Goal: Task Accomplishment & Management: Manage account settings

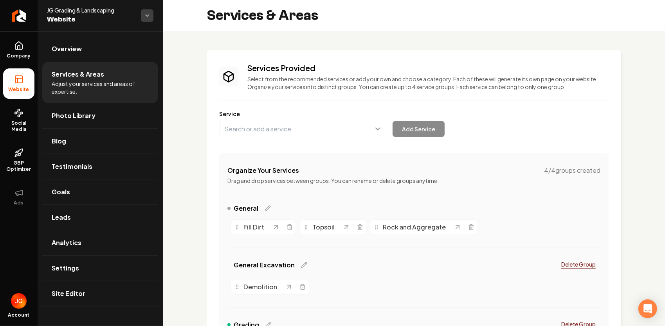
click at [147, 18] on html "Company Website Social Media GBP Optimizer Ads Account JG Grading & Landscaping…" at bounding box center [332, 163] width 665 height 326
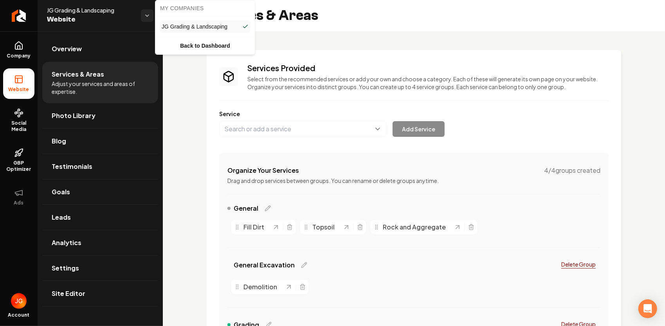
click at [195, 27] on span "JG Grading & Landscaping" at bounding box center [195, 27] width 66 height 8
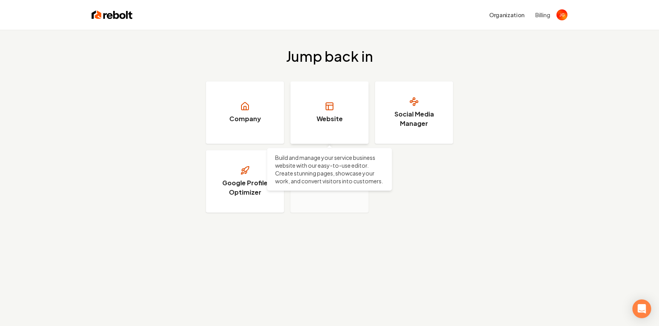
click at [311, 110] on link "Website" at bounding box center [329, 112] width 78 height 63
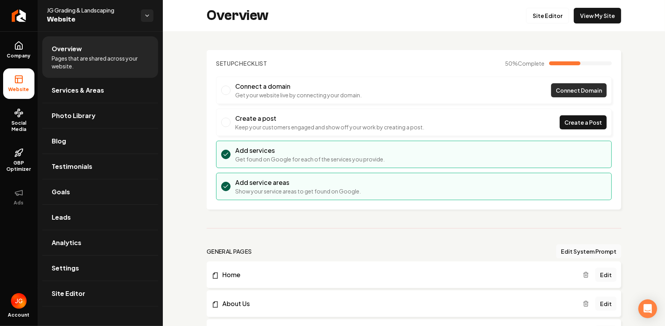
click at [573, 90] on span "Connect Domain" at bounding box center [579, 90] width 46 height 8
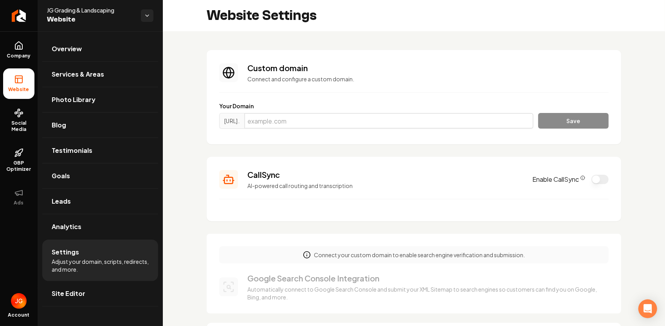
click at [439, 121] on input "Main content area" at bounding box center [388, 121] width 289 height 16
type input "[DOMAIN_NAME]"
click at [567, 117] on button "Save" at bounding box center [573, 121] width 70 height 16
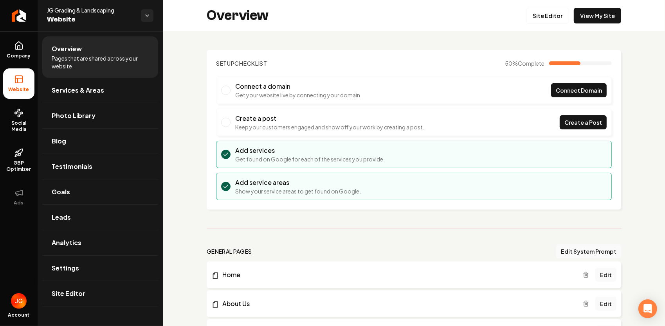
scroll to position [117, 0]
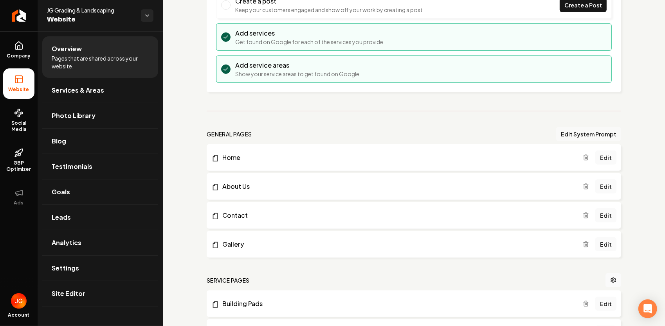
click at [595, 133] on button "Edit System Prompt" at bounding box center [588, 134] width 65 height 14
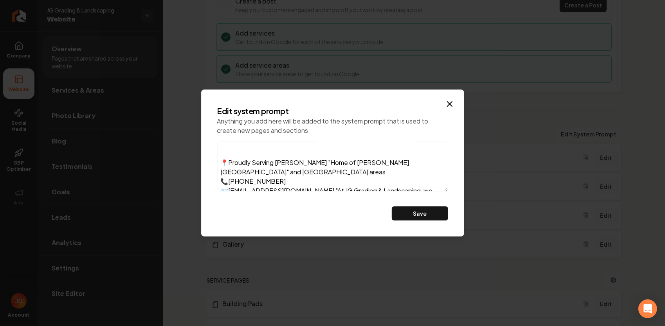
scroll to position [0, 0]
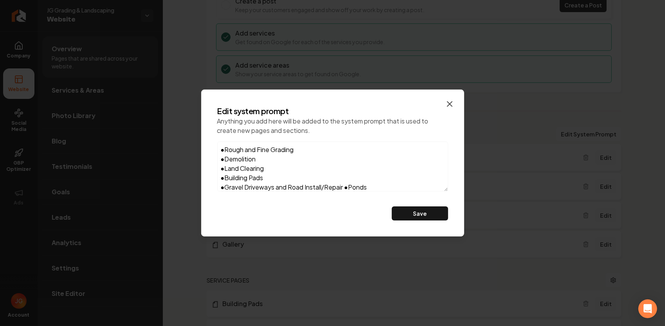
click at [448, 106] on icon "button" at bounding box center [449, 104] width 5 height 5
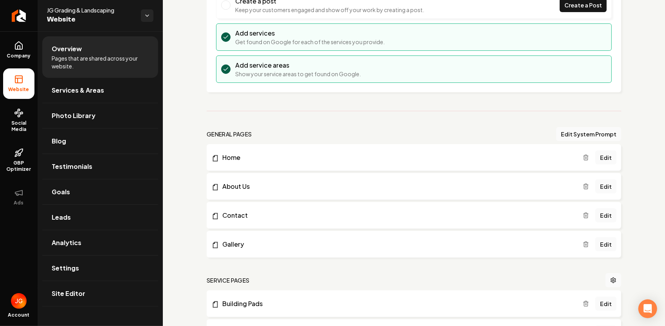
scroll to position [196, 0]
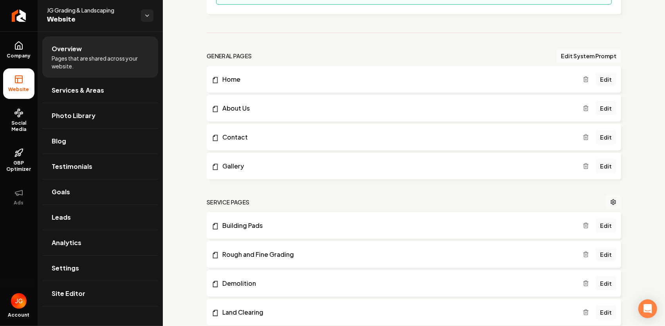
click at [610, 203] on icon "Main content area" at bounding box center [613, 202] width 6 height 6
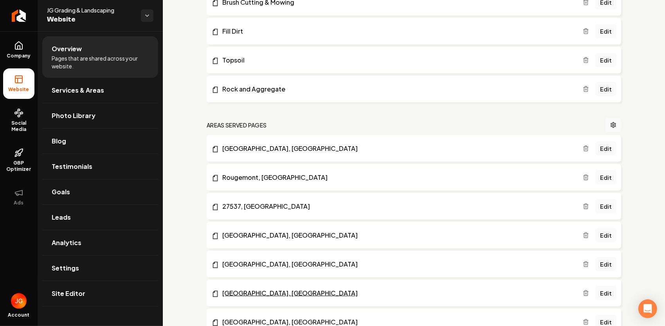
scroll to position [587, 0]
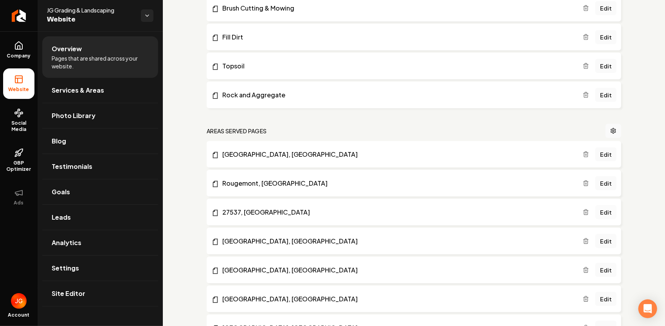
click at [598, 210] on link "Edit" at bounding box center [605, 212] width 21 height 14
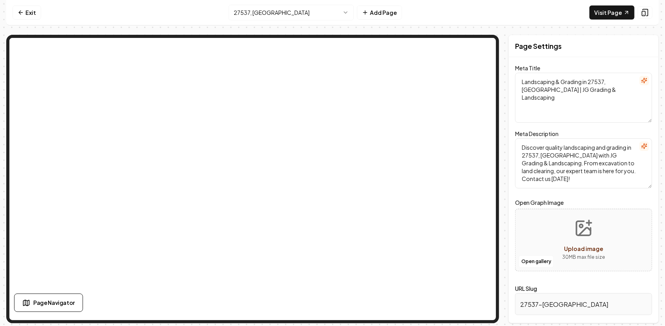
click at [249, 13] on html "Computer Required This feature is only available on a computer. Please switch t…" at bounding box center [332, 163] width 665 height 326
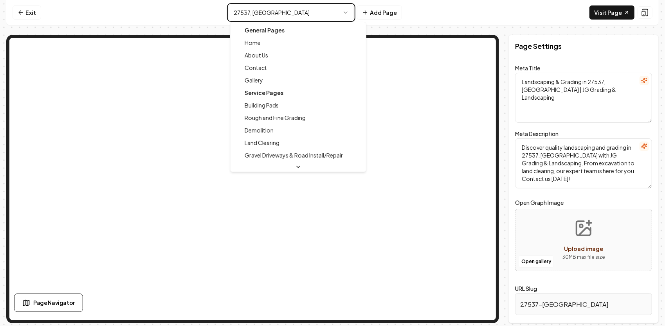
click at [534, 304] on html "Computer Required This feature is only available on a computer. Please switch t…" at bounding box center [332, 163] width 665 height 326
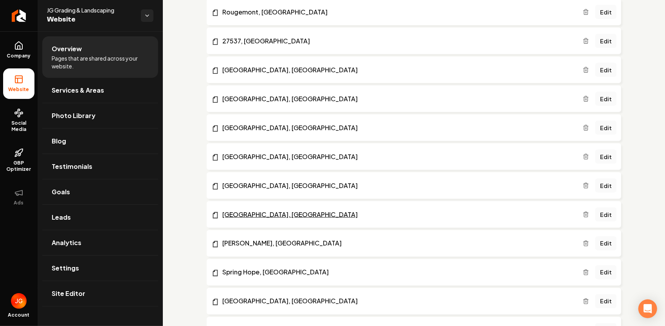
scroll to position [703, 0]
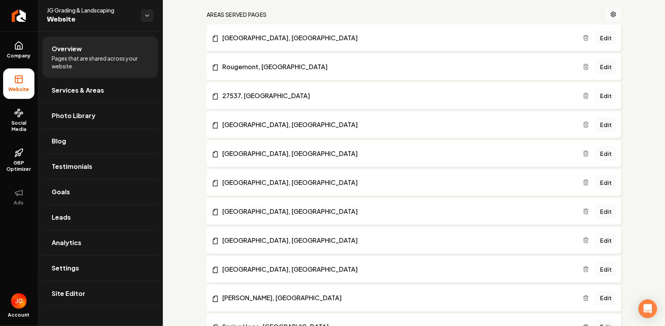
click at [603, 95] on link "Edit" at bounding box center [605, 96] width 21 height 14
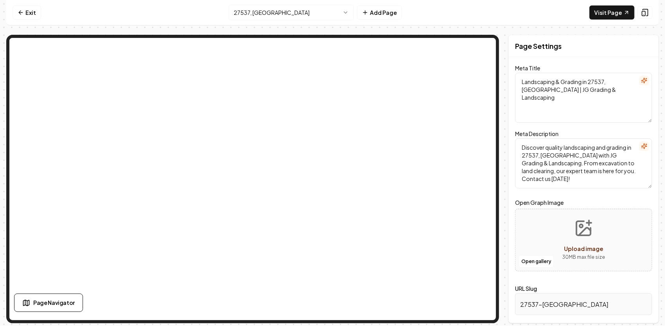
click at [602, 83] on textarea "Landscaping & Grading in 27537, NC | JG Grading & Landscaping" at bounding box center [583, 98] width 137 height 50
click at [603, 81] on textarea "Landscaping & Grading in 27537, NC | JG Grading & Landscaping" at bounding box center [583, 98] width 137 height 50
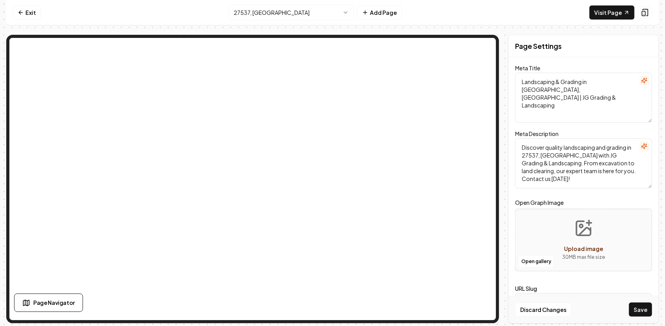
type textarea "Landscaping & Grading in Henderson, NC | JG Grading & Landscaping"
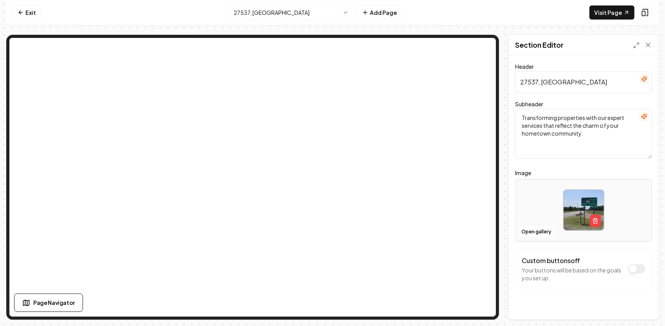
drag, startPoint x: 581, startPoint y: 83, endPoint x: 542, endPoint y: 81, distance: 38.8
click at [542, 81] on input "27537, Vance County NC" at bounding box center [583, 82] width 137 height 22
drag, startPoint x: 538, startPoint y: 80, endPoint x: 514, endPoint y: 84, distance: 23.7
click at [514, 84] on div "Header 27537, Vance County NC Subheader Transforming properties with our expert…" at bounding box center [583, 188] width 149 height 264
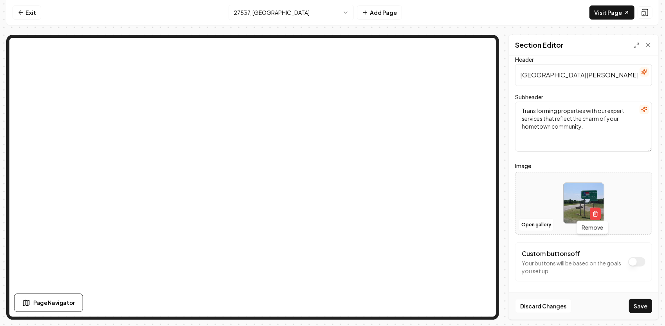
scroll to position [9, 0]
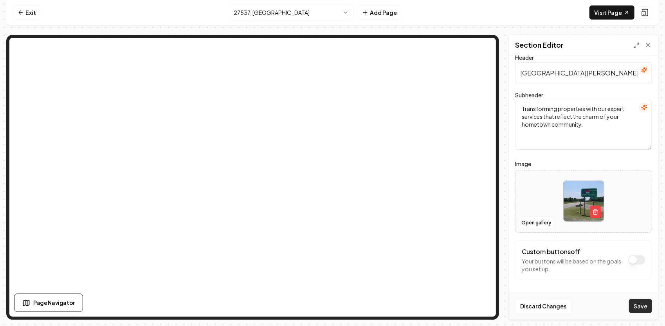
click at [648, 307] on button "Save" at bounding box center [640, 306] width 23 height 14
click at [555, 74] on input "Henderson, Vance County NC" at bounding box center [583, 73] width 137 height 22
type input "Henderson, 27537 Vance County NC"
click at [649, 306] on button "Save" at bounding box center [640, 306] width 23 height 14
click at [616, 15] on link "Visit Page" at bounding box center [611, 12] width 45 height 14
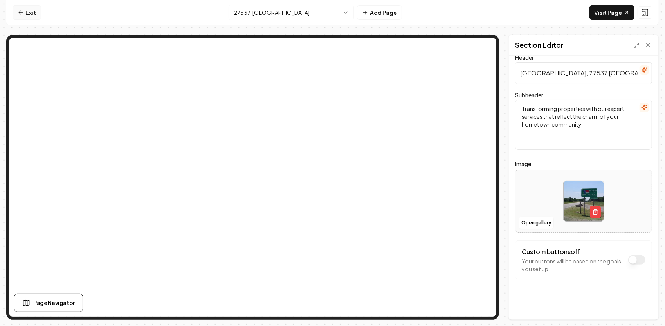
click at [34, 15] on link "Exit" at bounding box center [27, 12] width 29 height 14
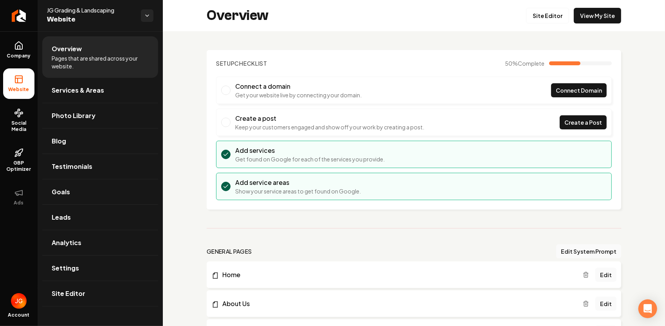
click at [501, 94] on li "Connect a domain Get your website live by connecting your domain. Connect Domain" at bounding box center [414, 90] width 396 height 27
click at [551, 90] on link "Connect Domain" at bounding box center [579, 90] width 56 height 14
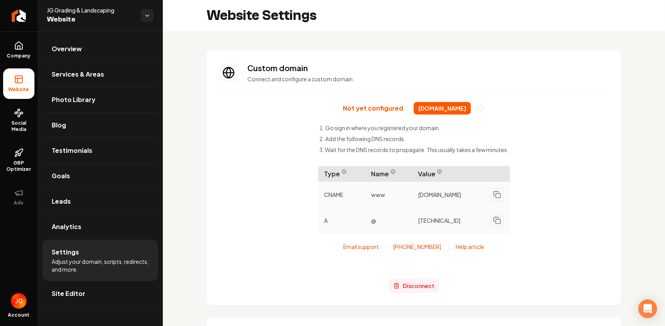
click at [419, 289] on span "Disconnect" at bounding box center [419, 286] width 32 height 8
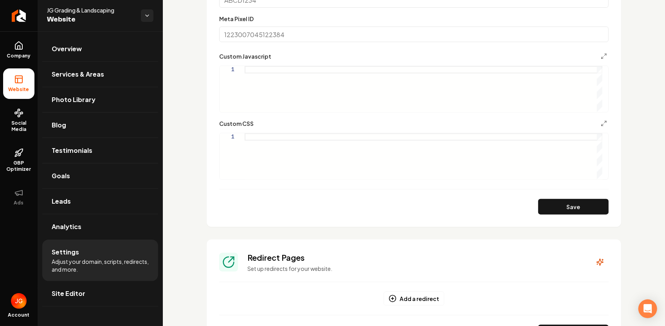
scroll to position [626, 0]
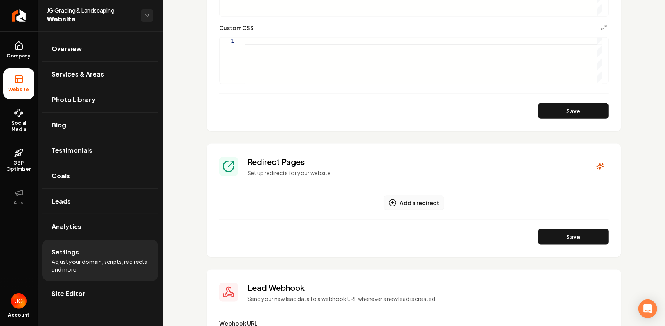
click at [407, 201] on button "Add a redirect" at bounding box center [413, 203] width 61 height 14
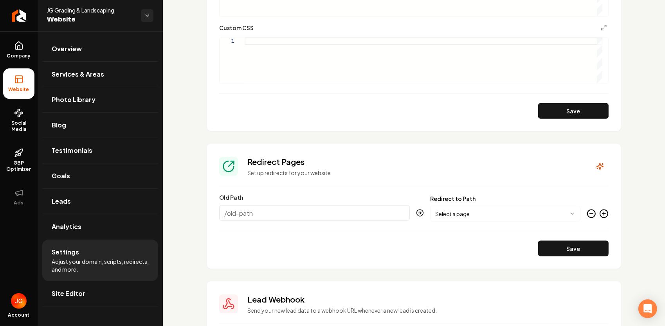
click at [485, 216] on body "Company Website Social Media GBP Optimizer Ads Account JG Grading & Landscaping…" at bounding box center [332, 163] width 665 height 326
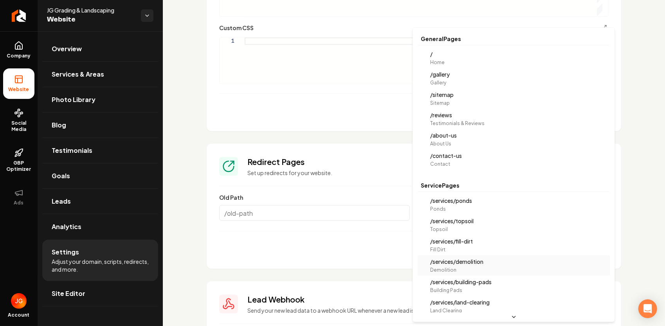
scroll to position [0, 0]
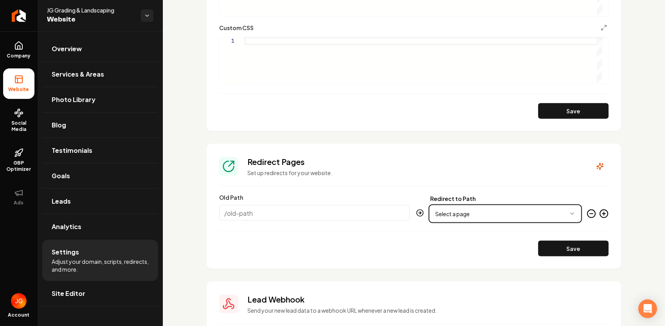
click at [332, 238] on html "Company Website Social Media GBP Optimizer Ads Account JG Grading & Landscaping…" at bounding box center [332, 163] width 665 height 326
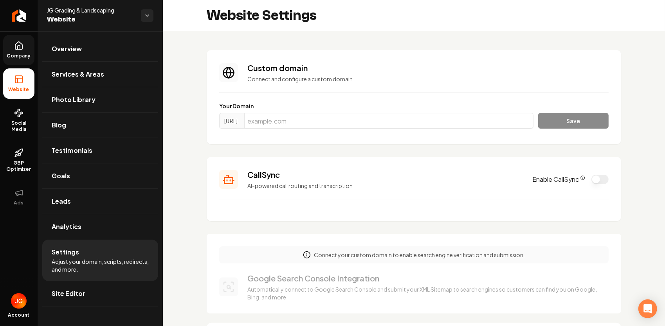
click at [25, 55] on span "Company" at bounding box center [19, 56] width 30 height 6
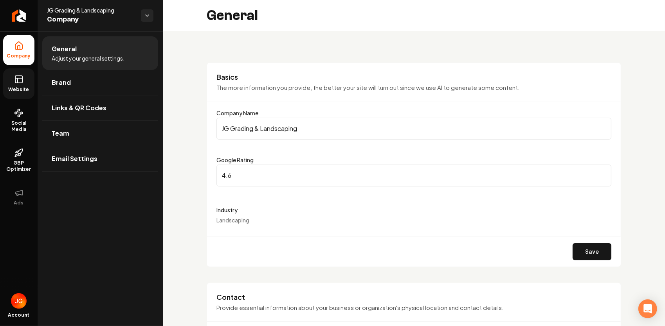
click at [23, 91] on span "Website" at bounding box center [18, 89] width 27 height 6
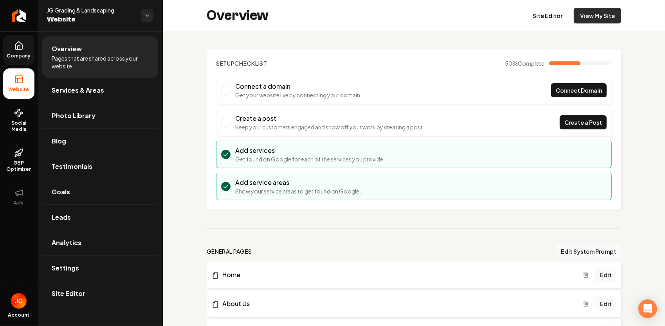
click at [592, 20] on link "View My Site" at bounding box center [597, 16] width 47 height 16
click at [82, 111] on span "Photo Library" at bounding box center [74, 115] width 44 height 9
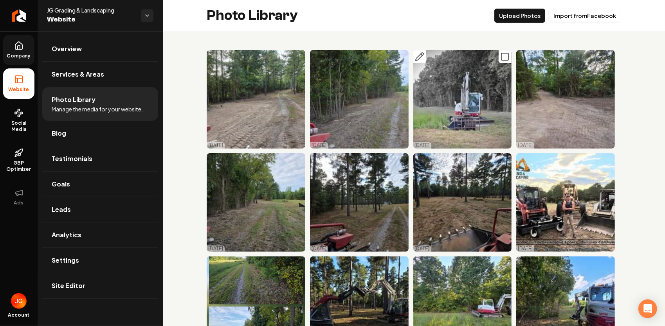
click at [504, 55] on rect "Main content area" at bounding box center [504, 56] width 7 height 7
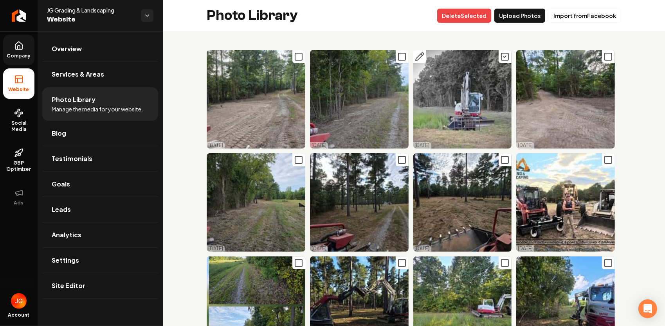
click at [502, 58] on icon "Main content area" at bounding box center [504, 56] width 9 height 9
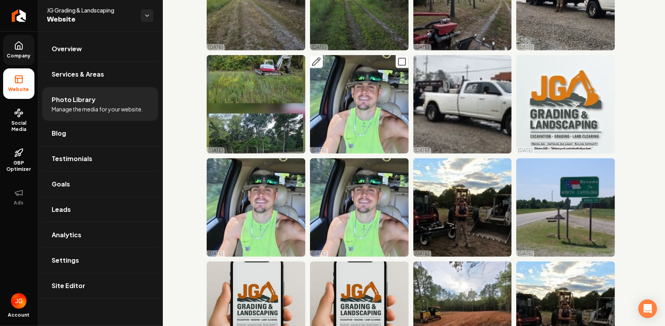
scroll to position [352, 0]
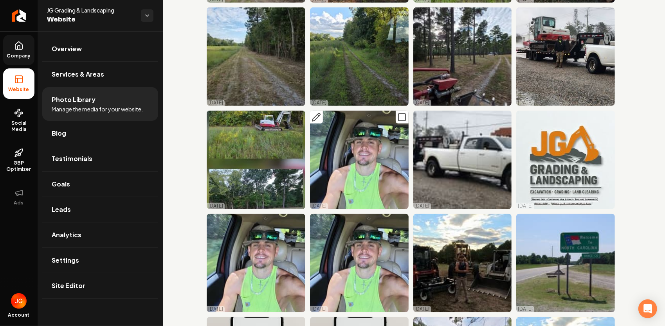
click at [398, 113] on icon "Main content area" at bounding box center [401, 117] width 9 height 9
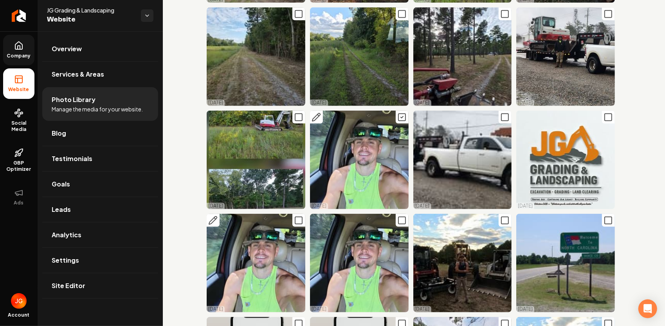
click at [297, 216] on icon "Main content area" at bounding box center [298, 220] width 9 height 9
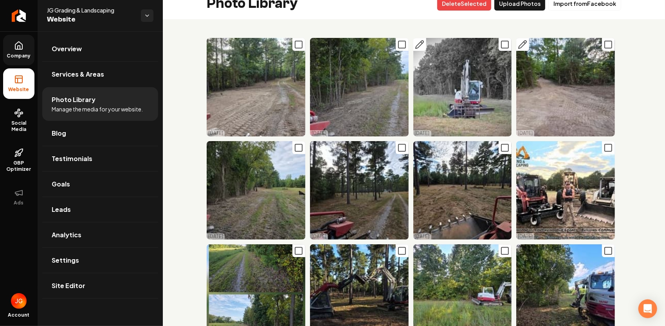
scroll to position [0, 0]
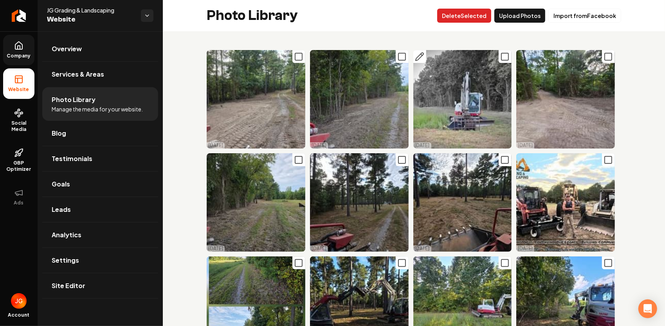
click at [480, 19] on button "Delet e Selected" at bounding box center [464, 16] width 54 height 14
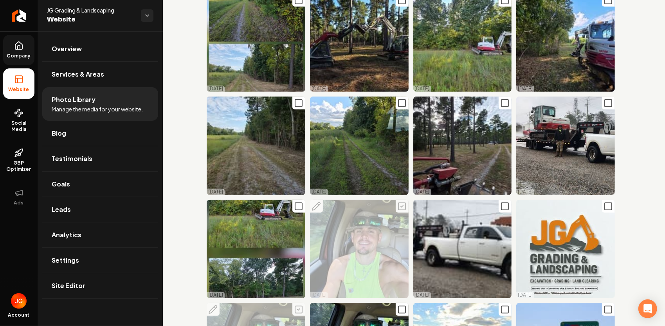
scroll to position [391, 0]
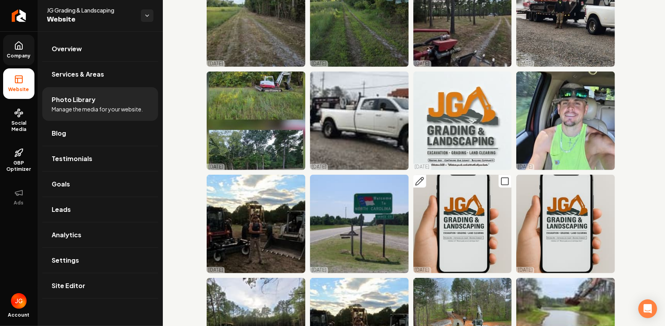
click at [500, 177] on icon "Main content area" at bounding box center [504, 181] width 9 height 9
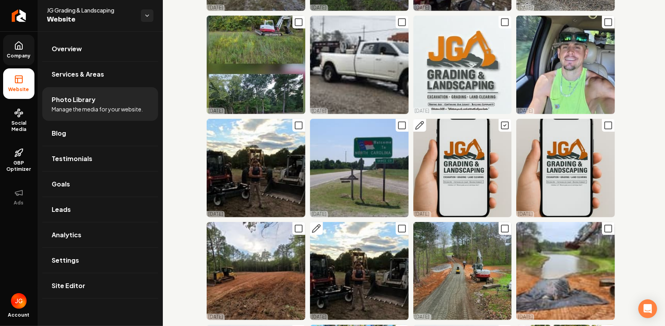
scroll to position [509, 0]
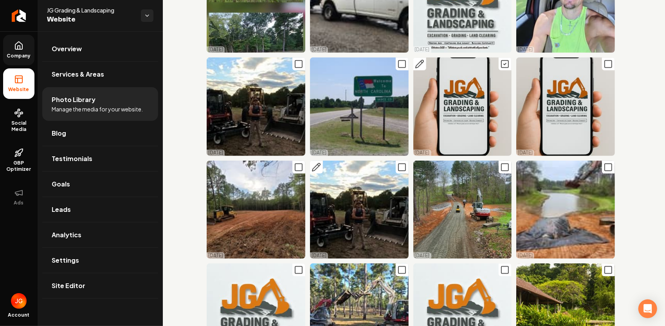
click at [400, 163] on icon "Main content area" at bounding box center [401, 167] width 9 height 9
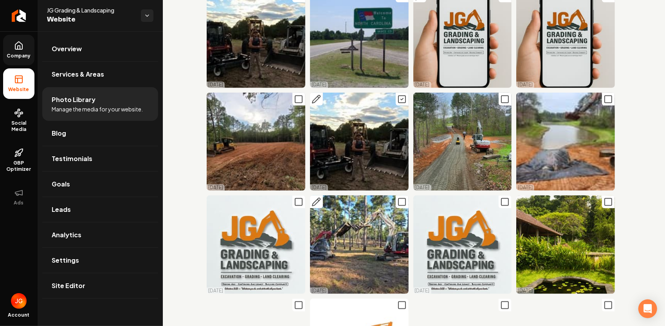
scroll to position [587, 0]
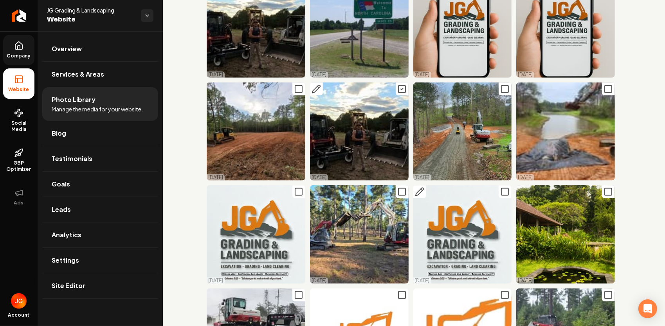
click at [500, 187] on icon "Main content area" at bounding box center [504, 191] width 9 height 9
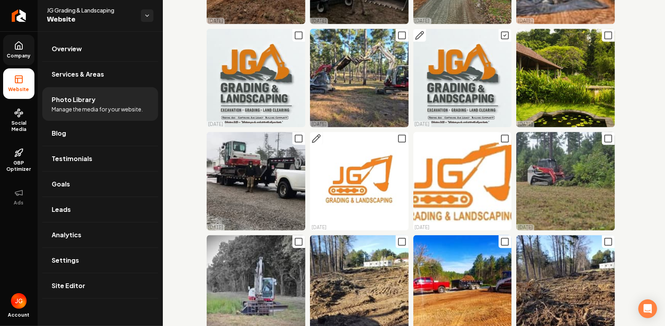
click at [400, 134] on icon "Main content area" at bounding box center [401, 138] width 9 height 9
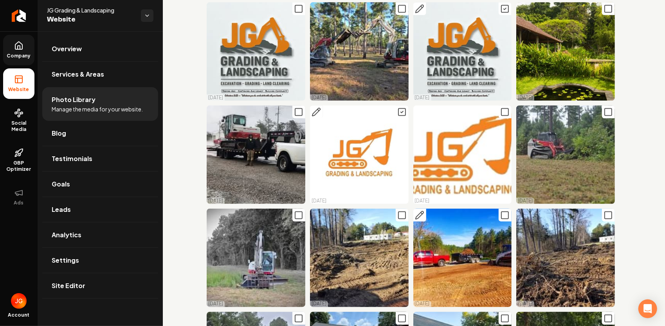
scroll to position [783, 0]
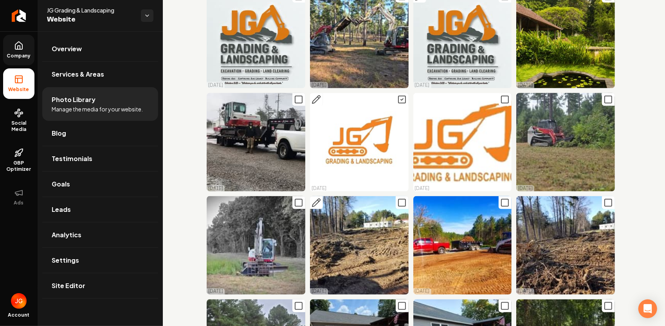
click at [399, 198] on icon "Main content area" at bounding box center [401, 202] width 9 height 9
click at [500, 198] on icon "Main content area" at bounding box center [504, 202] width 9 height 9
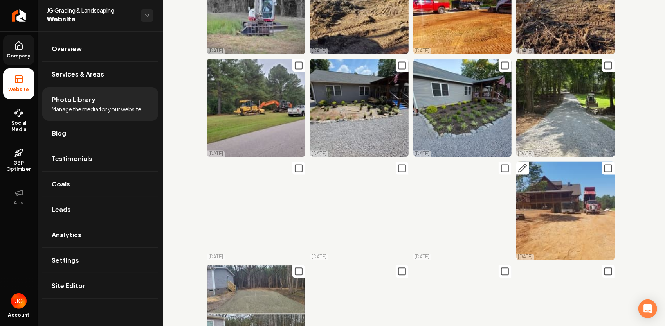
scroll to position [1056, 0]
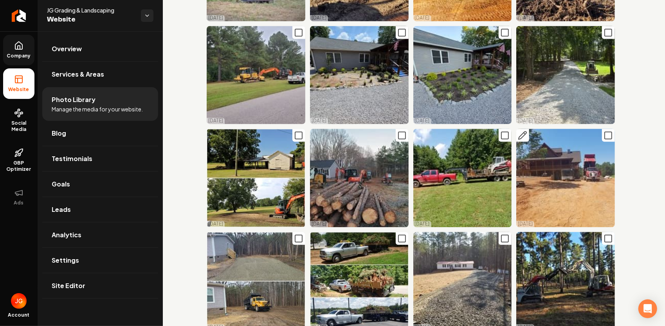
click at [604, 132] on rect "Main content area" at bounding box center [607, 135] width 7 height 7
click at [501, 132] on rect "Main content area" at bounding box center [504, 135] width 7 height 7
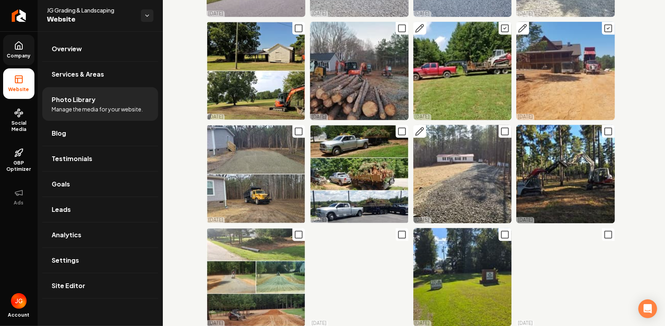
scroll to position [1174, 0]
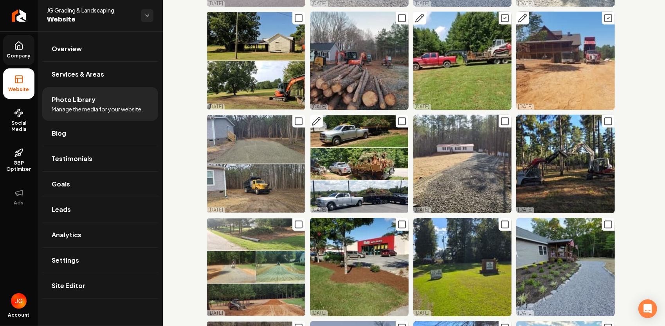
click at [402, 118] on rect "Main content area" at bounding box center [401, 121] width 7 height 7
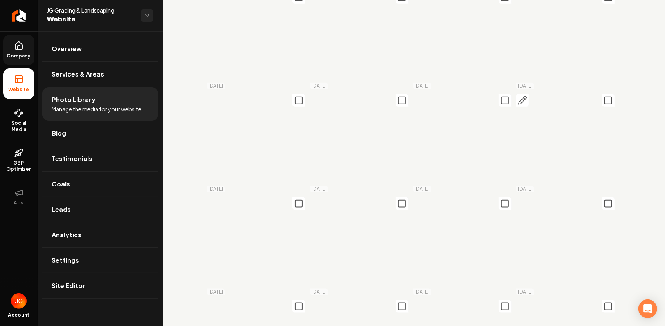
scroll to position [2582, 0]
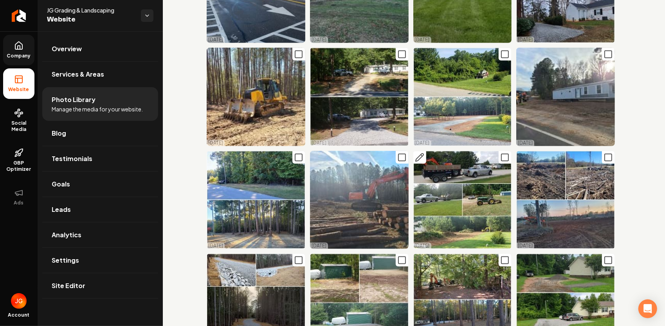
click at [500, 153] on icon "Main content area" at bounding box center [504, 157] width 9 height 9
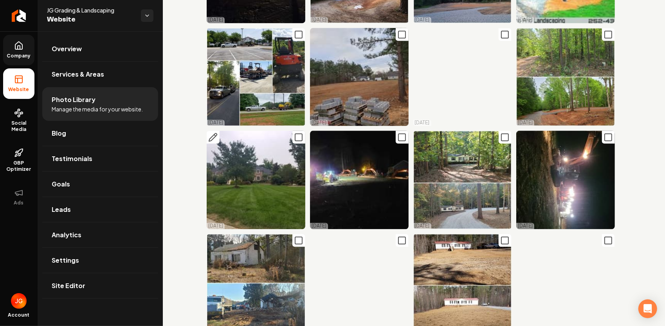
scroll to position [3040, 0]
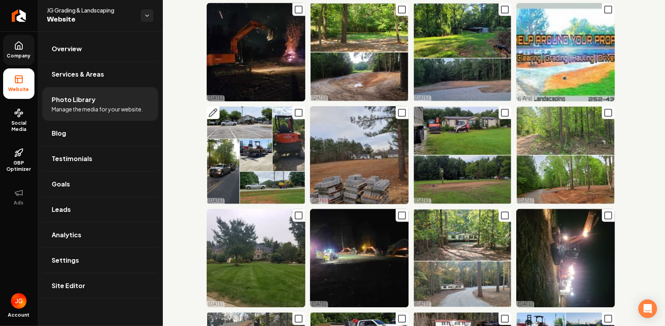
click at [297, 108] on icon "Main content area" at bounding box center [298, 112] width 9 height 9
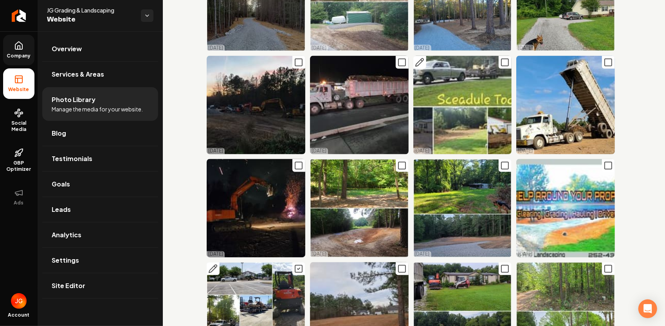
scroll to position [2844, 0]
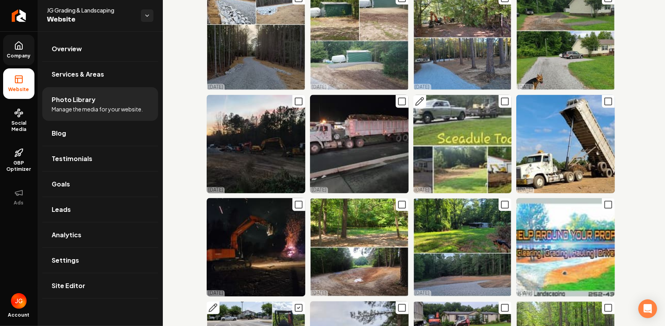
click at [500, 97] on icon "Main content area" at bounding box center [504, 101] width 9 height 9
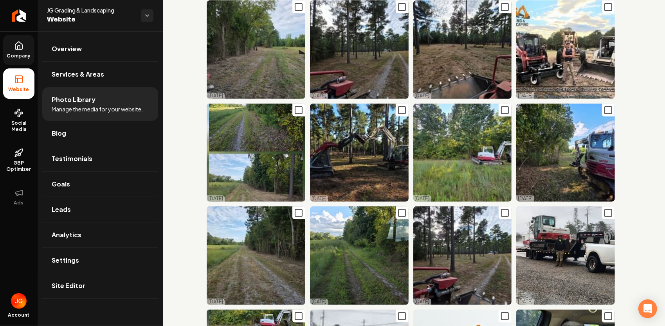
scroll to position [0, 0]
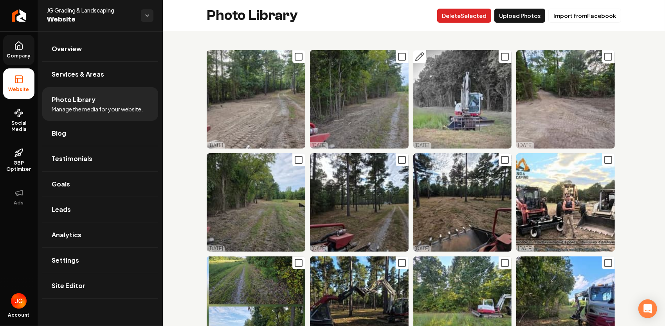
click at [477, 22] on button "Delet e Selected" at bounding box center [464, 16] width 54 height 14
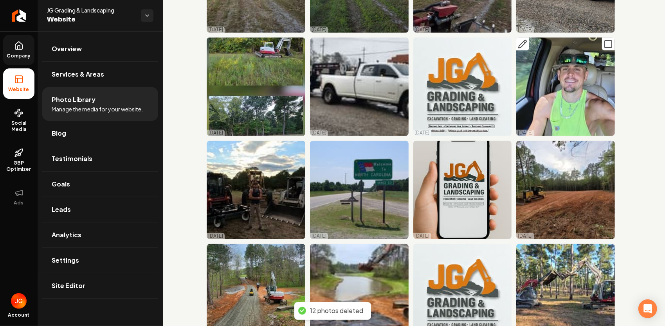
scroll to position [430, 0]
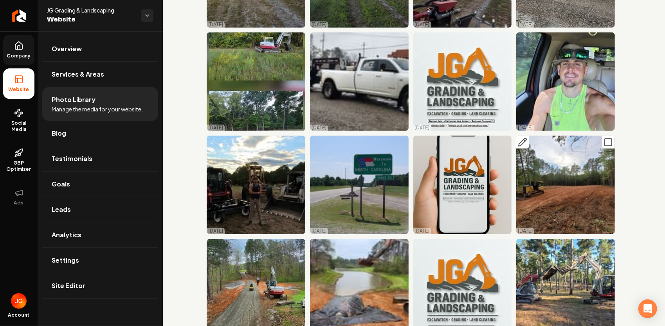
click at [520, 138] on icon "Main content area" at bounding box center [522, 142] width 9 height 9
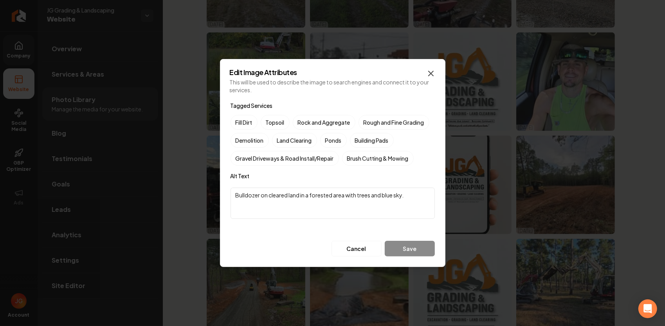
click at [433, 72] on icon "button" at bounding box center [430, 73] width 5 height 5
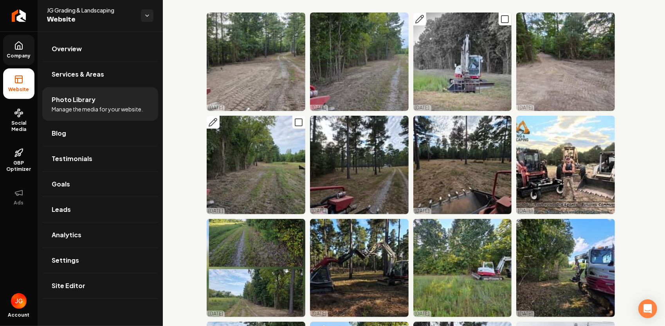
scroll to position [117, 0]
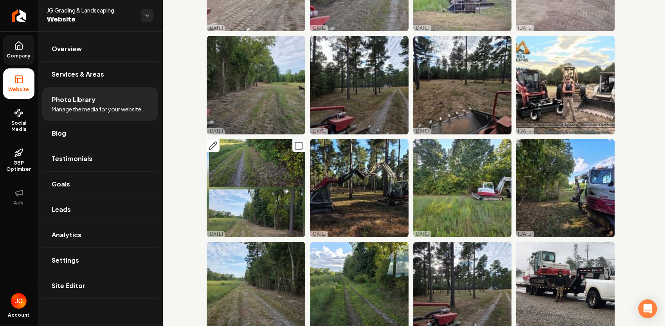
click at [215, 143] on icon "Main content area" at bounding box center [212, 145] width 9 height 9
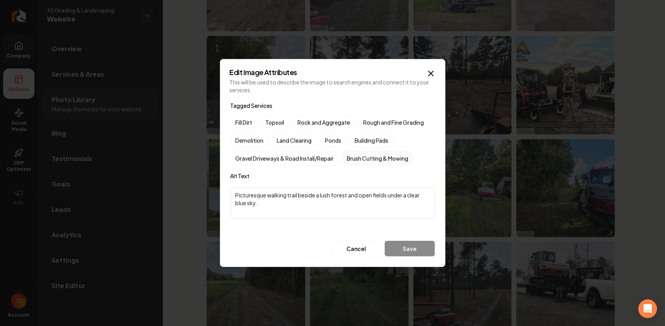
click at [385, 160] on label "Brush Cutting & Mowing" at bounding box center [378, 158] width 72 height 15
click at [356, 160] on button "Brush Cutting & Mowing" at bounding box center [351, 158] width 9 height 9
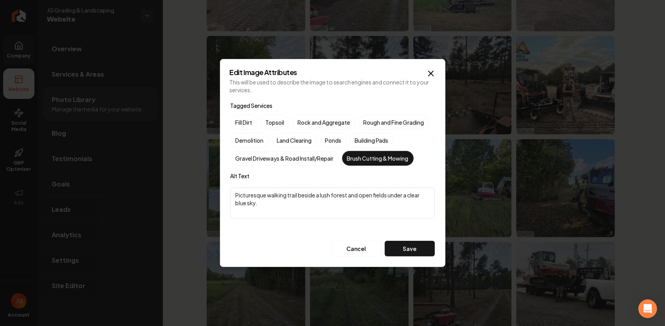
drag, startPoint x: 319, startPoint y: 208, endPoint x: 234, endPoint y: 198, distance: 85.9
click at [234, 198] on textarea "Picturesque walking trail beside a lush forest and open fields under a clear bl…" at bounding box center [332, 203] width 204 height 31
click at [401, 245] on button "Save" at bounding box center [410, 249] width 50 height 16
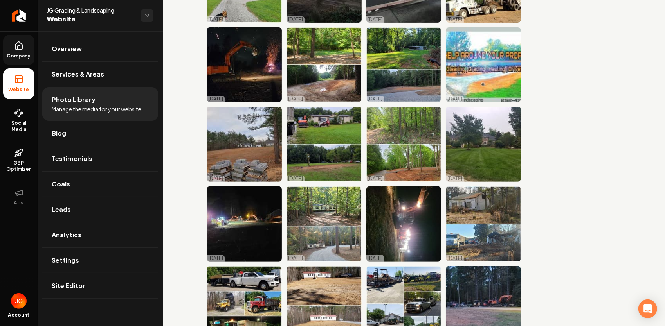
scroll to position [2287, 0]
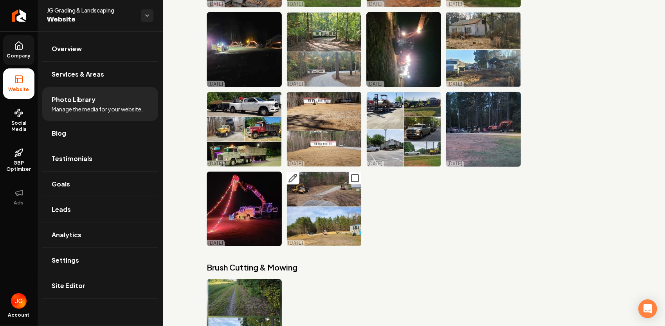
click at [291, 174] on icon "Main content area" at bounding box center [292, 178] width 9 height 9
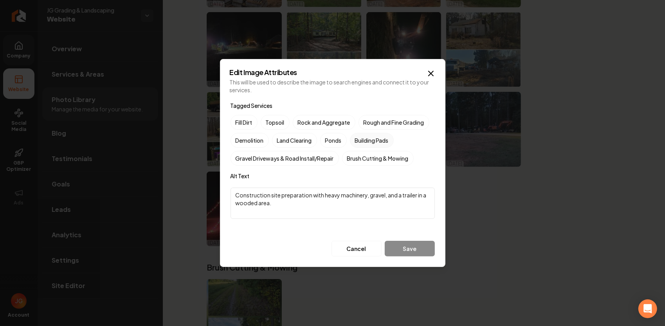
click at [360, 141] on label "Building Pads" at bounding box center [372, 140] width 44 height 15
click at [360, 141] on button "Building Pads" at bounding box center [358, 140] width 9 height 9
drag, startPoint x: 312, startPoint y: 209, endPoint x: 228, endPoint y: 194, distance: 85.7
click at [228, 194] on div "Edit Image Attributes This will be used to describe the image to search engines…" at bounding box center [332, 163] width 225 height 208
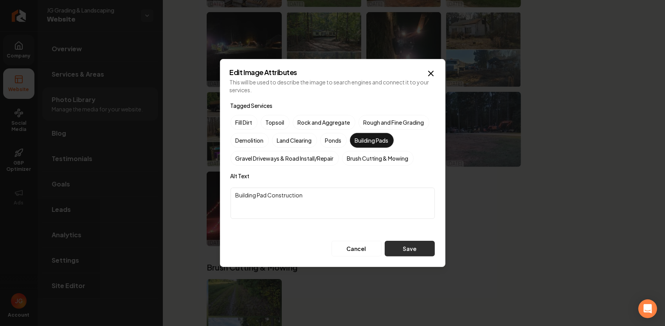
type textarea "Building Pad Construction"
click at [402, 245] on button "Save" at bounding box center [410, 249] width 50 height 16
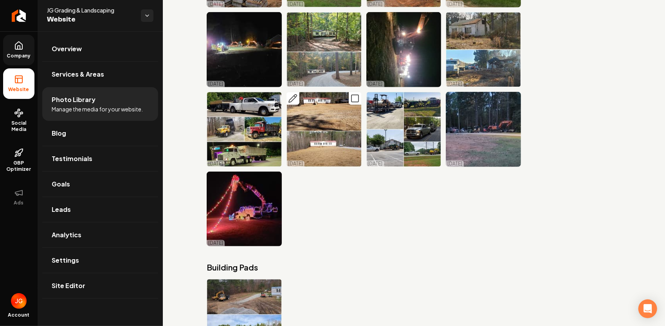
click at [350, 94] on icon "Main content area" at bounding box center [354, 98] width 9 height 9
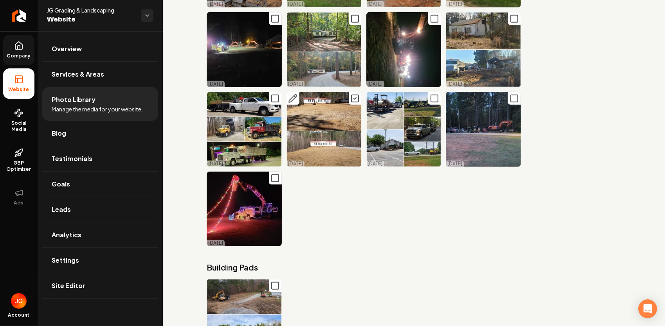
click at [351, 94] on icon "Main content area" at bounding box center [354, 98] width 9 height 9
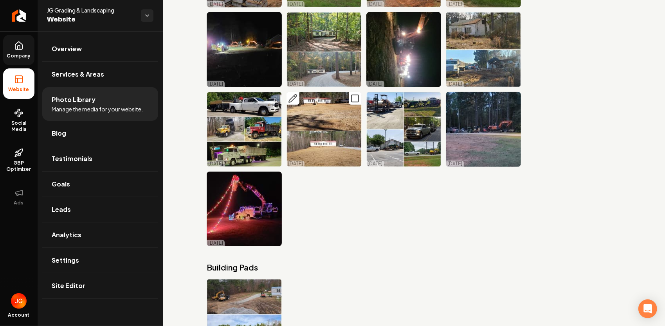
click at [289, 94] on icon "Main content area" at bounding box center [292, 98] width 9 height 9
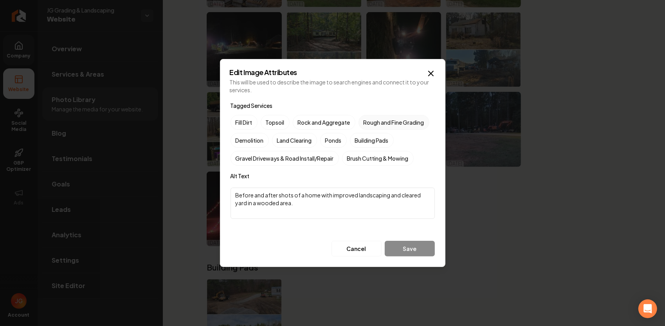
click at [411, 120] on label "Rough and Fine Grading" at bounding box center [393, 122] width 71 height 15
click at [372, 120] on button "Rough and Fine Grading" at bounding box center [367, 122] width 9 height 9
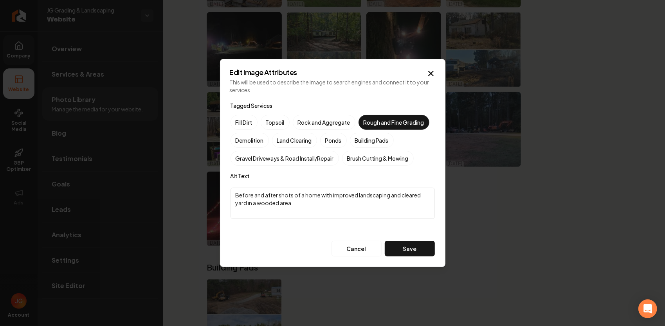
drag, startPoint x: 384, startPoint y: 201, endPoint x: 347, endPoint y: 195, distance: 38.0
click at [341, 198] on textarea "Before and after shots of a home with improved landscaping and cleared yard in …" at bounding box center [332, 203] width 204 height 31
drag, startPoint x: 312, startPoint y: 202, endPoint x: 331, endPoint y: 188, distance: 23.5
click at [331, 188] on textarea "Before and after shots of a home with imroved landscaping and cleared yard in a…" at bounding box center [332, 203] width 204 height 31
type textarea "Before and after shots of a home with Final Grade Complete and Seeded"
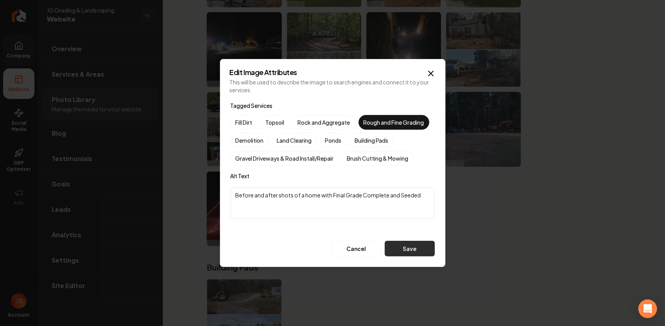
click at [416, 250] on button "Save" at bounding box center [410, 249] width 50 height 16
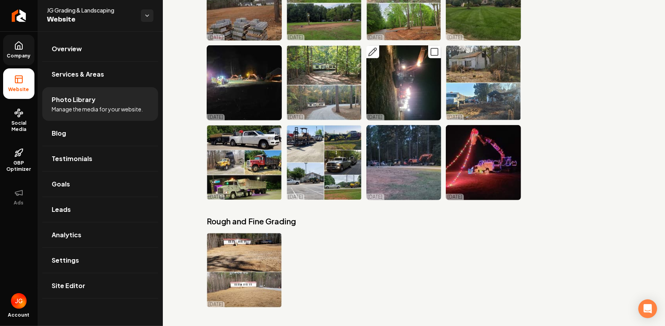
scroll to position [2209, 0]
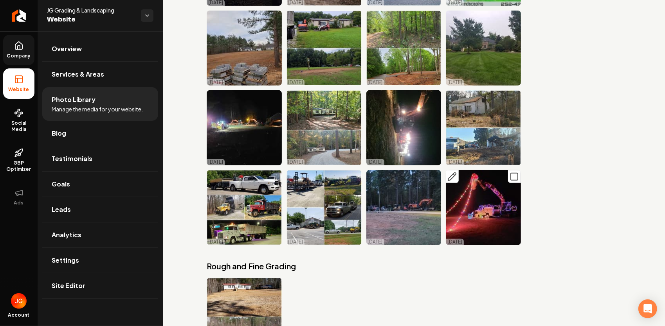
click at [473, 170] on img "Main content area" at bounding box center [483, 207] width 75 height 75
click at [452, 172] on icon "Main content area" at bounding box center [451, 176] width 9 height 9
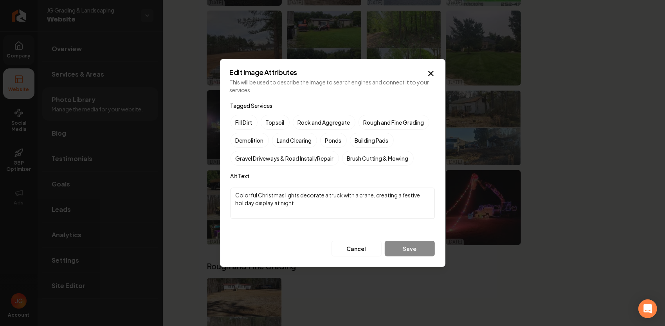
drag, startPoint x: 372, startPoint y: 197, endPoint x: 362, endPoint y: 198, distance: 10.2
click at [361, 198] on textarea "Colorful Christmas lights decorate a truck with a crane, creating a festive hol…" at bounding box center [332, 203] width 204 height 31
drag, startPoint x: 256, startPoint y: 193, endPoint x: 217, endPoint y: 196, distance: 39.2
click at [221, 201] on div "Edit Image Attributes This will be used to describe the image to search engines…" at bounding box center [332, 163] width 225 height 208
click at [300, 201] on textarea "Colorful Christmas lights decorate a truck with a crane, creating a festive hol…" at bounding box center [332, 203] width 204 height 31
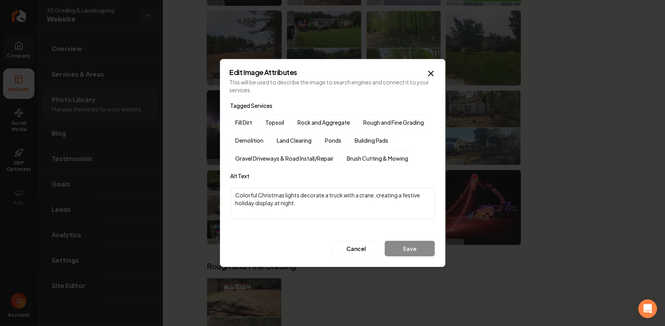
drag, startPoint x: 300, startPoint y: 202, endPoint x: 231, endPoint y: 185, distance: 70.4
click at [231, 185] on div "Tagged Services Fill Dirt Topsoil Rock and Aggregate Rough and Fine Grading Dem…" at bounding box center [332, 179] width 204 height 156
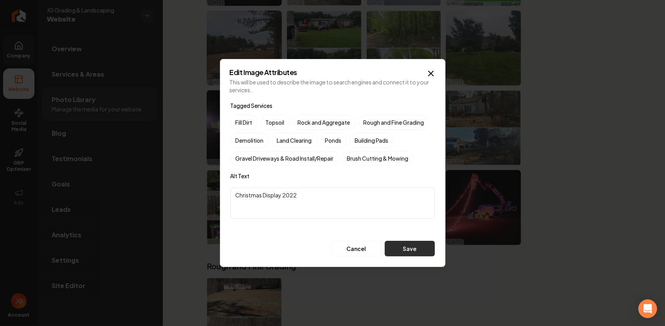
type textarea "Christmas Display 2022"
click at [410, 245] on button "Save" at bounding box center [410, 249] width 50 height 16
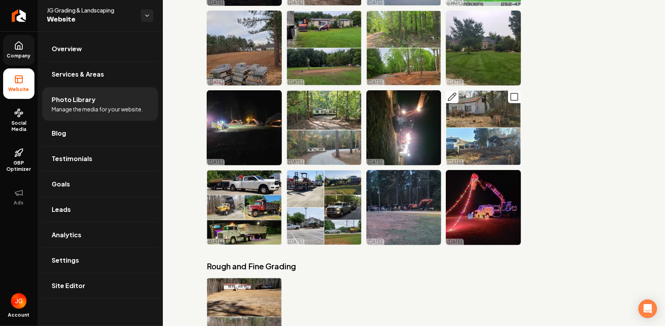
click at [476, 90] on img "Main content area" at bounding box center [483, 127] width 75 height 75
click at [447, 92] on icon "Main content area" at bounding box center [451, 96] width 9 height 9
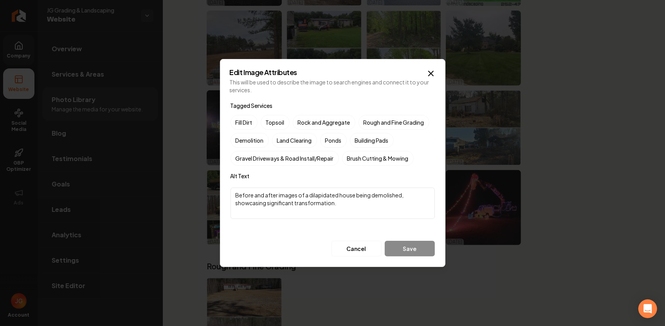
drag, startPoint x: 277, startPoint y: 191, endPoint x: 225, endPoint y: 194, distance: 51.7
click at [225, 194] on div "Edit Image Attributes This will be used to describe the image to search engines…" at bounding box center [332, 163] width 225 height 208
drag, startPoint x: 397, startPoint y: 205, endPoint x: 363, endPoint y: 196, distance: 34.7
click at [363, 196] on textarea "Images of a dilapidated house being demolished, showcasing significant transfor…" at bounding box center [332, 203] width 204 height 31
type textarea "Images of a dilapidated house being demolished"
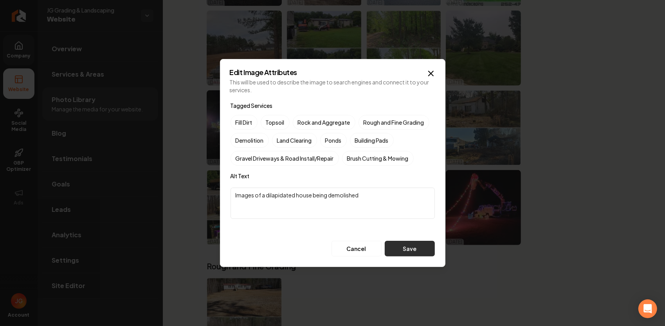
click at [413, 254] on button "Save" at bounding box center [410, 249] width 50 height 16
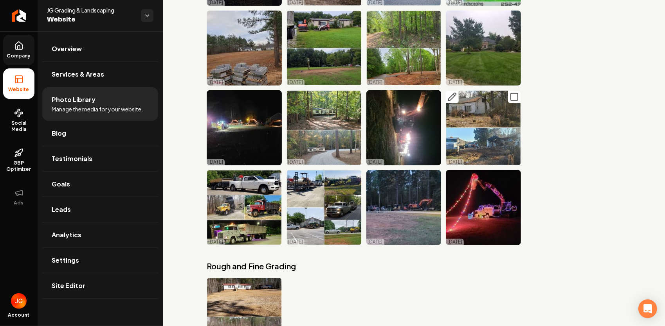
click at [452, 90] on button "Main content area" at bounding box center [452, 96] width 13 height 13
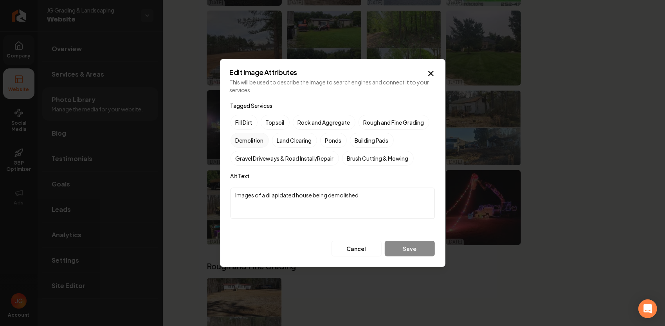
click at [265, 140] on label "Demolition" at bounding box center [249, 140] width 38 height 15
click at [245, 140] on button "Demolition" at bounding box center [239, 140] width 9 height 9
click at [428, 250] on button "Save" at bounding box center [410, 249] width 50 height 16
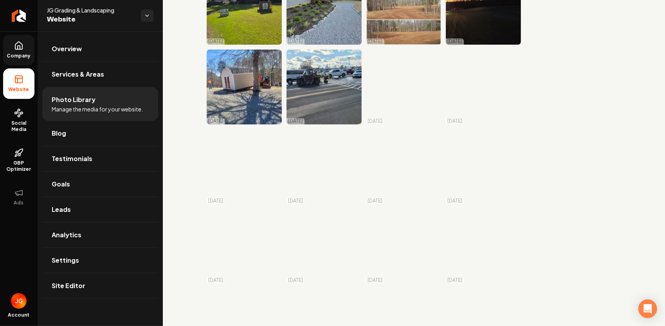
scroll to position [1348, 0]
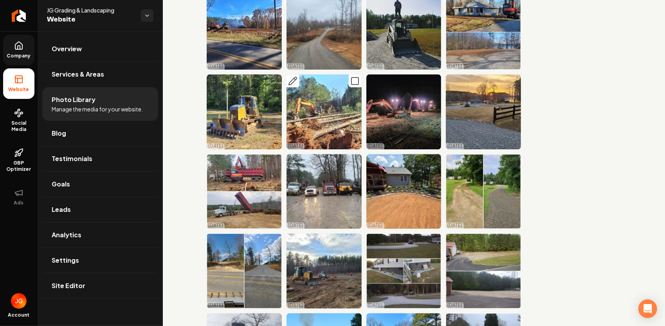
click at [290, 77] on icon "Main content area" at bounding box center [293, 81] width 8 height 8
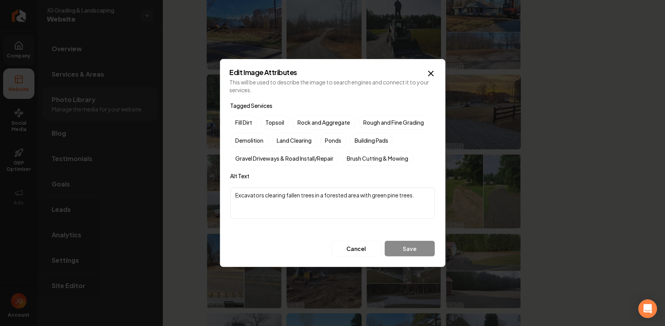
drag, startPoint x: 415, startPoint y: 196, endPoint x: 213, endPoint y: 204, distance: 202.4
click at [213, 204] on body "Company Website Social Media GBP Optimizer Ads Account JG Grading & Landscaping…" at bounding box center [332, 163] width 665 height 326
type textarea "."
type textarea "Land and Lot Clearing"
click at [412, 248] on button "Save" at bounding box center [410, 249] width 50 height 16
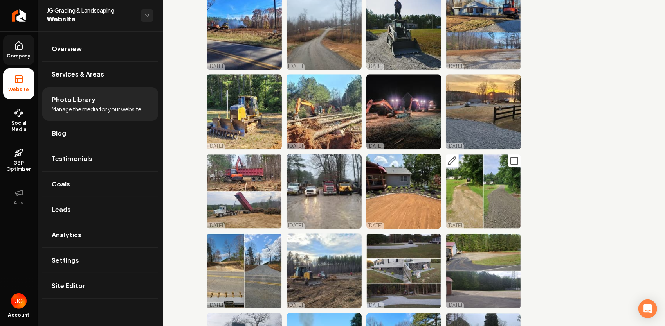
click at [450, 156] on icon "Main content area" at bounding box center [451, 160] width 9 height 9
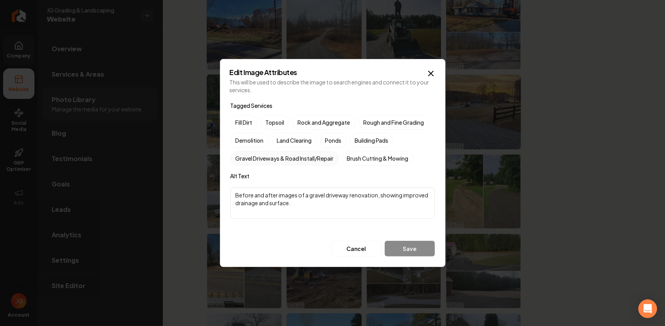
click at [327, 159] on label "Gravel Driveways & Road Install/Repair" at bounding box center [284, 158] width 108 height 15
click at [245, 159] on button "Gravel Driveways & Road Install/Repair" at bounding box center [239, 158] width 9 height 9
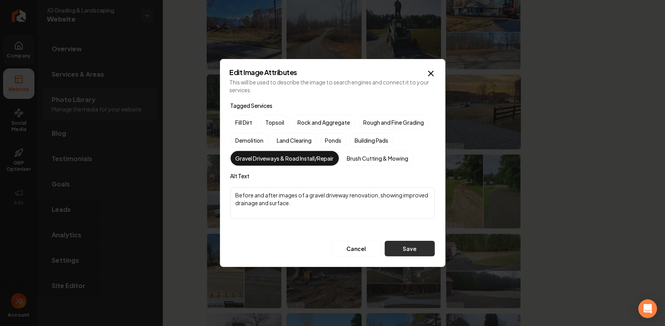
click at [413, 246] on button "Save" at bounding box center [410, 249] width 50 height 16
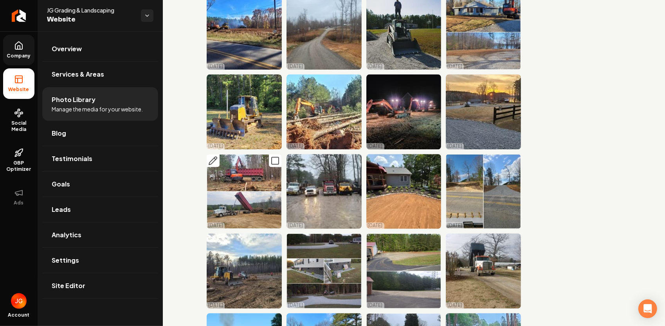
click at [211, 156] on icon "Main content area" at bounding box center [212, 160] width 9 height 9
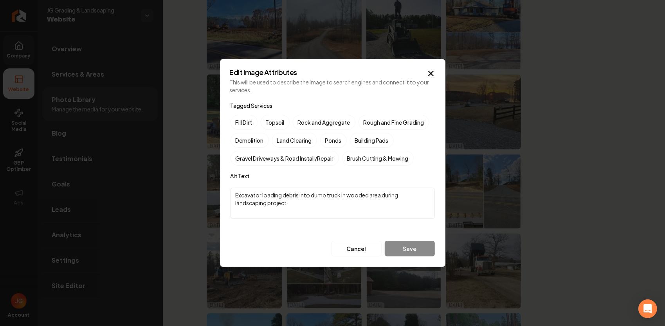
drag, startPoint x: 338, startPoint y: 203, endPoint x: 311, endPoint y: 197, distance: 27.2
click at [311, 197] on textarea "Excavator loading debris into dump truck in wooded area during landscaping proj…" at bounding box center [332, 203] width 204 height 31
click at [295, 207] on textarea "Excavator loading debris into dump truck in wooded area during landscaping proj…" at bounding box center [332, 203] width 204 height 31
drag, startPoint x: 312, startPoint y: 203, endPoint x: 311, endPoint y: 194, distance: 8.6
click at [311, 194] on textarea "Excavator loading debris into dump truck in wooded area during landscaping proj…" at bounding box center [332, 203] width 204 height 31
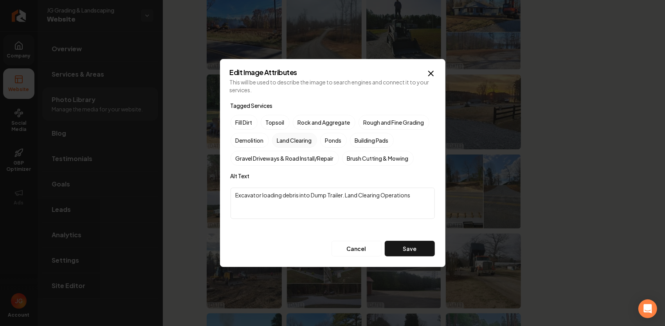
type textarea "Excavator loading debris into Dump Trailer. Land Clearing Operations"
click at [302, 142] on label "Land Clearing" at bounding box center [294, 140] width 45 height 15
click at [286, 142] on button "Land Clearing" at bounding box center [281, 140] width 9 height 9
click at [422, 253] on button "Save" at bounding box center [410, 249] width 50 height 16
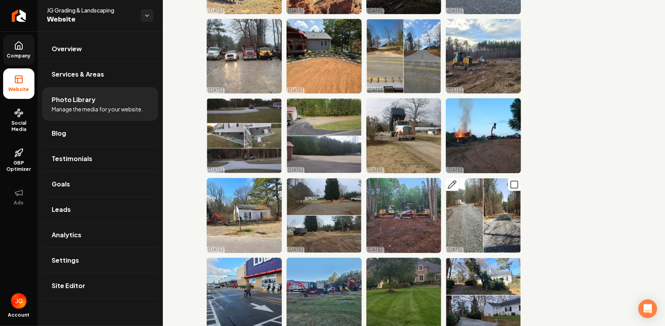
scroll to position [1505, 0]
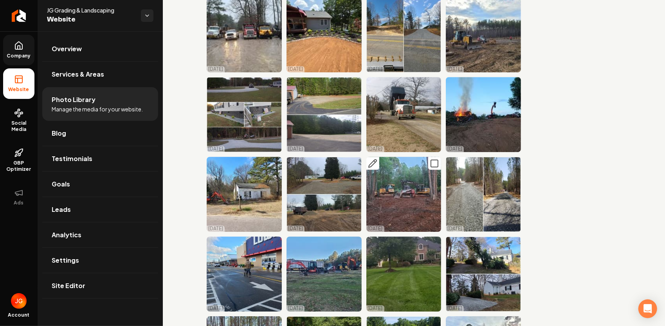
click at [372, 159] on icon "Main content area" at bounding box center [372, 163] width 9 height 9
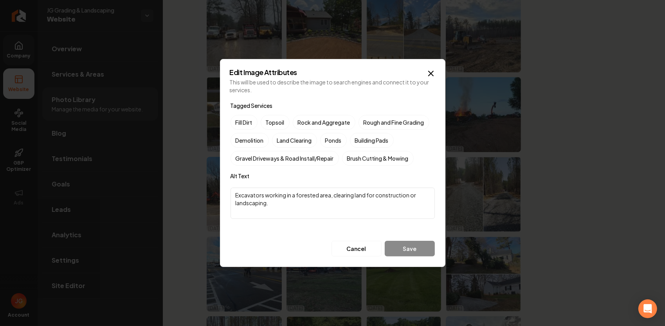
drag, startPoint x: 307, startPoint y: 208, endPoint x: 378, endPoint y: 195, distance: 72.4
click at [374, 197] on textarea "Excavators working in a forested area, clearing land for construction or landsc…" at bounding box center [332, 203] width 204 height 31
click at [329, 198] on textarea "Excavators working in a forested area, clearing land for new House Lot" at bounding box center [332, 203] width 204 height 31
click at [334, 196] on textarea "Excavators working in a forested area, clearing land for new House Lot" at bounding box center [332, 203] width 204 height 31
click at [335, 195] on textarea "Excavators working in a forested area, clearing land for new House Lot" at bounding box center [332, 203] width 204 height 31
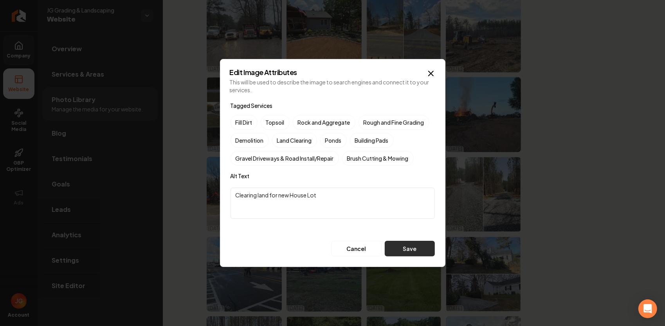
type textarea "Clearing land for new House Lot"
click at [408, 253] on button "Save" at bounding box center [410, 249] width 50 height 16
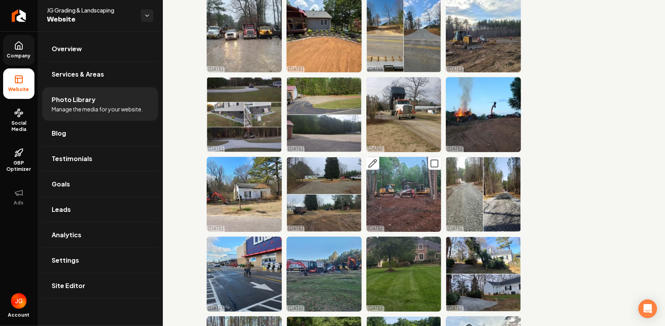
click at [432, 160] on rect "Main content area" at bounding box center [434, 163] width 7 height 7
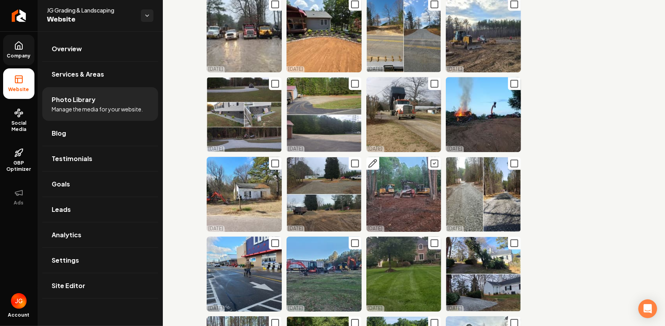
click at [431, 160] on rect "Main content area" at bounding box center [434, 163] width 7 height 7
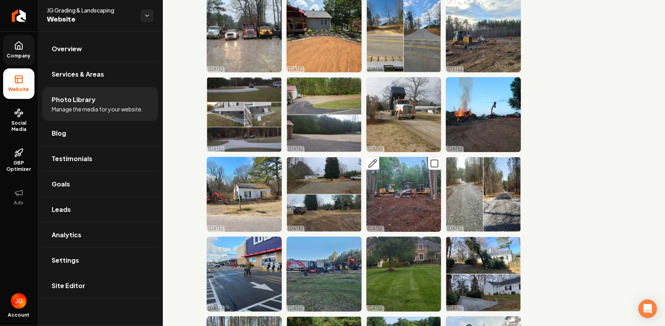
click at [418, 157] on img "Main content area" at bounding box center [403, 194] width 75 height 75
click at [373, 159] on icon "Main content area" at bounding box center [372, 163] width 9 height 9
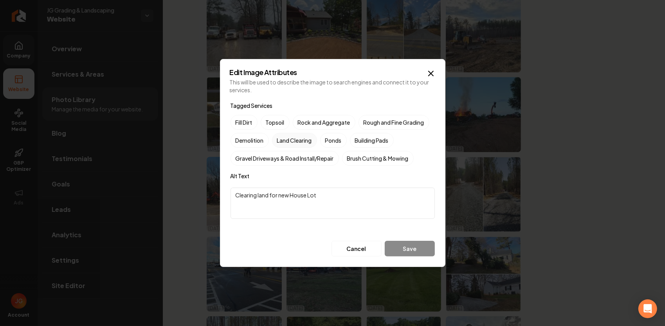
click at [312, 142] on label "Land Clearing" at bounding box center [294, 140] width 45 height 15
click at [286, 142] on button "Land Clearing" at bounding box center [281, 140] width 9 height 9
click at [419, 254] on button "Save" at bounding box center [410, 249] width 50 height 16
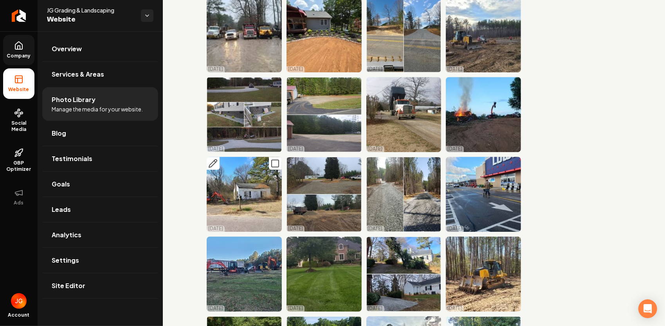
click at [250, 164] on img "Main content area" at bounding box center [244, 194] width 75 height 75
click at [277, 160] on rect "Main content area" at bounding box center [275, 163] width 7 height 7
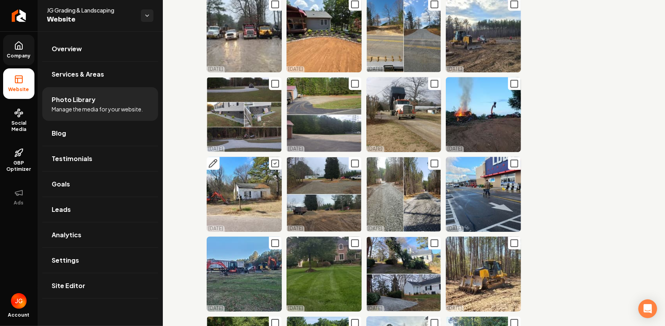
click at [272, 159] on icon "Main content area" at bounding box center [274, 163] width 9 height 9
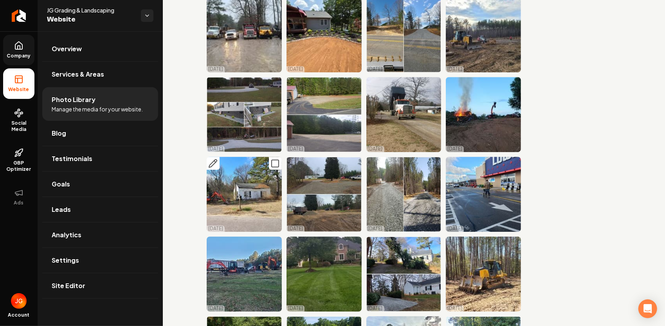
click at [212, 159] on icon "Main content area" at bounding box center [212, 163] width 9 height 9
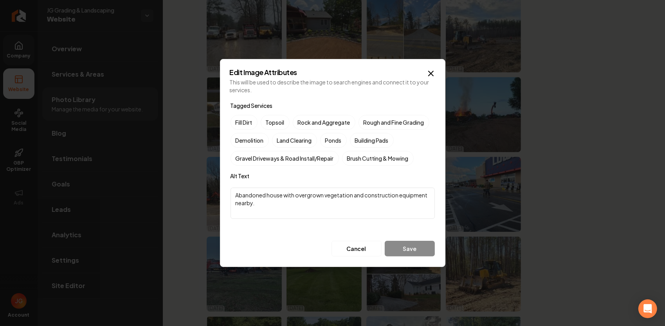
drag, startPoint x: 316, startPoint y: 200, endPoint x: 354, endPoint y: 189, distance: 39.4
click at [354, 189] on textarea "Abandoned house with overgrown vegetation and construction equipment nearby." at bounding box center [332, 203] width 204 height 31
type textarea "Abandoned house with overgrown vegetation Before Shots"
click at [421, 255] on button "Save" at bounding box center [410, 249] width 50 height 16
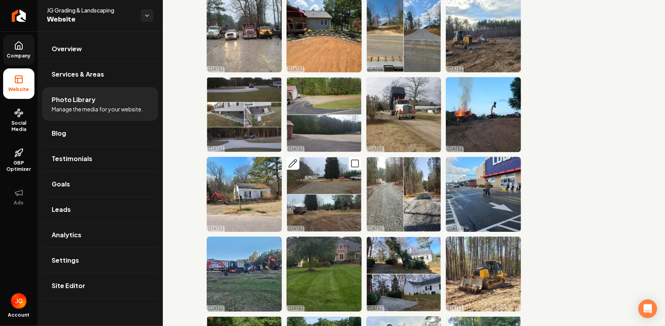
click at [294, 159] on icon "Main content area" at bounding box center [292, 163] width 9 height 9
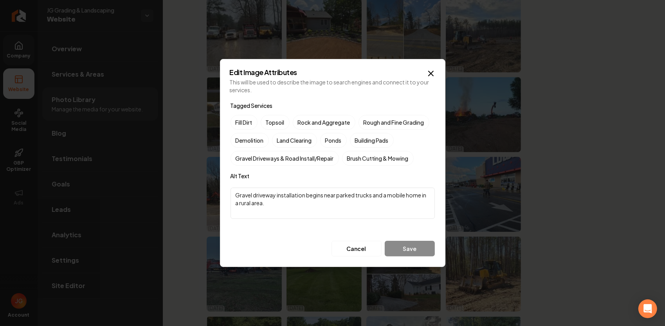
click at [286, 205] on textarea "Gravel driveway installation begins near parked trucks and a mobile home in a r…" at bounding box center [332, 203] width 204 height 31
drag, startPoint x: 333, startPoint y: 204, endPoint x: 324, endPoint y: 191, distance: 15.8
click at [324, 191] on textarea "Gravel driveway installation begins near parked trucks and a mobile home in a r…" at bounding box center [332, 203] width 204 height 31
type textarea "Gravel driveway installation begins Before and After"
click at [420, 244] on button "Save" at bounding box center [410, 249] width 50 height 16
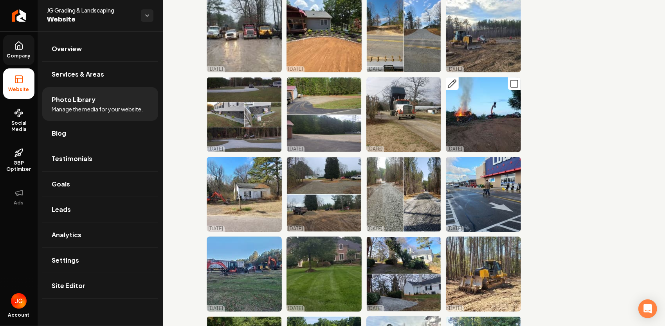
click at [512, 80] on rect "Main content area" at bounding box center [514, 83] width 7 height 7
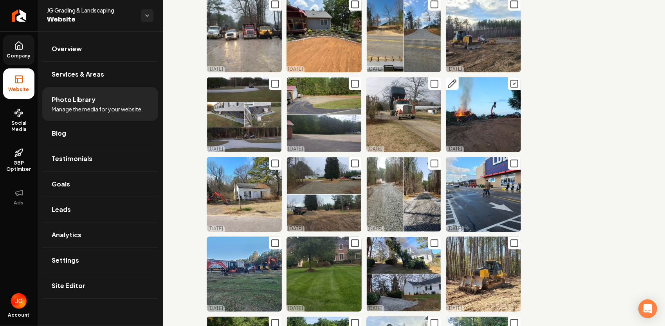
click at [509, 79] on icon "Main content area" at bounding box center [513, 83] width 9 height 9
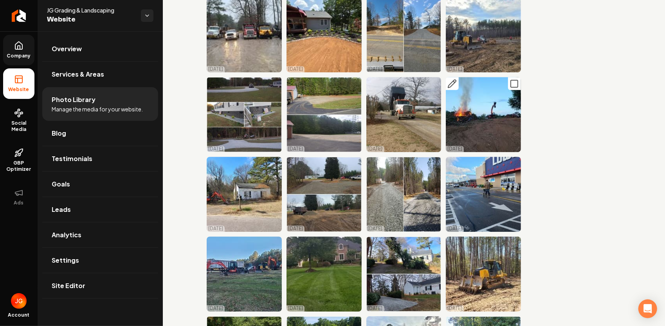
click at [450, 79] on icon "Main content area" at bounding box center [451, 83] width 9 height 9
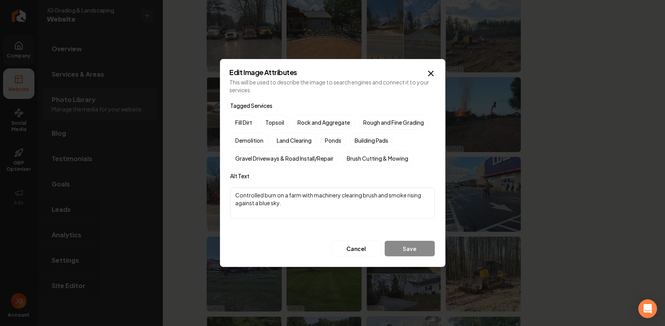
drag, startPoint x: 264, startPoint y: 196, endPoint x: 229, endPoint y: 192, distance: 34.7
click at [230, 192] on form "Tagged Services Fill Dirt Topsoil Rock and Aggregate Rough and Fine Grading Dem…" at bounding box center [333, 178] width 206 height 157
click at [303, 192] on textarea "Clearing debris being burn on a farm with machinery clearing brush and smoke ri…" at bounding box center [332, 203] width 204 height 31
click at [336, 197] on textarea "Clearing debris being burned on a farm with machinery clearing brush and smoke …" at bounding box center [332, 203] width 204 height 31
click at [348, 206] on textarea "Clearing debris being burned on a site with machinery clearing brush and smoke …" at bounding box center [332, 203] width 204 height 31
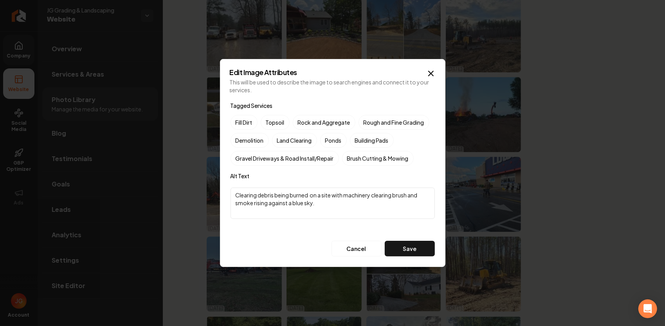
click at [372, 195] on textarea "Clearing debris being burned on a site with machinery clearing brush and smoke …" at bounding box center [332, 203] width 204 height 31
drag, startPoint x: 334, startPoint y: 204, endPoint x: 372, endPoint y: 186, distance: 42.7
click at [372, 186] on div "Tagged Services Fill Dirt Topsoil Rock and Aggregate Rough and Fine Grading Dem…" at bounding box center [332, 179] width 204 height 156
type textarea "Clearing debris being burned on a site with Excavator"
click at [304, 139] on label "Land Clearing" at bounding box center [294, 140] width 45 height 15
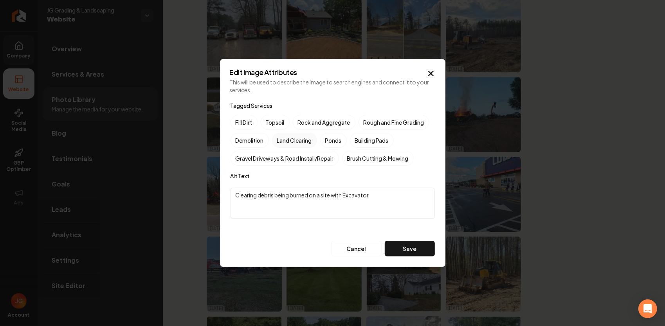
click at [286, 139] on button "Land Clearing" at bounding box center [281, 140] width 9 height 9
click at [408, 244] on button "Save" at bounding box center [410, 249] width 50 height 16
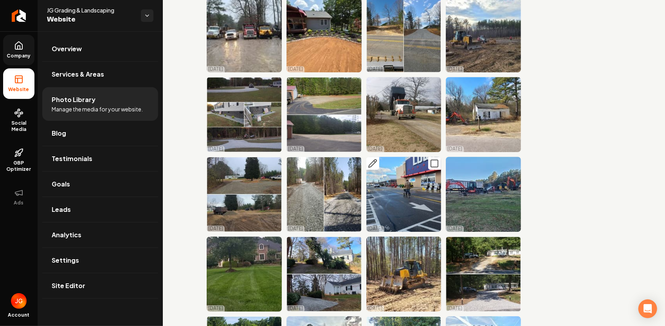
click at [373, 159] on icon "Main content area" at bounding box center [372, 163] width 9 height 9
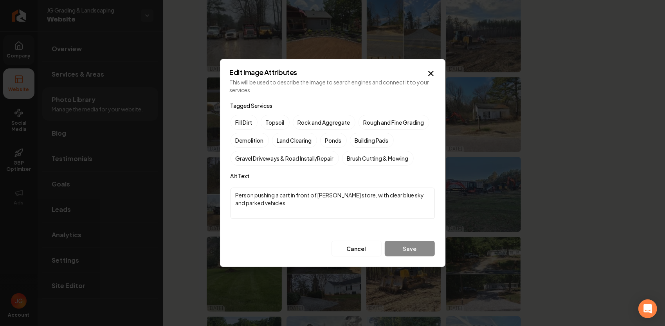
drag, startPoint x: 258, startPoint y: 202, endPoint x: 233, endPoint y: 195, distance: 25.6
click at [233, 195] on textarea "Person pushing a cart in front of Lowe's store, with clear blue sky and parked …" at bounding box center [332, 203] width 204 height 31
click at [281, 208] on textarea "Person pushing a cart in front of Lowe's store, with clear blue sky and parked …" at bounding box center [332, 203] width 204 height 31
drag, startPoint x: 315, startPoint y: 194, endPoint x: 235, endPoint y: 198, distance: 80.7
click at [235, 198] on textarea "Person pushing a cart in front of Lowe's store, with clear blue sky and parked …" at bounding box center [332, 203] width 204 height 31
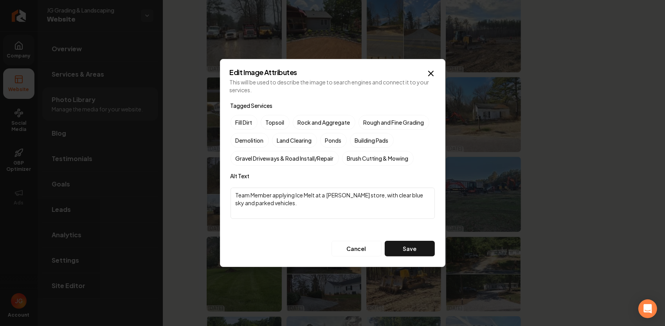
drag, startPoint x: 351, startPoint y: 204, endPoint x: 364, endPoint y: 189, distance: 20.0
click at [364, 189] on textarea "Team Member applying Ice Melt at a Lowe's store, with clear blue sky and parked…" at bounding box center [332, 203] width 204 height 31
type textarea "Team Member applying Ice Melt at a Lowe's store"
click at [415, 243] on button "Save" at bounding box center [410, 249] width 50 height 16
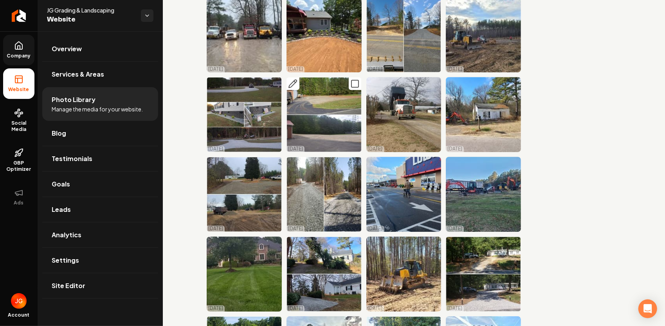
click at [294, 79] on icon "Main content area" at bounding box center [292, 83] width 9 height 9
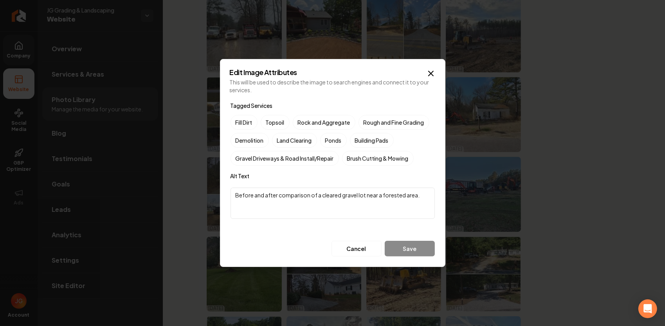
drag, startPoint x: 422, startPoint y: 196, endPoint x: 312, endPoint y: 194, distance: 110.0
click at [312, 194] on textarea "Before and after comparison of a cleared gravel lot near a forested area." at bounding box center [332, 203] width 204 height 31
type textarea "Before and after comparison of Parking Lot addtion and Extension at Watkins Vol…"
click at [302, 159] on label "Gravel Driveways & Road Install/Repair" at bounding box center [284, 158] width 108 height 15
click at [245, 159] on button "Gravel Driveways & Road Install/Repair" at bounding box center [239, 158] width 9 height 9
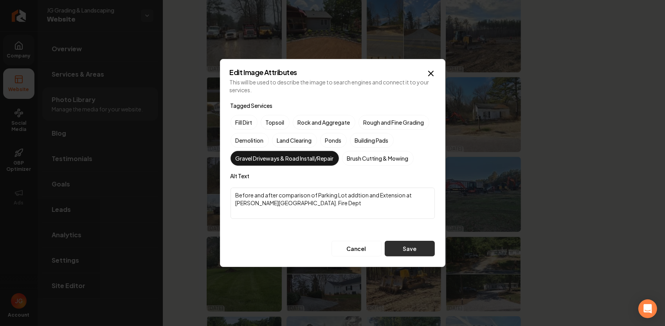
click at [407, 245] on button "Save" at bounding box center [410, 249] width 50 height 16
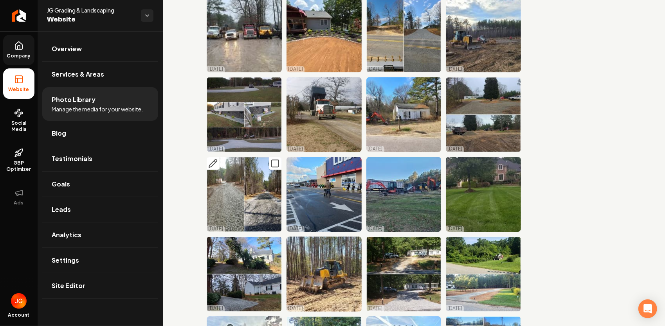
click at [259, 157] on img "Main content area" at bounding box center [244, 194] width 75 height 75
click at [213, 159] on icon "Main content area" at bounding box center [212, 163] width 9 height 9
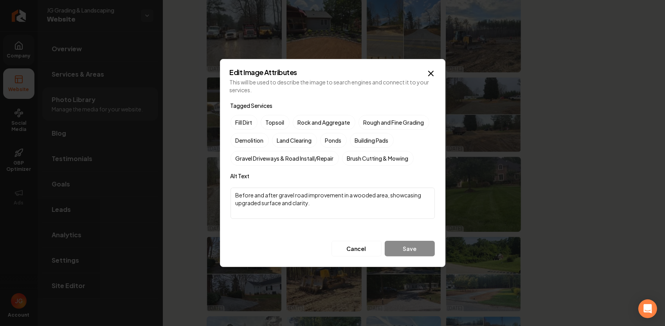
drag, startPoint x: 330, startPoint y: 209, endPoint x: 230, endPoint y: 191, distance: 101.8
click at [230, 191] on textarea "Before and after gravel road improvement in a wooded area, showcasing upgraded …" at bounding box center [332, 203] width 204 height 31
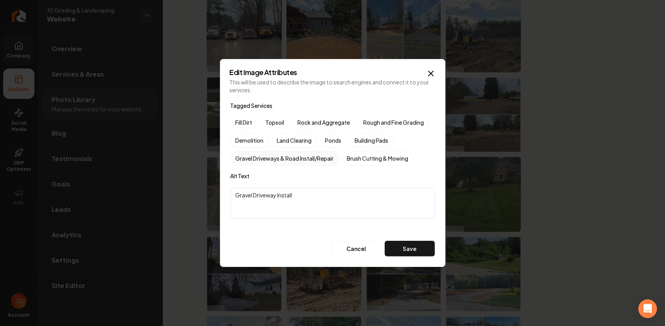
type textarea "Gravel Driveway Install"
click at [272, 158] on label "Gravel Driveways & Road Install/Repair" at bounding box center [284, 158] width 108 height 15
click at [245, 158] on button "Gravel Driveways & Road Install/Repair" at bounding box center [239, 158] width 9 height 9
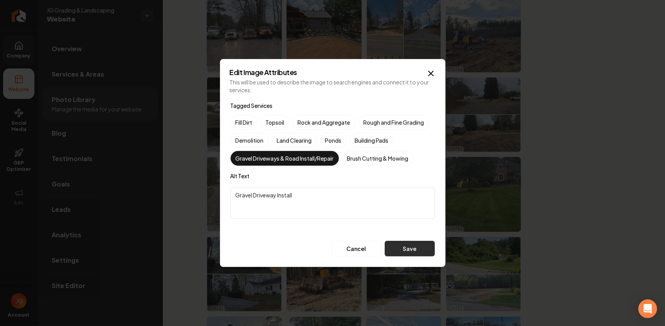
click at [409, 246] on button "Save" at bounding box center [410, 249] width 50 height 16
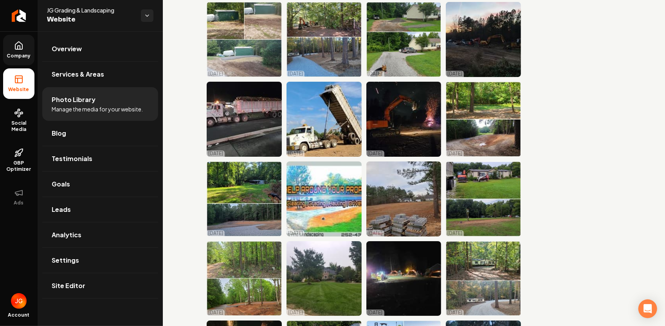
scroll to position [1880, 0]
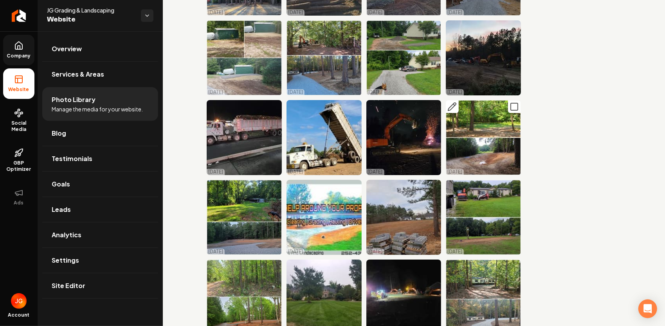
click at [453, 104] on icon "Main content area" at bounding box center [454, 105] width 2 height 2
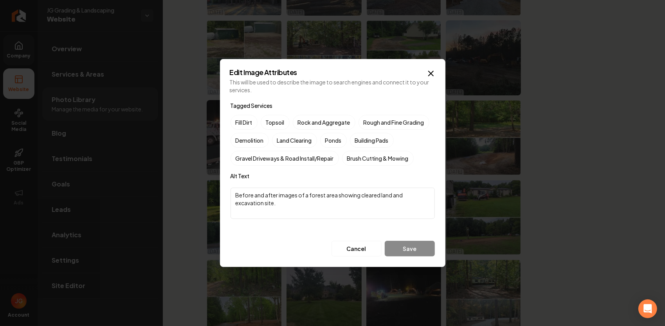
drag, startPoint x: 292, startPoint y: 204, endPoint x: 311, endPoint y: 192, distance: 22.6
click at [310, 192] on textarea "Before and after images of a forest area showing cleared land and excavation si…" at bounding box center [332, 203] width 204 height 31
type textarea "Before and after images of a Small Pond Construction"
click at [338, 142] on label "Ponds" at bounding box center [333, 140] width 27 height 15
click at [334, 142] on button "Ponds" at bounding box center [329, 140] width 9 height 9
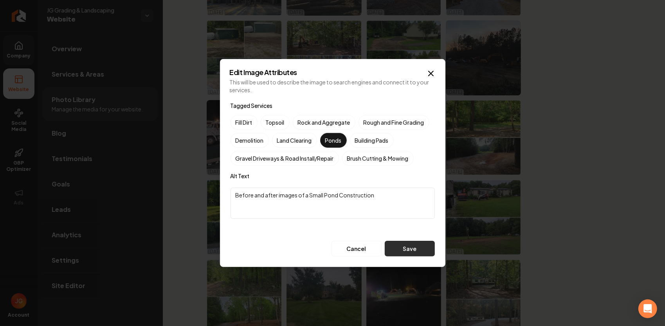
click at [418, 253] on button "Save" at bounding box center [410, 249] width 50 height 16
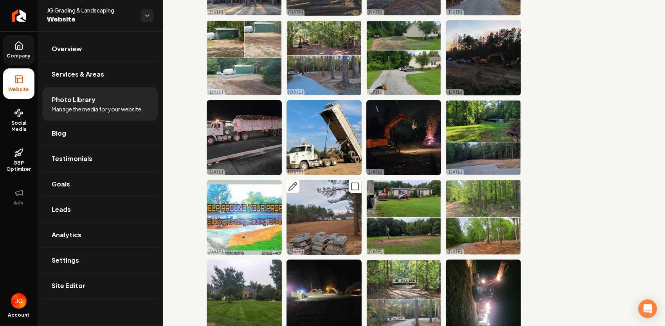
click at [293, 182] on icon "Main content area" at bounding box center [292, 186] width 9 height 9
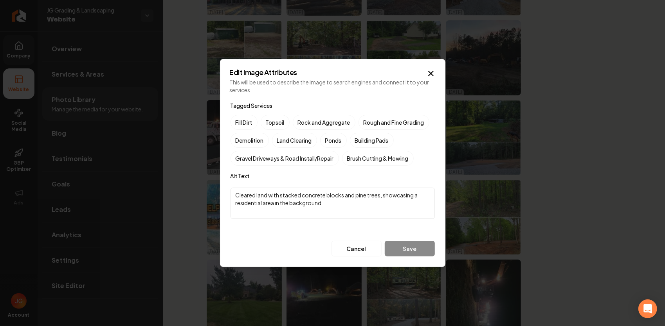
drag, startPoint x: 339, startPoint y: 207, endPoint x: 230, endPoint y: 190, distance: 110.8
click at [230, 190] on form "Tagged Services Fill Dirt Topsoil Rock and Aggregate Rough and Fine Grading Dem…" at bounding box center [333, 178] width 206 height 157
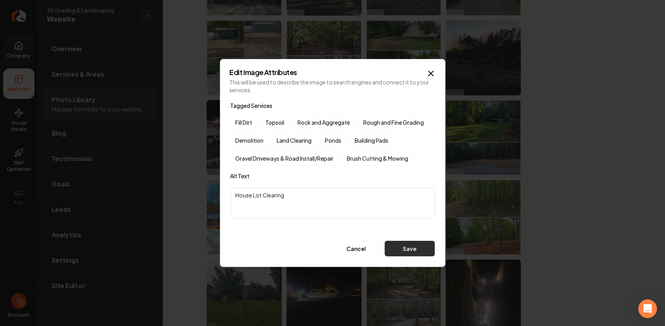
type textarea "House Lot Clearing"
click at [426, 243] on button "Save" at bounding box center [410, 249] width 50 height 16
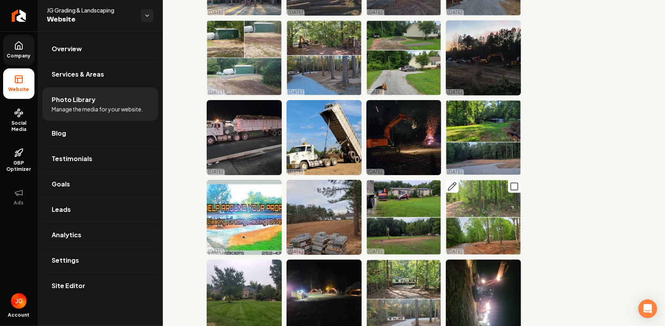
click at [448, 183] on icon "Main content area" at bounding box center [452, 187] width 8 height 8
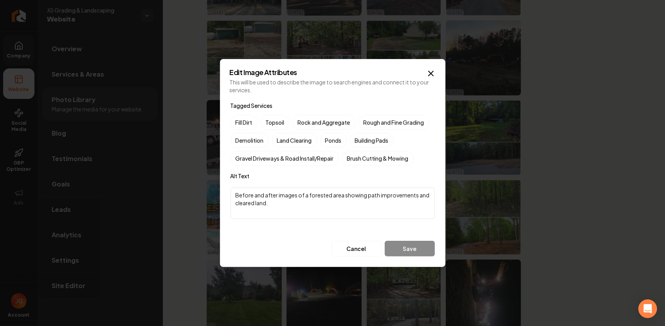
drag, startPoint x: 327, startPoint y: 207, endPoint x: 305, endPoint y: 189, distance: 28.1
click at [305, 189] on textarea "Before and after images of a forested area showing path improvements and cleare…" at bounding box center [332, 203] width 204 height 31
type textarea "Before and after images of House Lot Clearing and Driveway Pipe Install"
click at [300, 137] on label "Land Clearing" at bounding box center [294, 140] width 45 height 15
click at [286, 137] on button "Land Clearing" at bounding box center [281, 140] width 9 height 9
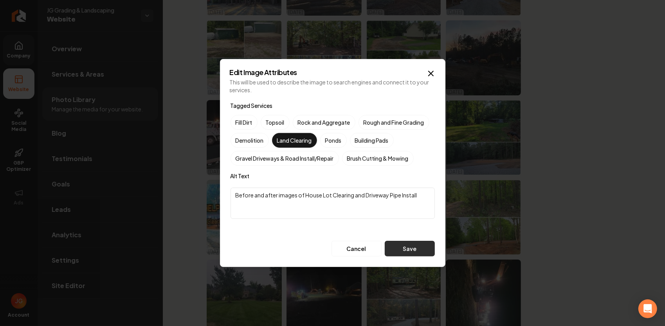
click at [414, 250] on button "Save" at bounding box center [410, 249] width 50 height 16
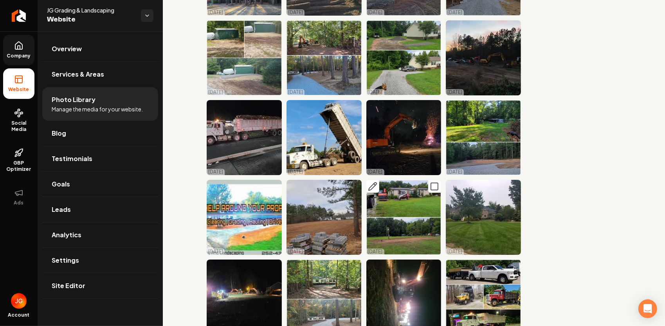
click at [372, 182] on icon "Main content area" at bounding box center [372, 186] width 9 height 9
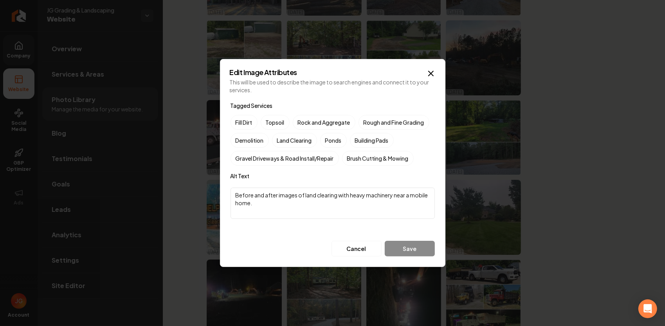
drag, startPoint x: 322, startPoint y: 206, endPoint x: 306, endPoint y: 198, distance: 17.8
click at [306, 198] on textarea "Before and after images of land clearing with heavy machinery near a mobile hom…" at bounding box center [332, 203] width 204 height 31
type textarea "Before and after images of Mobile Home Demo"
click at [422, 246] on button "Save" at bounding box center [410, 249] width 50 height 16
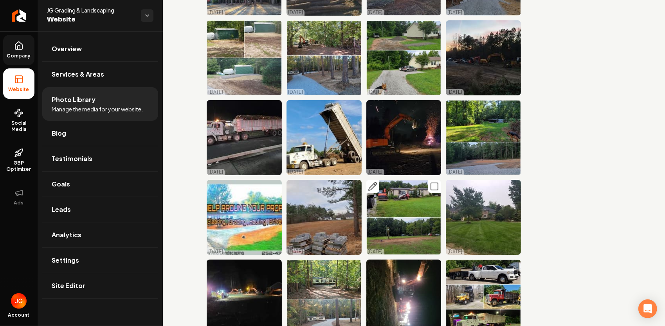
click at [371, 182] on icon "Main content area" at bounding box center [372, 186] width 9 height 9
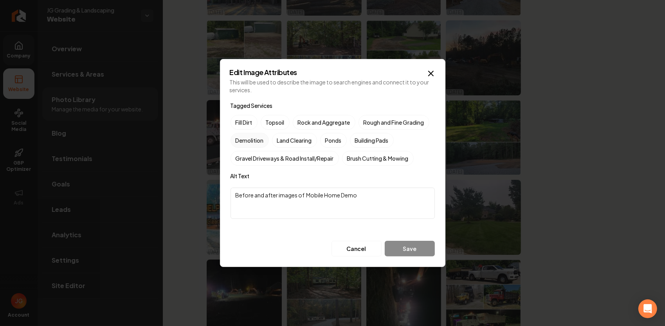
click at [262, 139] on label "Demolition" at bounding box center [249, 140] width 38 height 15
click at [245, 139] on button "Demolition" at bounding box center [239, 140] width 9 height 9
click at [421, 251] on button "Save" at bounding box center [410, 249] width 50 height 16
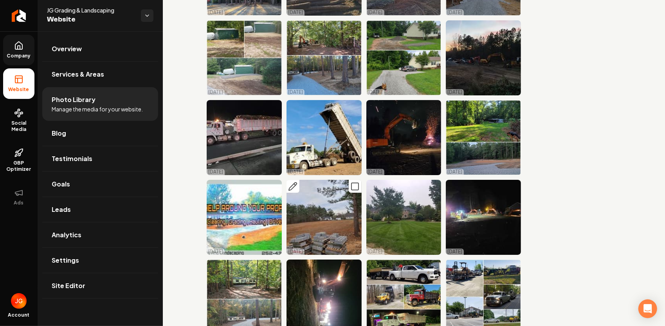
click at [296, 180] on button "Main content area" at bounding box center [292, 186] width 13 height 13
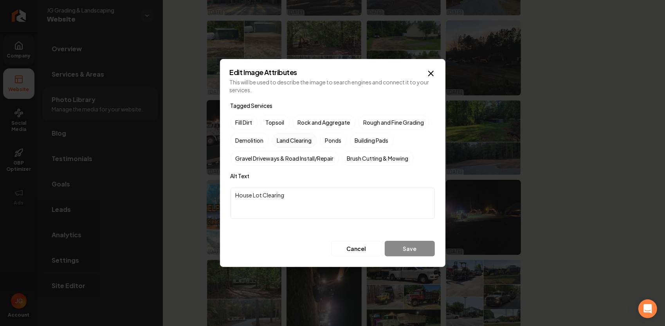
click at [289, 139] on label "Land Clearing" at bounding box center [294, 140] width 45 height 15
click at [286, 139] on button "Land Clearing" at bounding box center [281, 140] width 9 height 9
click at [421, 252] on button "Save" at bounding box center [410, 249] width 50 height 16
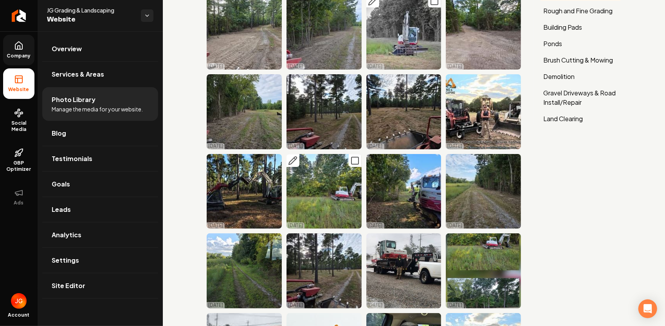
scroll to position [78, 0]
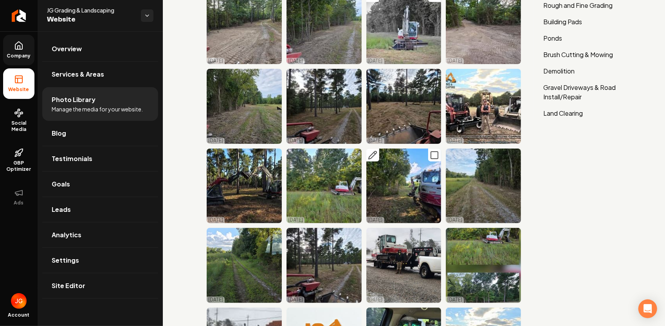
click at [388, 164] on img "Main content area" at bounding box center [403, 186] width 75 height 75
click at [370, 153] on icon "Main content area" at bounding box center [373, 155] width 8 height 8
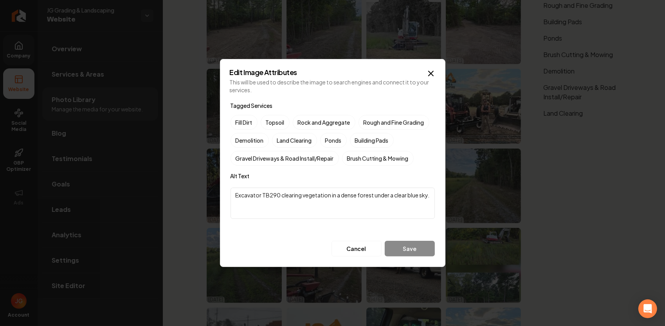
drag, startPoint x: 261, startPoint y: 194, endPoint x: 223, endPoint y: 192, distance: 38.0
click at [223, 192] on div "Edit Image Attributes This will be used to describe the image to search engines…" at bounding box center [332, 163] width 225 height 208
click at [251, 196] on textarea "TB290 clearing vegetation in a dense forest under a clear blue sky." at bounding box center [332, 203] width 204 height 31
drag, startPoint x: 274, startPoint y: 204, endPoint x: 347, endPoint y: 198, distance: 73.8
click at [347, 198] on textarea "TB290 with Brush Cutter clearing vegetation in a dense forest under a clear blu…" at bounding box center [332, 203] width 204 height 31
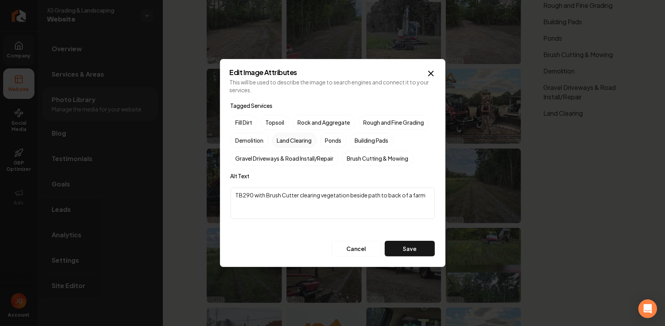
type textarea "TB290 with Brush Cutter clearing vegetation beside path to back of a farm"
click at [299, 142] on label "Land Clearing" at bounding box center [294, 140] width 45 height 15
click at [286, 142] on button "Land Clearing" at bounding box center [281, 140] width 9 height 9
click at [370, 158] on label "Brush Cutting & Mowing" at bounding box center [378, 158] width 72 height 15
click at [356, 158] on button "Brush Cutting & Mowing" at bounding box center [351, 158] width 9 height 9
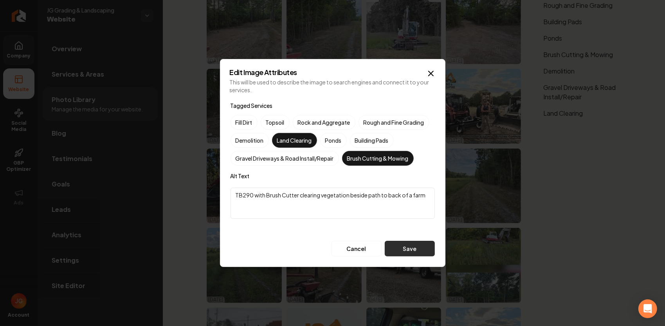
click at [412, 246] on button "Save" at bounding box center [410, 249] width 50 height 16
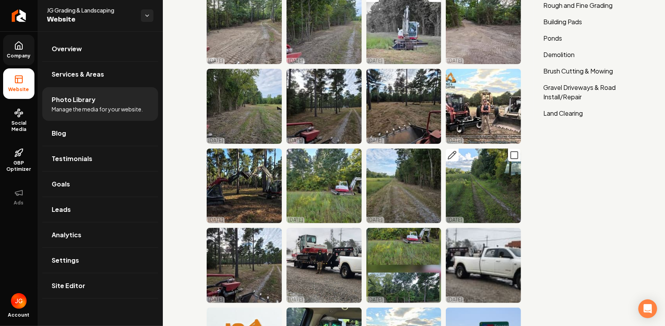
click at [451, 154] on icon "Main content area" at bounding box center [451, 155] width 9 height 9
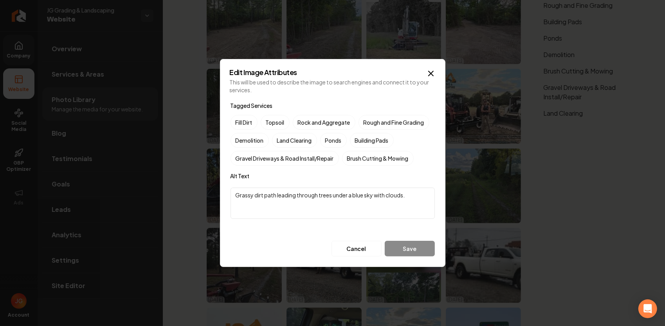
drag, startPoint x: 413, startPoint y: 196, endPoint x: 204, endPoint y: 175, distance: 209.6
click at [206, 176] on body "Company Website Social Media GBP Optimizer Ads Account JG Grading & Landscaping…" at bounding box center [332, 163] width 665 height 326
click at [281, 195] on textarea "Before Clearing vegetation beside Farm Path" at bounding box center [332, 203] width 204 height 31
click at [309, 196] on textarea "Before Clearing Vegetation beside Farm Path" at bounding box center [332, 203] width 204 height 31
drag, startPoint x: 358, startPoint y: 197, endPoint x: 231, endPoint y: 191, distance: 127.7
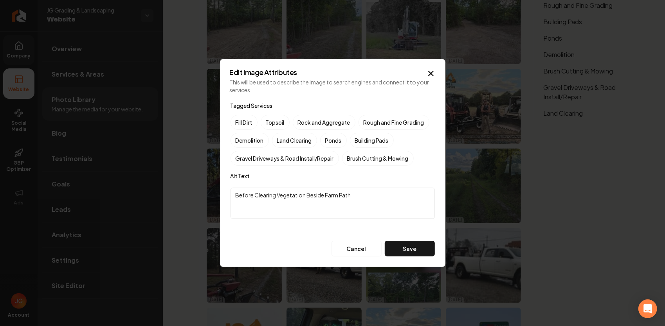
click at [231, 191] on textarea "Before Clearing Vegetation Beside Farm Path" at bounding box center [332, 203] width 204 height 31
click at [363, 203] on textarea "Before Clearing Vegetation Beside Farm Path" at bounding box center [332, 203] width 204 height 31
drag, startPoint x: 358, startPoint y: 196, endPoint x: 252, endPoint y: 198, distance: 106.0
click at [252, 198] on textarea "Before Clearing Vegetation Beside Farm Path" at bounding box center [332, 203] width 204 height 31
click at [271, 193] on textarea "Before Clearing Vegetation Beside Farm Path" at bounding box center [332, 203] width 204 height 31
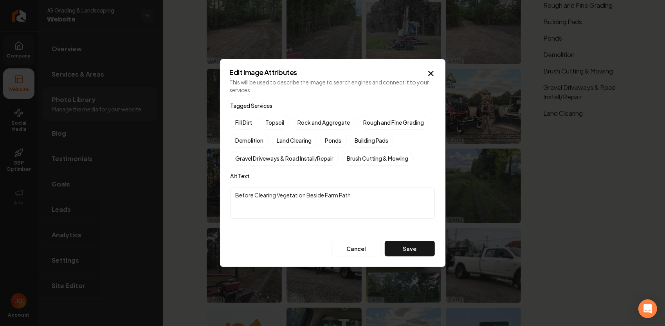
click at [275, 194] on textarea "Before Clearing Vegetation Beside Farm Path" at bounding box center [332, 203] width 204 height 31
type textarea "Before Clearing and Mowing Vegetation Beside Farm Path"
click at [285, 141] on label "Land Clearing" at bounding box center [294, 140] width 45 height 15
click at [285, 141] on button "Land Clearing" at bounding box center [281, 140] width 9 height 9
click at [356, 157] on label "Brush Cutting & Mowing" at bounding box center [378, 158] width 72 height 15
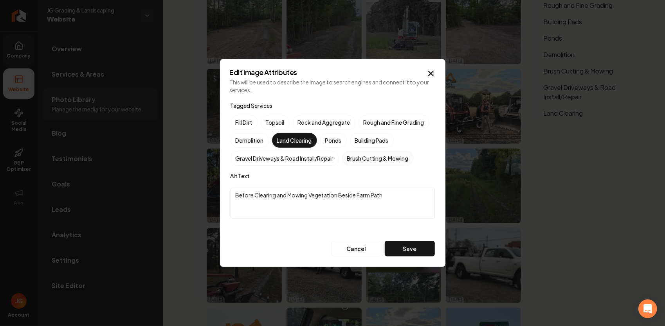
click at [356, 157] on button "Brush Cutting & Mowing" at bounding box center [351, 158] width 9 height 9
drag, startPoint x: 399, startPoint y: 197, endPoint x: 254, endPoint y: 193, distance: 144.8
click at [254, 193] on textarea "Before Clearing and Mowing Vegetation Beside Farm Path" at bounding box center [332, 203] width 204 height 31
click at [410, 250] on button "Save" at bounding box center [410, 249] width 50 height 16
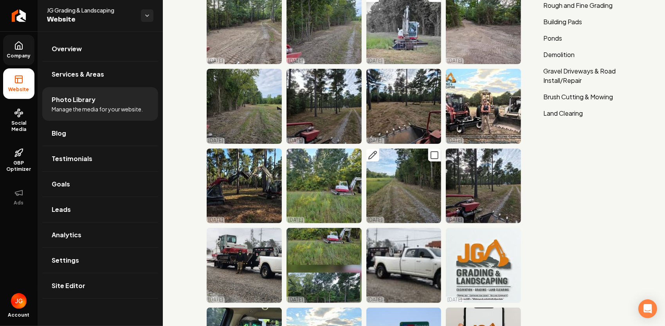
click at [371, 151] on icon "Main content area" at bounding box center [373, 155] width 8 height 8
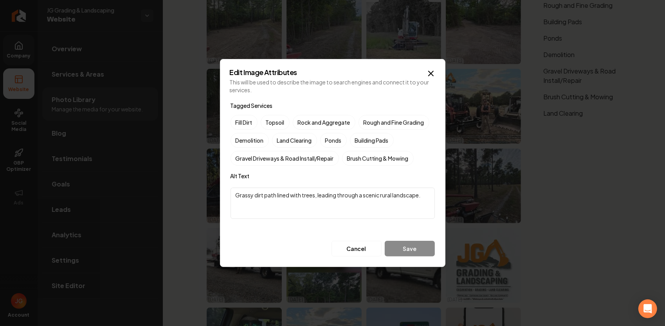
drag, startPoint x: 426, startPoint y: 198, endPoint x: 244, endPoint y: 193, distance: 181.6
click at [259, 198] on textarea "Grassy dirt path lined with trees, leading through a scenic rural landscape." at bounding box center [332, 203] width 204 height 31
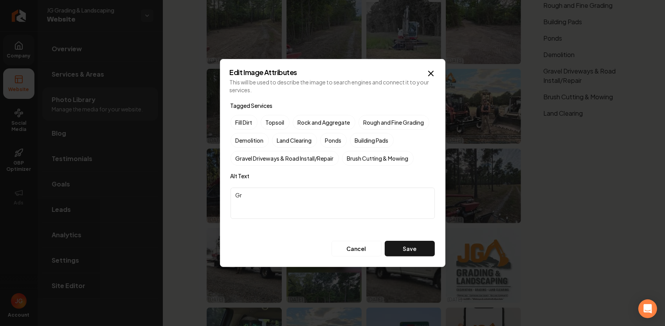
type textarea "G"
paste textarea "Clearing and Mowing Vegetation Beside Farm Path"
click at [234, 192] on textarea "Clearing and Mowing Vegetation Beside Farm Path" at bounding box center [332, 203] width 204 height 31
type textarea "After Clearing and Mowing Vegetation Beside Farm Path"
click at [367, 157] on label "Brush Cutting & Mowing" at bounding box center [378, 158] width 72 height 15
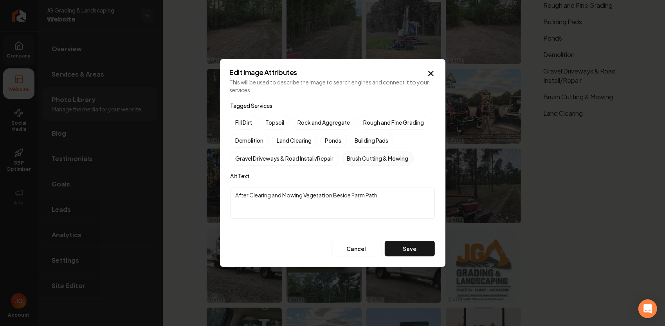
click at [356, 157] on button "Brush Cutting & Mowing" at bounding box center [351, 158] width 9 height 9
click at [303, 140] on label "Land Clearing" at bounding box center [294, 140] width 45 height 15
click at [286, 140] on button "Land Clearing" at bounding box center [281, 140] width 9 height 9
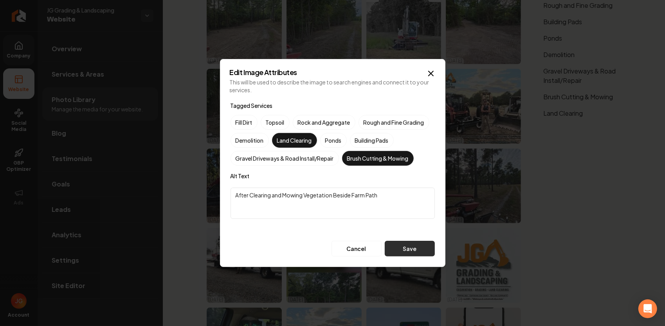
click at [416, 253] on button "Save" at bounding box center [410, 249] width 50 height 16
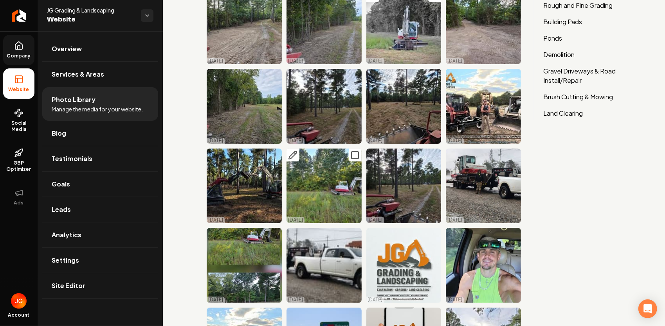
click at [326, 171] on img "Main content area" at bounding box center [323, 186] width 75 height 75
click at [294, 151] on icon "Main content area" at bounding box center [292, 155] width 9 height 9
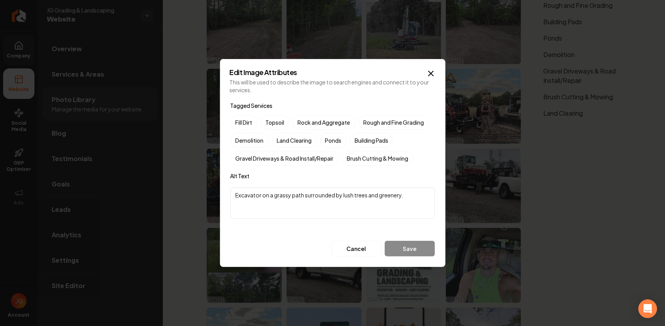
drag, startPoint x: 406, startPoint y: 194, endPoint x: 169, endPoint y: 191, distance: 237.1
click at [171, 192] on body "Company Website Social Media GBP Optimizer Ads Account JG Grading & Landscaping…" at bounding box center [332, 163] width 665 height 326
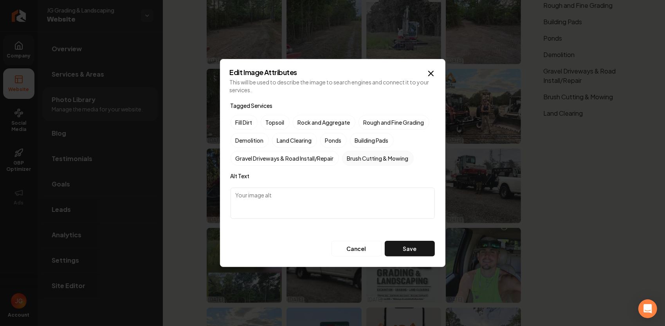
click at [390, 157] on label "Brush Cutting & Mowing" at bounding box center [378, 158] width 72 height 15
click at [356, 157] on button "Brush Cutting & Mowing" at bounding box center [351, 158] width 9 height 9
click at [399, 248] on button "Save" at bounding box center [410, 249] width 50 height 16
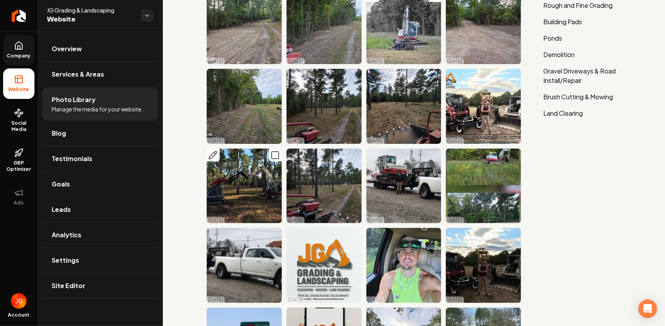
click at [255, 160] on img "Main content area" at bounding box center [244, 186] width 75 height 75
click at [216, 153] on icon "Main content area" at bounding box center [212, 155] width 9 height 9
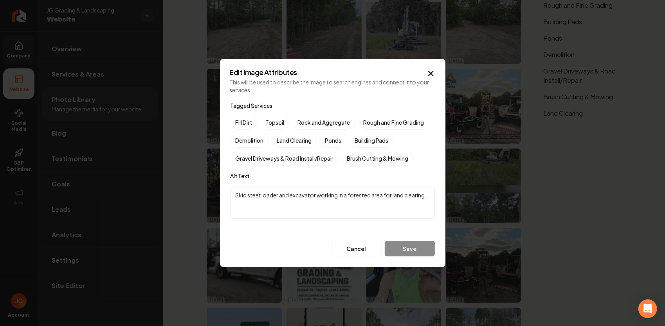
drag, startPoint x: 426, startPoint y: 195, endPoint x: 184, endPoint y: 191, distance: 241.8
click at [184, 191] on body "Company Website Social Media GBP Optimizer Ads Account JG Grading & Landscaping…" at bounding box center [332, 163] width 665 height 326
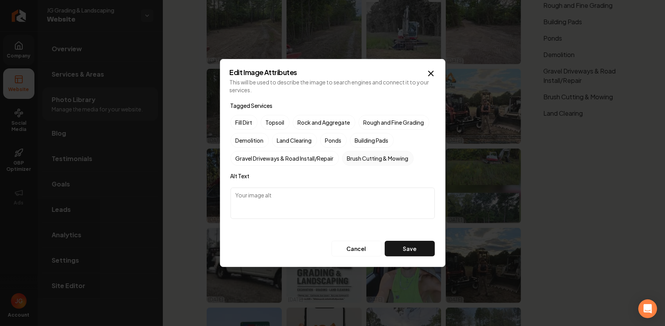
click at [384, 159] on label "Brush Cutting & Mowing" at bounding box center [378, 158] width 72 height 15
click at [356, 159] on button "Brush Cutting & Mowing" at bounding box center [351, 158] width 9 height 9
click at [386, 205] on textarea at bounding box center [332, 203] width 204 height 31
click at [420, 245] on button "Save" at bounding box center [410, 249] width 50 height 16
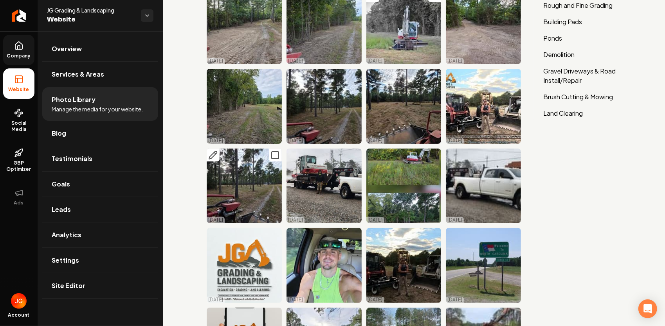
click at [216, 151] on icon "Main content area" at bounding box center [212, 155] width 9 height 9
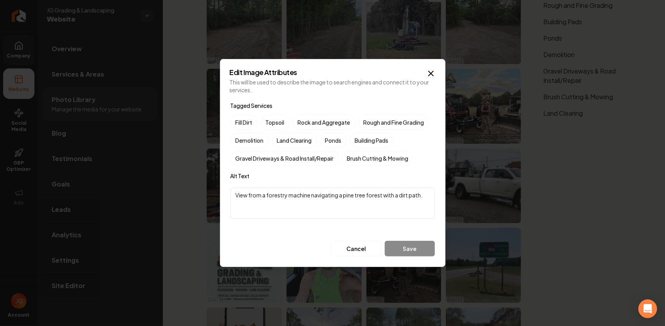
drag, startPoint x: 429, startPoint y: 196, endPoint x: 141, endPoint y: 192, distance: 288.0
click at [144, 194] on body "Company Website Social Media GBP Optimizer Ads Account JG Grading & Landscaping…" at bounding box center [332, 163] width 665 height 326
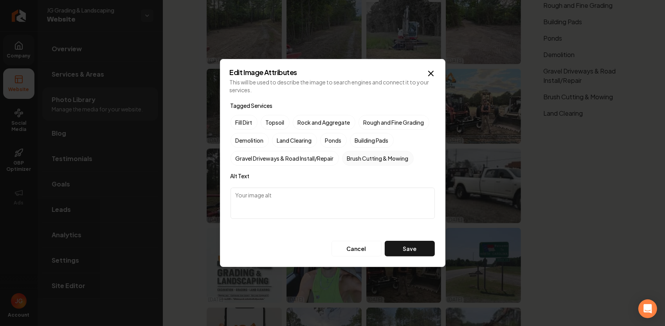
click at [363, 155] on label "Brush Cutting & Mowing" at bounding box center [378, 158] width 72 height 15
click at [356, 155] on button "Brush Cutting & Mowing" at bounding box center [351, 158] width 9 height 9
click at [399, 241] on button "Save" at bounding box center [410, 249] width 50 height 16
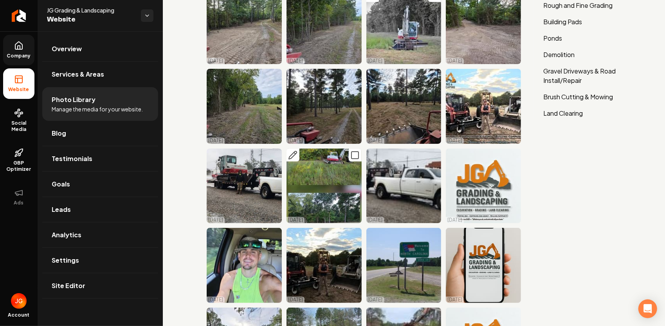
click at [294, 156] on icon "Main content area" at bounding box center [292, 155] width 9 height 9
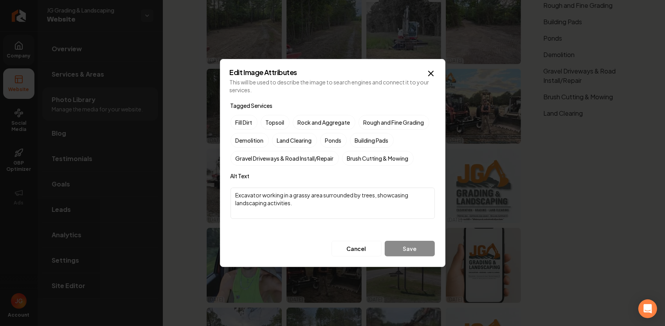
drag, startPoint x: 321, startPoint y: 202, endPoint x: 214, endPoint y: 188, distance: 108.1
click at [214, 188] on body "Company Website Social Media GBP Optimizer Ads Account JG Grading & Landscaping…" at bounding box center [332, 163] width 665 height 326
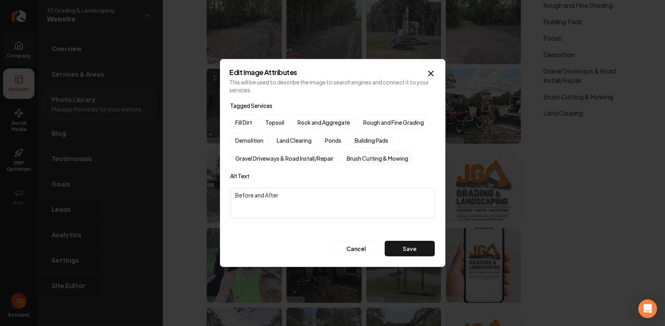
type textarea "Before and After"
click at [384, 157] on label "Brush Cutting & Mowing" at bounding box center [378, 158] width 72 height 15
click at [356, 157] on button "Brush Cutting & Mowing" at bounding box center [351, 158] width 9 height 9
click at [409, 243] on button "Save" at bounding box center [410, 249] width 50 height 16
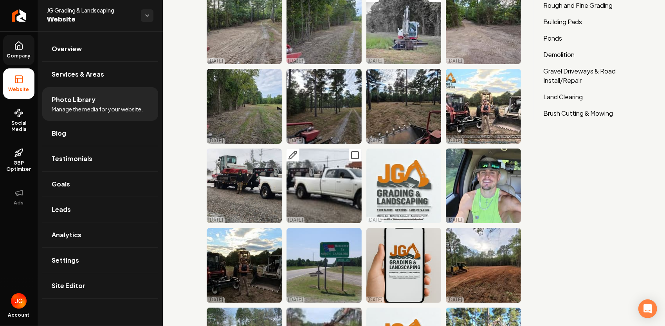
click at [292, 154] on icon "Main content area" at bounding box center [292, 155] width 9 height 9
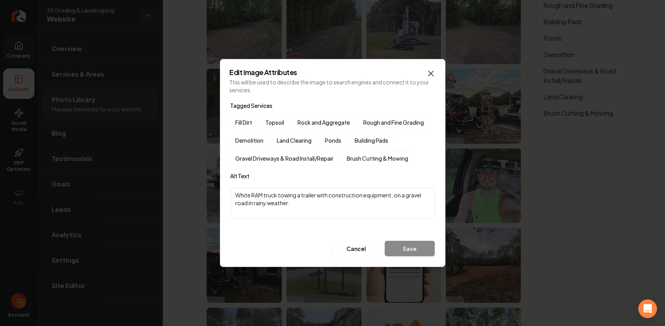
click at [432, 72] on icon "button" at bounding box center [430, 73] width 5 height 5
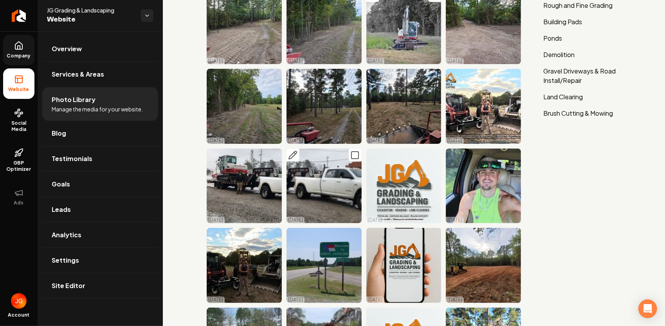
click at [351, 155] on rect "Main content area" at bounding box center [354, 155] width 7 height 7
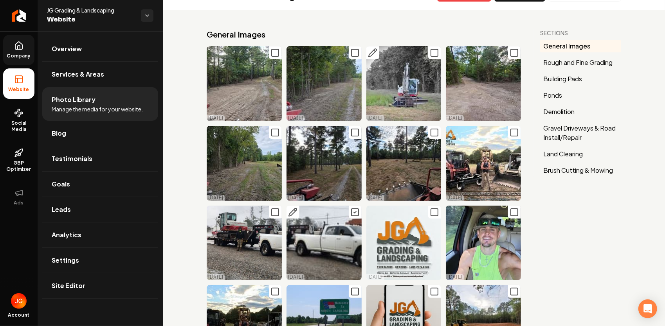
scroll to position [0, 0]
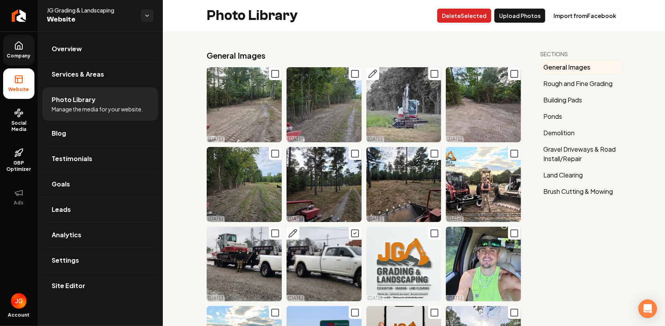
click at [470, 14] on button "Delet e Selected" at bounding box center [464, 16] width 54 height 14
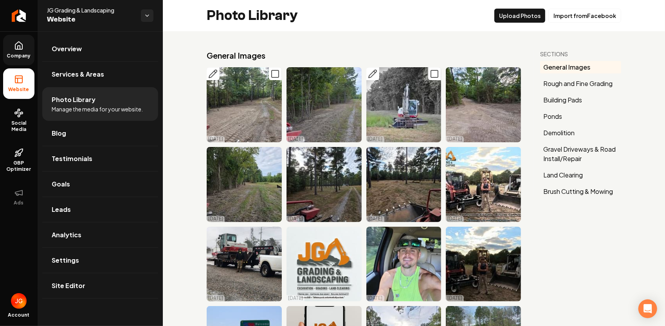
click at [274, 74] on icon "Main content area" at bounding box center [274, 73] width 9 height 9
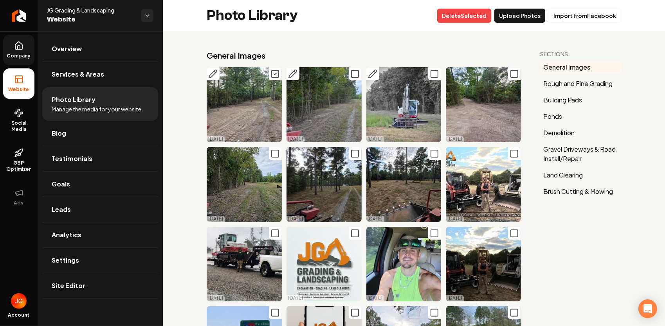
click at [357, 75] on button "Main content area" at bounding box center [355, 73] width 13 height 13
click at [214, 74] on icon "Main content area" at bounding box center [213, 74] width 8 height 8
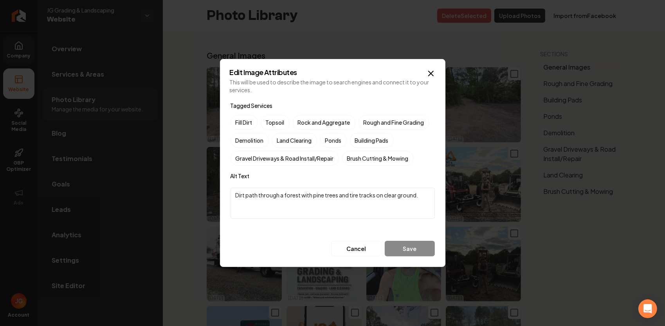
drag, startPoint x: 427, startPoint y: 196, endPoint x: 95, endPoint y: 173, distance: 332.6
click at [97, 174] on body "Company Website Social Media GBP Optimizer Ads Account JG Grading & Landscaping…" at bounding box center [332, 163] width 665 height 326
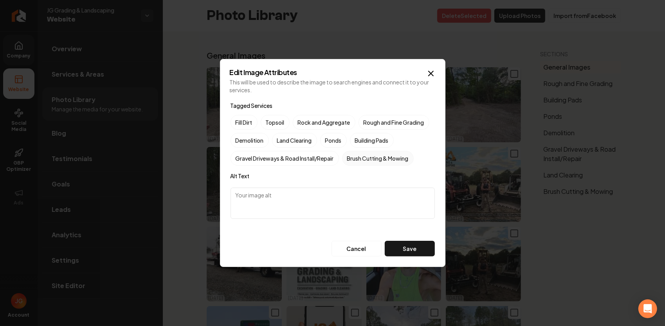
click at [365, 157] on label "Brush Cutting & Mowing" at bounding box center [378, 158] width 72 height 15
click at [356, 157] on button "Brush Cutting & Mowing" at bounding box center [351, 158] width 9 height 9
click at [411, 248] on button "Save" at bounding box center [410, 249] width 50 height 16
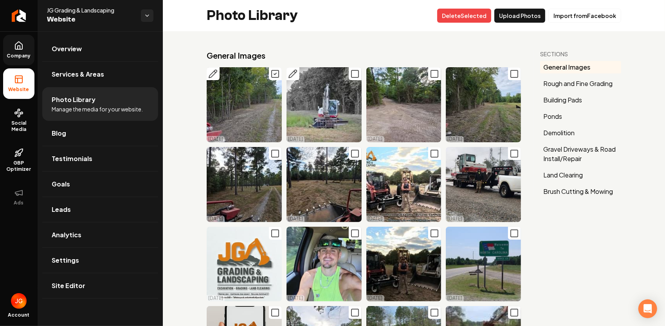
click at [217, 75] on icon "Main content area" at bounding box center [212, 73] width 9 height 9
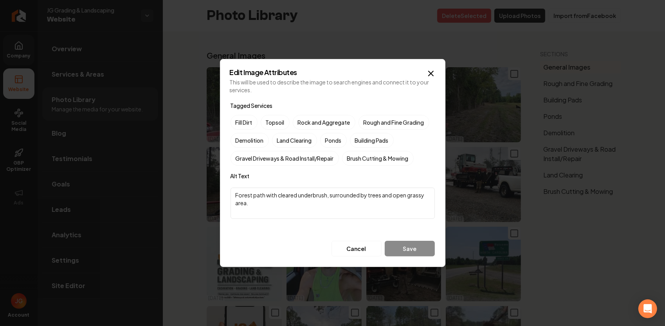
drag, startPoint x: 272, startPoint y: 197, endPoint x: 190, endPoint y: 165, distance: 88.2
click at [184, 166] on body "Company Website Social Media GBP Optimizer Ads Account JG Grading & Landscaping…" at bounding box center [332, 163] width 665 height 326
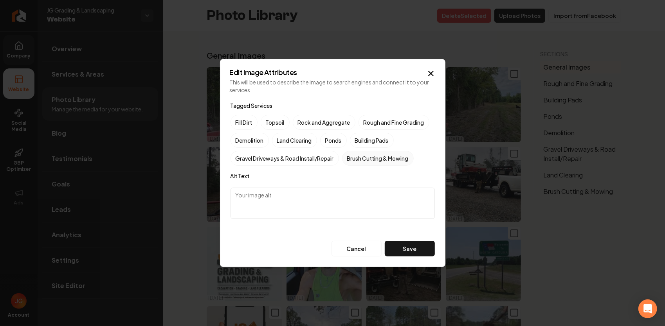
click at [373, 156] on label "Brush Cutting & Mowing" at bounding box center [378, 158] width 72 height 15
click at [356, 156] on button "Brush Cutting & Mowing" at bounding box center [351, 158] width 9 height 9
click at [414, 255] on button "Save" at bounding box center [410, 249] width 50 height 16
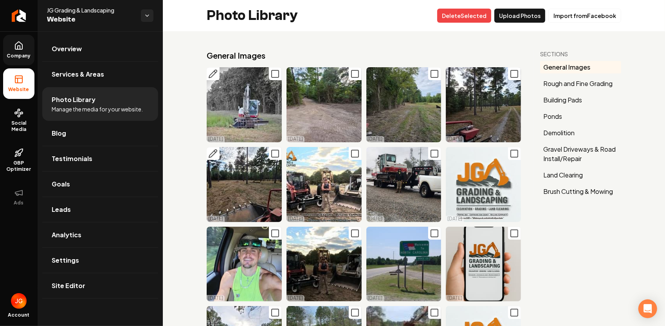
click at [213, 157] on button "Main content area" at bounding box center [213, 153] width 13 height 13
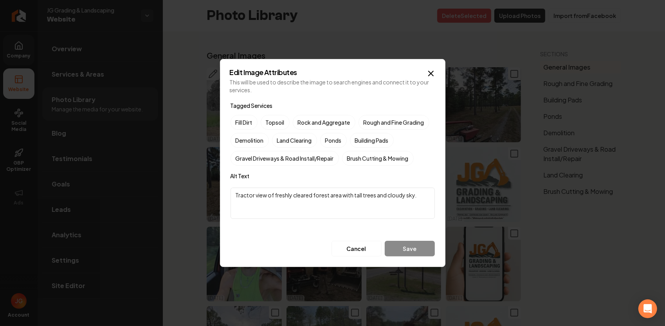
drag, startPoint x: 277, startPoint y: 200, endPoint x: 63, endPoint y: 214, distance: 214.9
click at [75, 219] on body "Company Website Social Media GBP Optimizer Ads Account JG Grading & Landscaping…" at bounding box center [332, 163] width 665 height 326
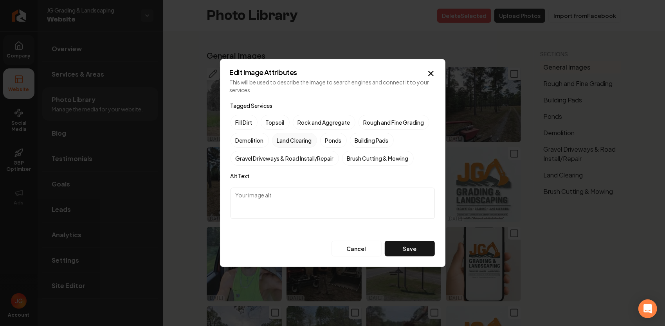
click at [291, 140] on label "Land Clearing" at bounding box center [294, 140] width 45 height 15
click at [286, 140] on button "Land Clearing" at bounding box center [281, 140] width 9 height 9
click at [392, 245] on button "Save" at bounding box center [410, 249] width 50 height 16
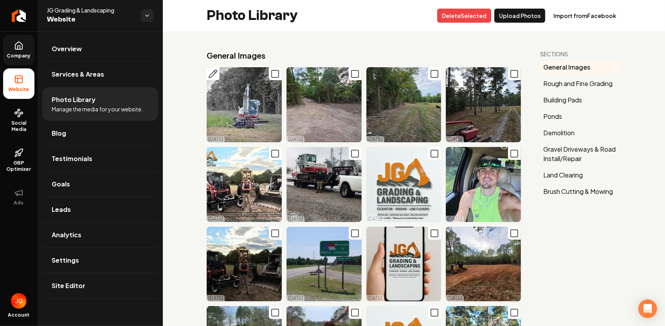
click at [213, 72] on icon "Main content area" at bounding box center [213, 74] width 8 height 8
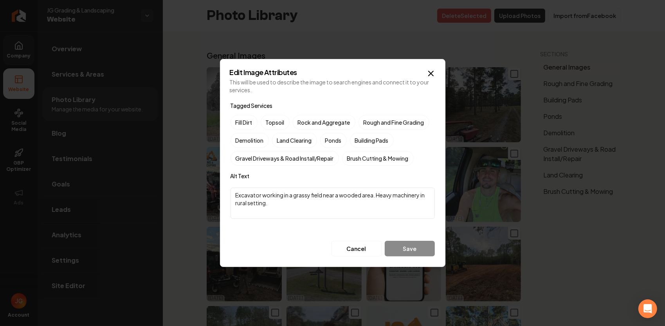
drag, startPoint x: 314, startPoint y: 211, endPoint x: 227, endPoint y: 185, distance: 90.9
click at [227, 186] on div "Edit Image Attributes This will be used to describe the image to search engines…" at bounding box center [332, 163] width 225 height 208
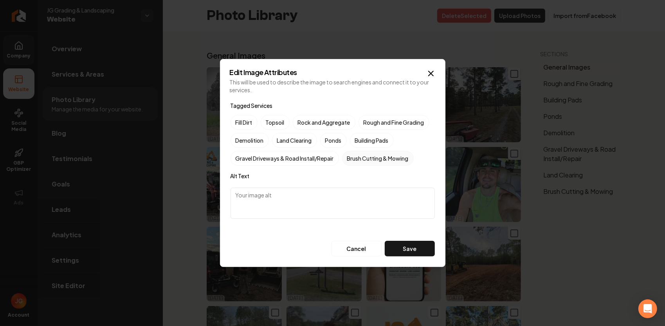
click at [388, 154] on label "Brush Cutting & Mowing" at bounding box center [378, 158] width 72 height 15
click at [356, 154] on button "Brush Cutting & Mowing" at bounding box center [351, 158] width 9 height 9
click at [411, 252] on button "Save" at bounding box center [410, 249] width 50 height 16
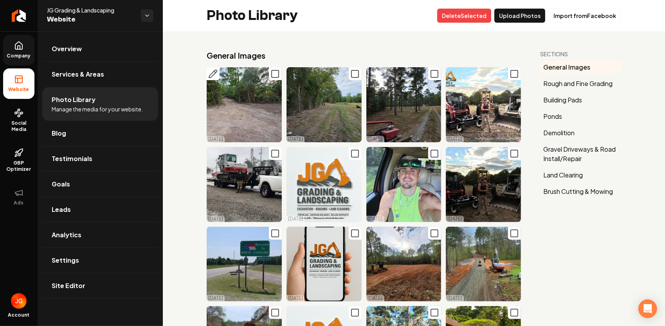
click at [274, 77] on rect "Main content area" at bounding box center [275, 73] width 7 height 7
click at [461, 14] on button "Delet e Selected" at bounding box center [464, 16] width 54 height 14
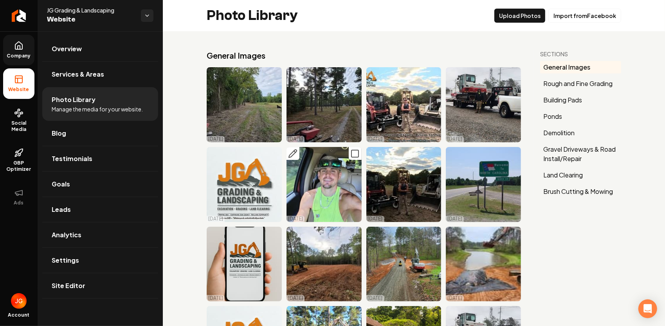
click at [289, 149] on icon "Main content area" at bounding box center [292, 153] width 9 height 9
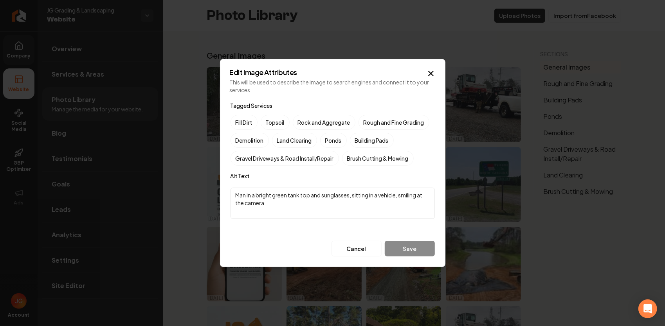
drag, startPoint x: 272, startPoint y: 202, endPoint x: 223, endPoint y: 187, distance: 51.1
click at [226, 189] on div "Edit Image Attributes This will be used to describe the image to search engines…" at bounding box center [332, 163] width 225 height 208
type textarea "Myself John Glover"
click at [410, 251] on button "Save" at bounding box center [410, 249] width 50 height 16
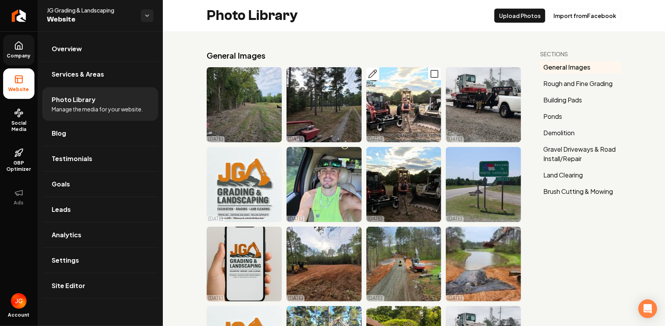
click at [372, 71] on icon "Main content area" at bounding box center [372, 73] width 9 height 9
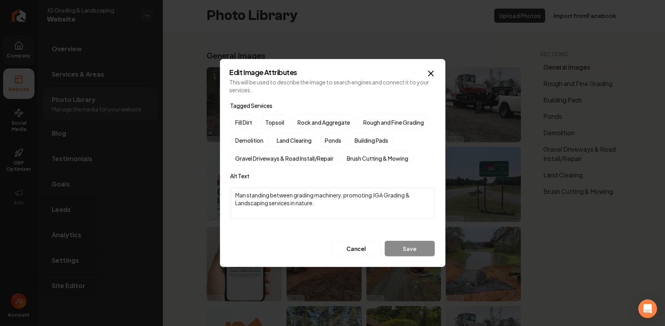
drag, startPoint x: 245, startPoint y: 196, endPoint x: 232, endPoint y: 197, distance: 13.4
click at [232, 197] on textarea "Man standing between grading machinery, promoting JGA Grading & Landscaping ser…" at bounding box center [332, 203] width 204 height 31
drag, startPoint x: 395, startPoint y: 203, endPoint x: 365, endPoint y: 194, distance: 31.8
click at [365, 194] on textarea "John Glover standing between grading machinery, promoting JGA Grading & Landsca…" at bounding box center [332, 203] width 204 height 31
click at [314, 196] on textarea "John Glover standing between grading machinery," at bounding box center [332, 203] width 204 height 31
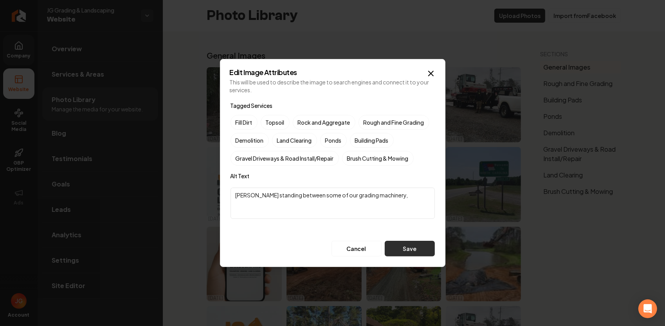
type textarea "John Glover standing between some of our grading machinery,"
click at [421, 246] on button "Save" at bounding box center [410, 249] width 50 height 16
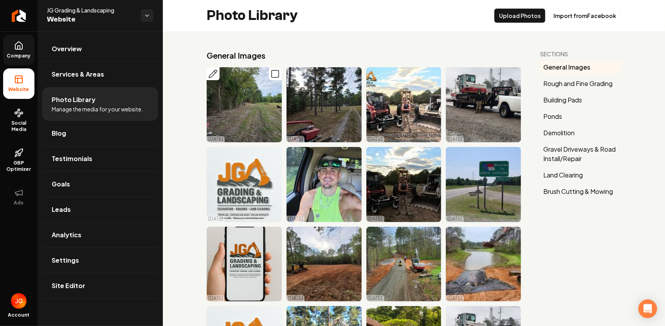
click at [216, 74] on icon "Main content area" at bounding box center [212, 73] width 9 height 9
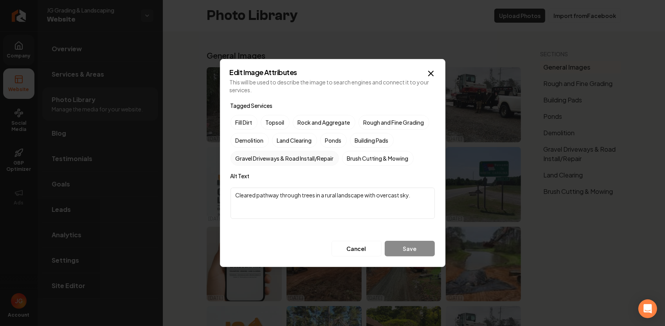
drag, startPoint x: 369, startPoint y: 191, endPoint x: 244, endPoint y: 161, distance: 128.8
click at [247, 164] on div "Tagged Services Fill Dirt Topsoil Rock and Aggregate Rough and Fine Grading Dem…" at bounding box center [332, 179] width 204 height 156
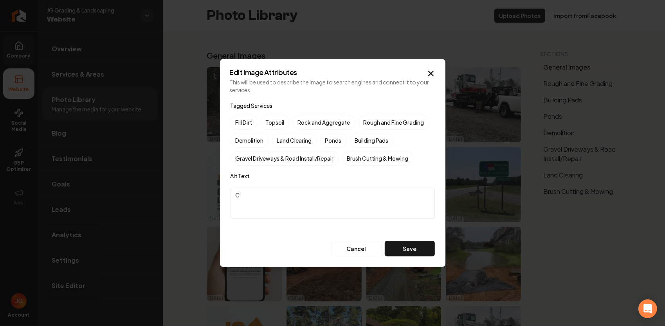
type textarea "C"
click at [372, 157] on label "Brush Cutting & Mowing" at bounding box center [378, 158] width 72 height 15
click at [356, 157] on button "Brush Cutting & Mowing" at bounding box center [351, 158] width 9 height 9
click at [405, 246] on button "Save" at bounding box center [410, 249] width 50 height 16
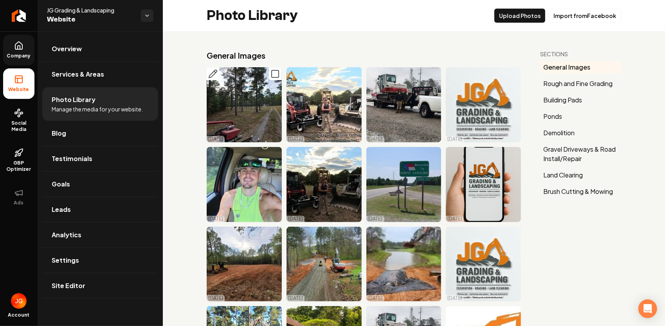
click at [213, 73] on icon "Main content area" at bounding box center [212, 73] width 9 height 9
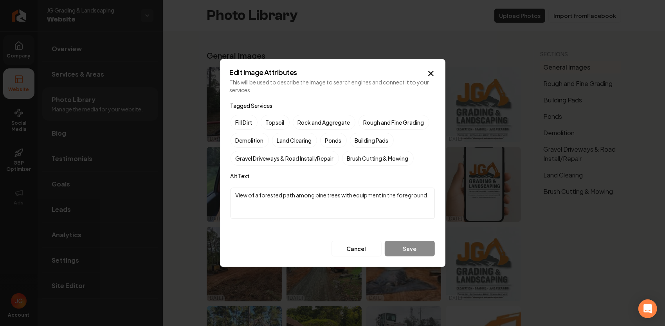
drag, startPoint x: 429, startPoint y: 196, endPoint x: 160, endPoint y: 158, distance: 271.1
click at [162, 159] on body "Company Website Social Media GBP Optimizer Ads Account JG Grading & Landscaping…" at bounding box center [332, 163] width 665 height 326
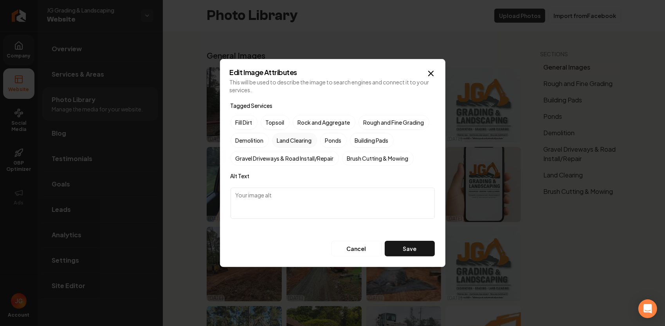
click at [306, 140] on label "Land Clearing" at bounding box center [294, 140] width 45 height 15
click at [286, 140] on button "Land Clearing" at bounding box center [281, 140] width 9 height 9
click at [288, 139] on label "Land Clearing" at bounding box center [294, 140] width 45 height 15
click at [286, 139] on button "Land Clearing" at bounding box center [281, 140] width 9 height 9
click at [360, 155] on label "Brush Cutting & Mowing" at bounding box center [378, 158] width 72 height 15
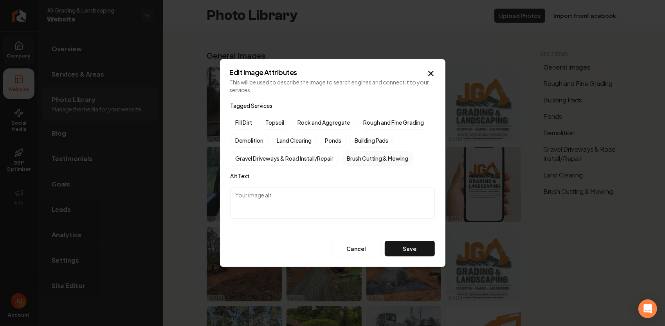
click at [356, 155] on button "Brush Cutting & Mowing" at bounding box center [351, 158] width 9 height 9
click at [420, 249] on button "Save" at bounding box center [410, 249] width 50 height 16
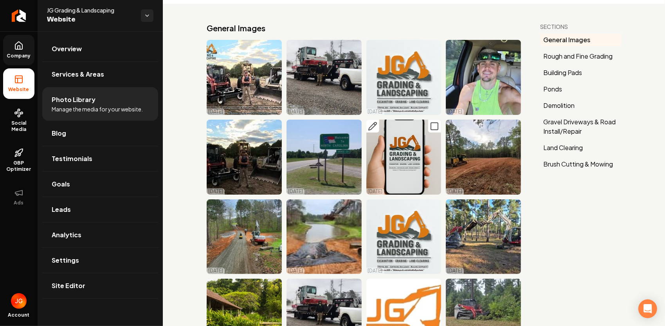
scroll to position [39, 0]
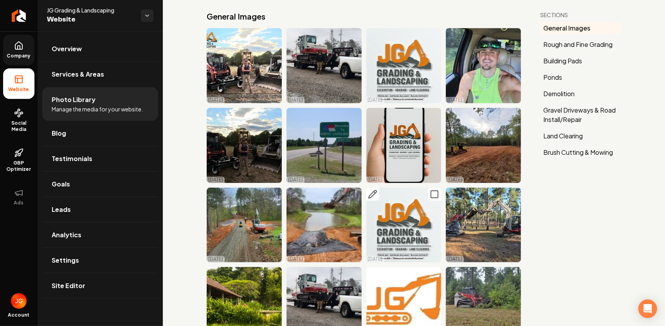
click at [430, 191] on icon "Main content area" at bounding box center [434, 194] width 9 height 9
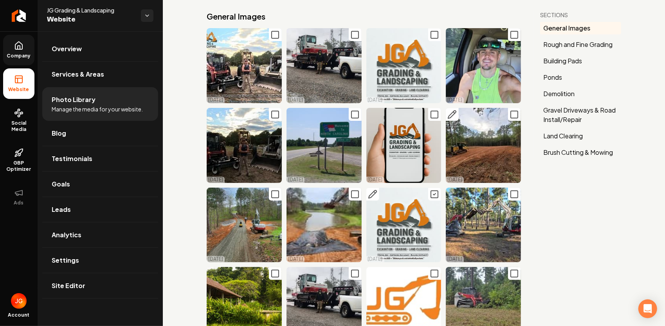
scroll to position [0, 0]
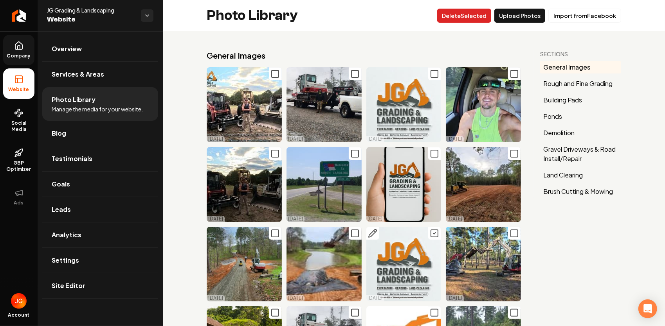
click at [480, 14] on button "Delet e Selected" at bounding box center [464, 16] width 54 height 14
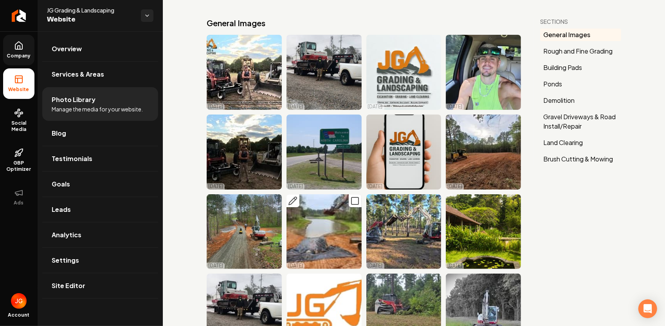
scroll to position [78, 0]
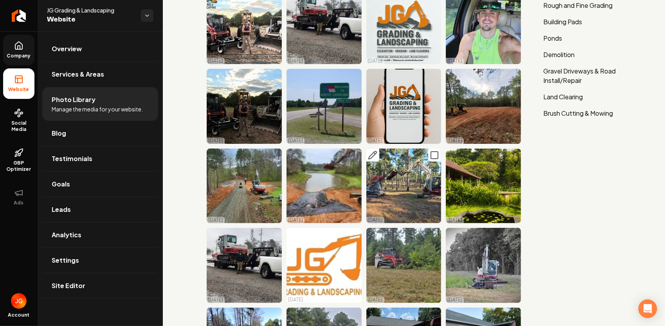
click at [372, 155] on icon "Main content area" at bounding box center [372, 155] width 9 height 9
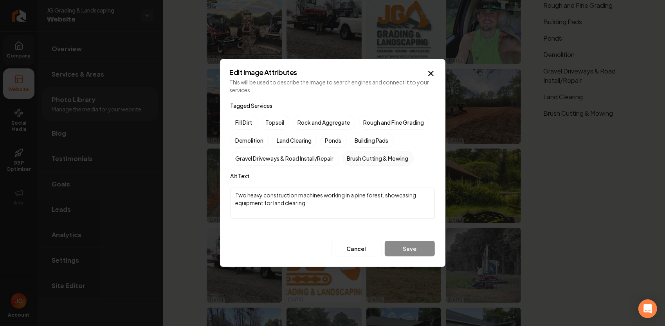
click at [366, 159] on label "Brush Cutting & Mowing" at bounding box center [378, 158] width 72 height 15
click at [356, 159] on button "Brush Cutting & Mowing" at bounding box center [351, 158] width 9 height 9
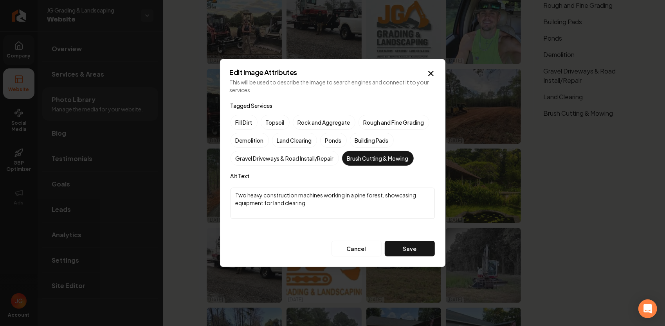
drag, startPoint x: 340, startPoint y: 200, endPoint x: 254, endPoint y: 168, distance: 91.2
click at [254, 168] on div "Tagged Services Fill Dirt Topsoil Rock and Aggregate Rough and Fine Grading Dem…" at bounding box center [332, 179] width 204 height 156
click at [251, 169] on div "Tagged Services Fill Dirt Topsoil Rock and Aggregate Rough and Fine Grading Dem…" at bounding box center [332, 179] width 204 height 156
drag, startPoint x: 251, startPoint y: 169, endPoint x: 309, endPoint y: 207, distance: 69.0
click at [309, 207] on textarea "Two heavy construction machines working in a pine forest, showcasing equipment …" at bounding box center [332, 203] width 204 height 31
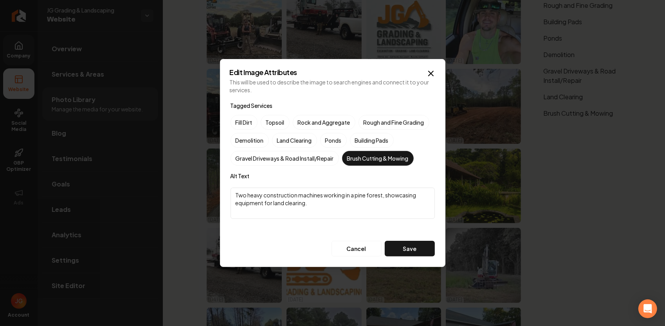
drag, startPoint x: 309, startPoint y: 204, endPoint x: 194, endPoint y: 160, distance: 123.1
click at [194, 160] on body "Company Website Social Media GBP Optimizer Ads Account JG Grading & Landscaping…" at bounding box center [332, 163] width 665 height 326
click at [407, 252] on button "Save" at bounding box center [410, 249] width 50 height 16
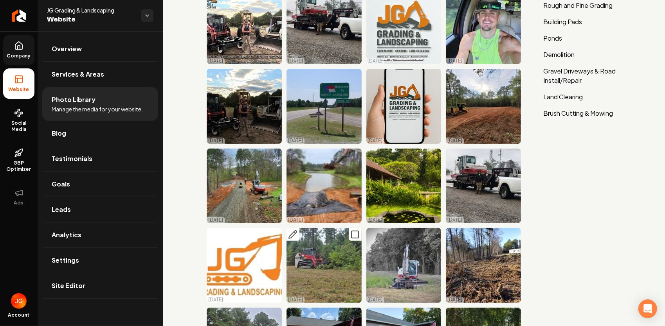
click at [290, 230] on icon "Main content area" at bounding box center [292, 234] width 9 height 9
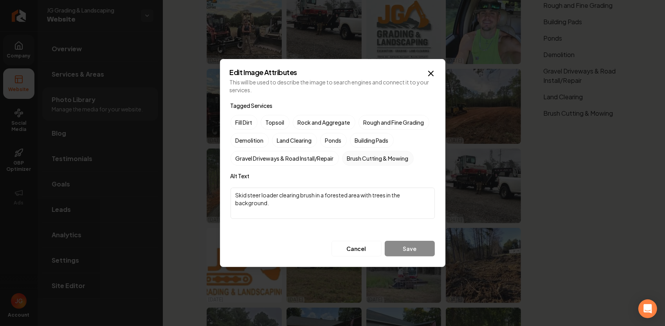
click at [364, 161] on label "Brush Cutting & Mowing" at bounding box center [378, 158] width 72 height 15
click at [356, 161] on button "Brush Cutting & Mowing" at bounding box center [351, 158] width 9 height 9
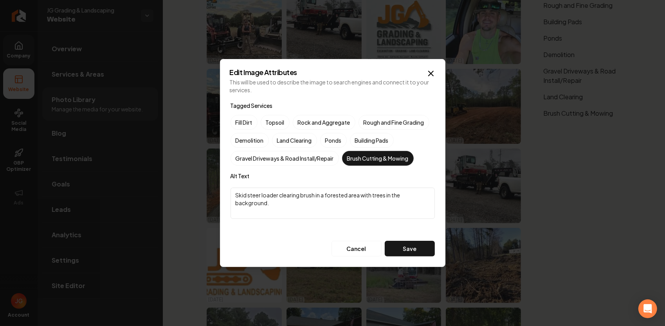
drag, startPoint x: 336, startPoint y: 211, endPoint x: 232, endPoint y: 171, distance: 111.3
click at [232, 171] on div "Tagged Services Fill Dirt Topsoil Rock and Aggregate Rough and Fine Grading Dem…" at bounding box center [332, 179] width 204 height 156
click at [389, 246] on button "Save" at bounding box center [410, 249] width 50 height 16
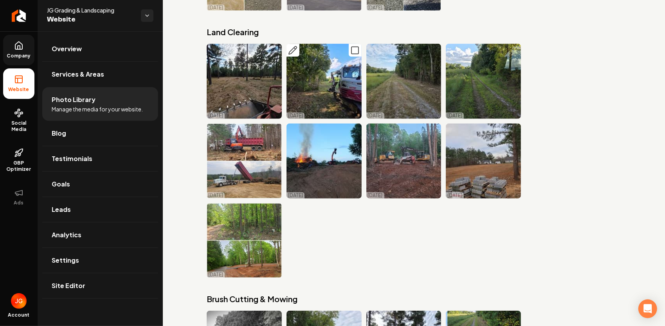
scroll to position [2495, 0]
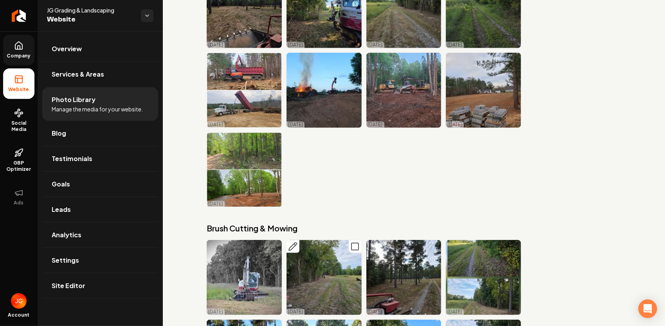
click at [291, 242] on icon "Main content area" at bounding box center [292, 246] width 9 height 9
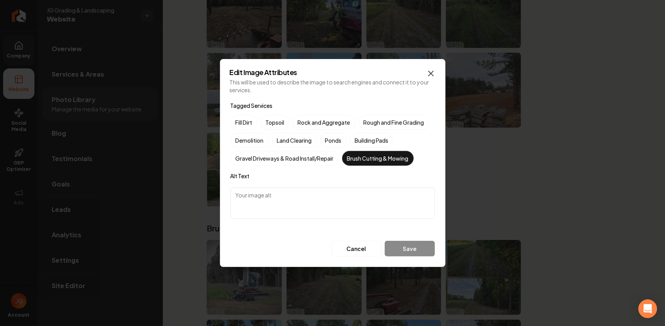
click at [427, 73] on icon "button" at bounding box center [430, 73] width 9 height 9
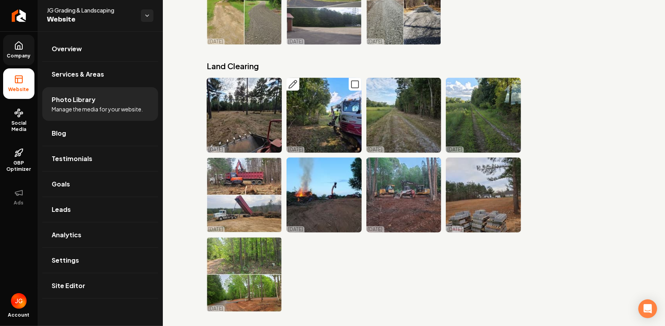
scroll to position [2378, 0]
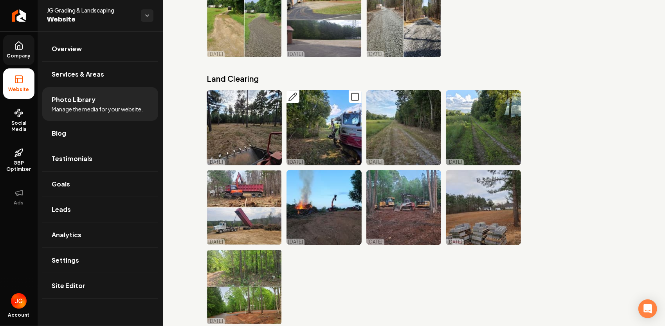
click at [295, 92] on icon "Main content area" at bounding box center [292, 96] width 9 height 9
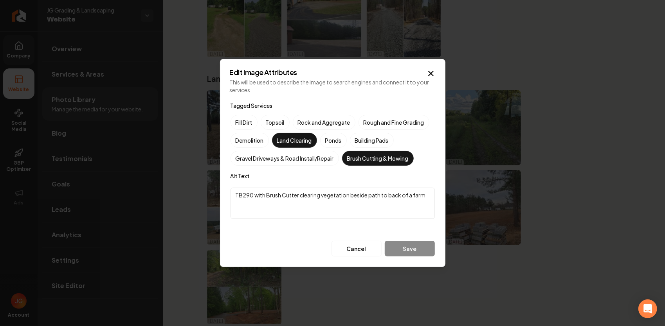
click at [299, 137] on label "Land Clearing" at bounding box center [294, 140] width 45 height 15
click at [286, 137] on button "Land Clearing" at bounding box center [281, 140] width 9 height 9
drag, startPoint x: 419, startPoint y: 249, endPoint x: 412, endPoint y: 245, distance: 7.7
click at [419, 249] on button "Save" at bounding box center [410, 249] width 50 height 16
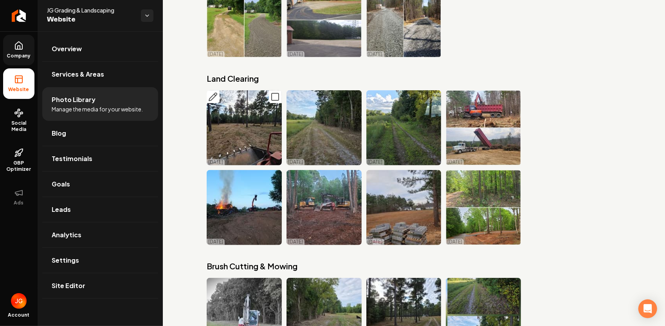
click at [213, 92] on icon "Main content area" at bounding box center [212, 96] width 9 height 9
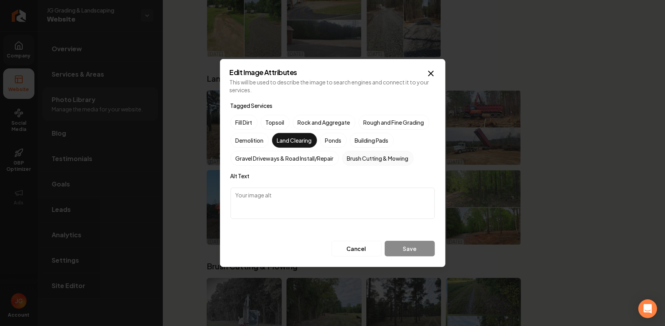
click at [378, 160] on label "Brush Cutting & Mowing" at bounding box center [378, 158] width 72 height 15
click at [356, 160] on button "Brush Cutting & Mowing" at bounding box center [351, 158] width 9 height 9
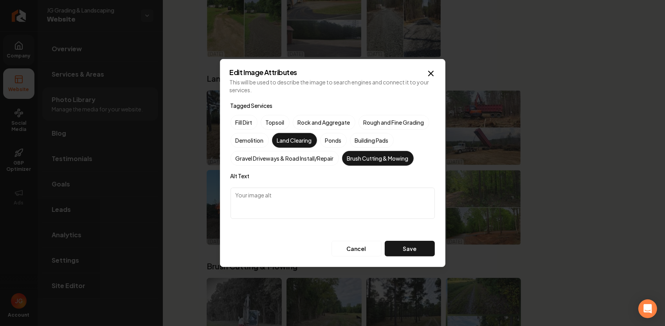
click at [308, 140] on label "Land Clearing" at bounding box center [294, 140] width 45 height 15
click at [286, 140] on button "Land Clearing" at bounding box center [281, 140] width 9 height 9
click at [425, 246] on button "Save" at bounding box center [410, 249] width 50 height 16
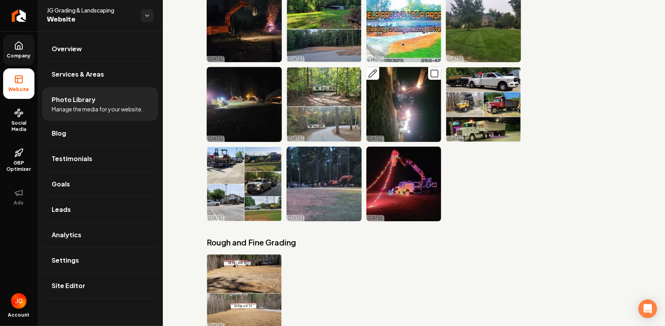
scroll to position [1674, 0]
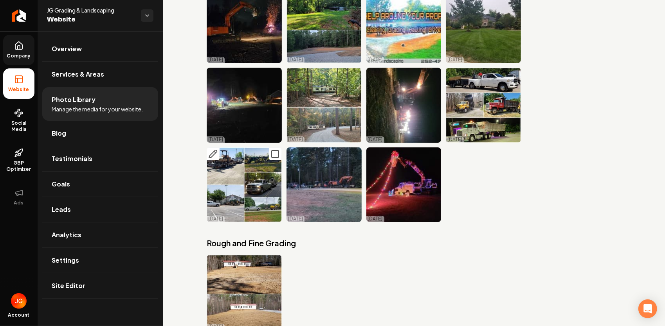
click at [275, 149] on icon "Main content area" at bounding box center [274, 153] width 9 height 9
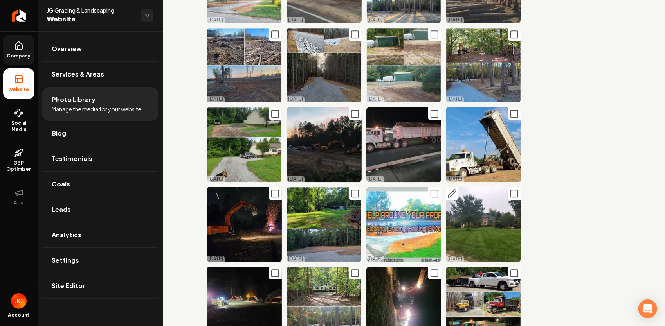
scroll to position [1596, 0]
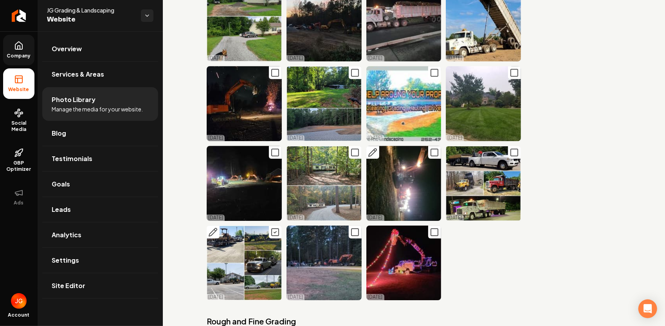
click at [430, 148] on icon "Main content area" at bounding box center [434, 152] width 9 height 9
click at [274, 148] on icon "Main content area" at bounding box center [274, 152] width 9 height 9
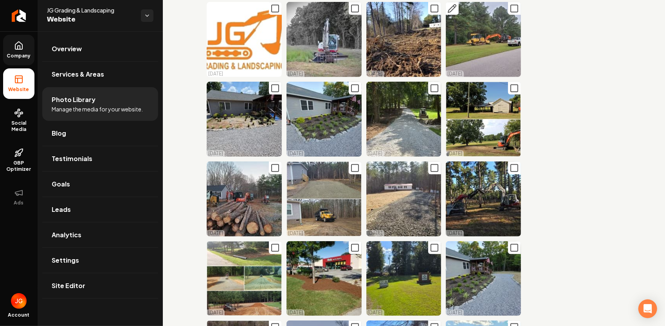
scroll to position [0, 0]
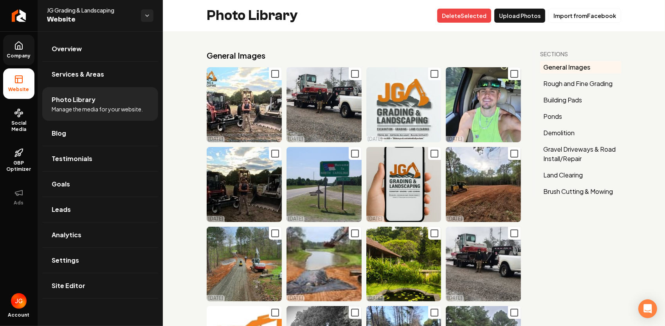
drag, startPoint x: 472, startPoint y: 20, endPoint x: 369, endPoint y: 37, distance: 103.8
click at [472, 20] on button "Delet e Selected" at bounding box center [464, 16] width 54 height 14
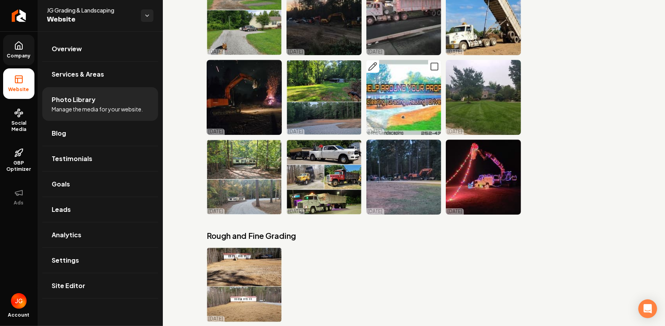
scroll to position [1565, 0]
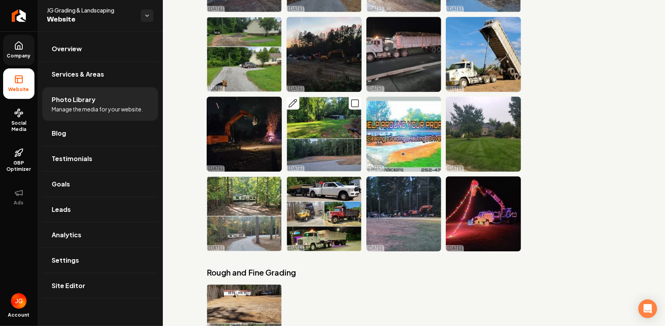
click at [291, 99] on icon "Main content area" at bounding box center [293, 103] width 8 height 8
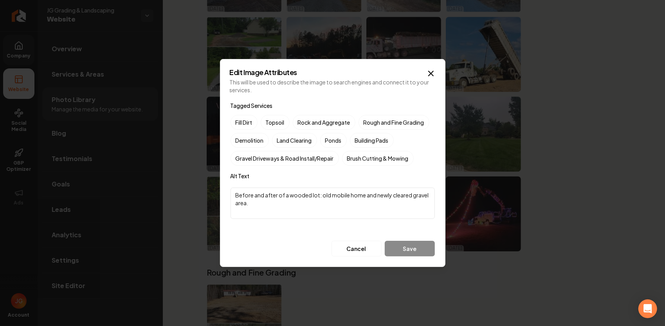
drag, startPoint x: 296, startPoint y: 203, endPoint x: 278, endPoint y: 195, distance: 20.3
click at [278, 195] on textarea "Before and after of a wooded lot: old mobile home and newly cleared gravel area." at bounding box center [332, 203] width 204 height 31
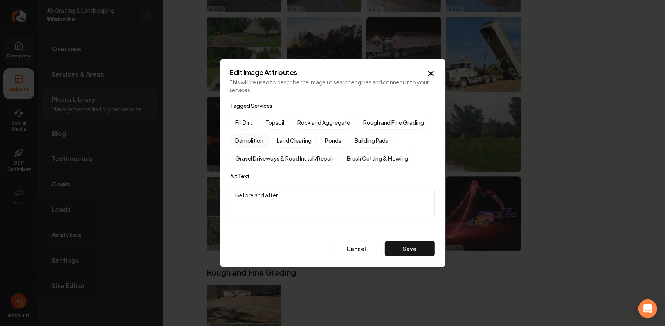
type textarea "Before and after"
click at [253, 138] on label "Demolition" at bounding box center [249, 140] width 38 height 15
click at [245, 138] on button "Demolition" at bounding box center [239, 140] width 9 height 9
click at [286, 142] on label "Land Clearing" at bounding box center [294, 140] width 45 height 15
click at [286, 142] on button "Land Clearing" at bounding box center [281, 140] width 9 height 9
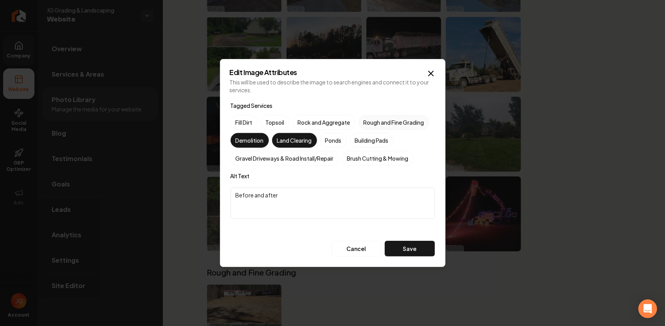
click at [369, 123] on label "Rough and Fine Grading" at bounding box center [393, 122] width 71 height 15
click at [369, 123] on button "Rough and Fine Grading" at bounding box center [367, 122] width 9 height 9
click at [415, 245] on button "Save" at bounding box center [410, 249] width 50 height 16
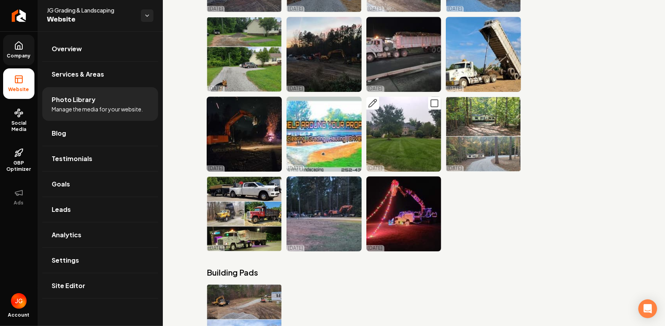
click at [430, 99] on icon "Main content area" at bounding box center [434, 103] width 9 height 9
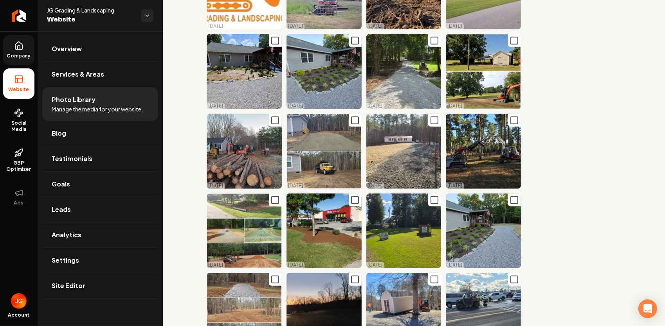
scroll to position [0, 0]
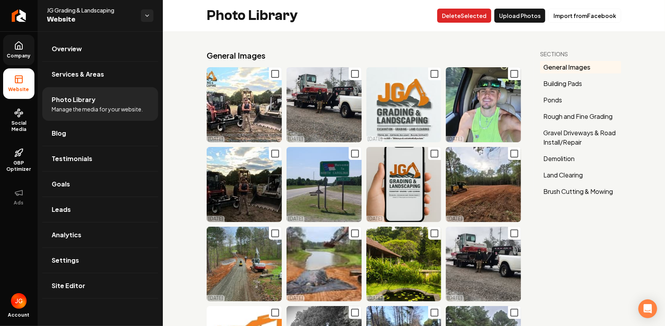
click at [465, 9] on button "Delet e Selected" at bounding box center [464, 16] width 54 height 14
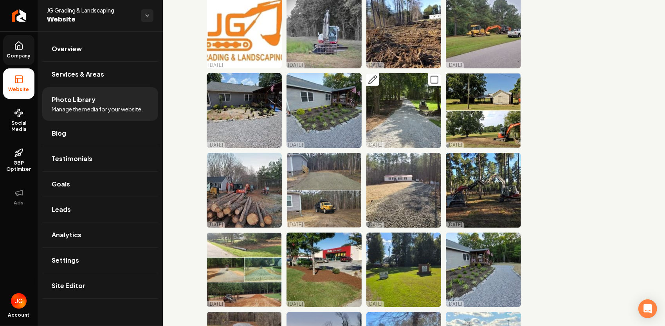
scroll to position [274, 0]
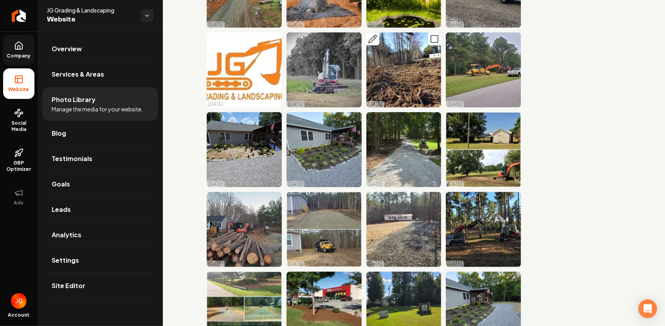
click at [368, 35] on icon "Main content area" at bounding box center [372, 38] width 9 height 9
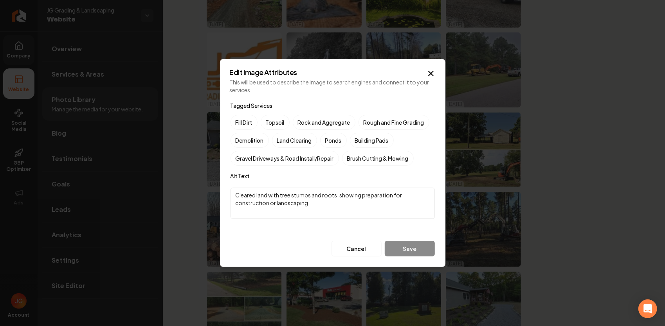
drag, startPoint x: 335, startPoint y: 206, endPoint x: 217, endPoint y: 170, distance: 124.0
click at [217, 170] on body "Company Website Social Media GBP Optimizer Ads Account JG Grading & Landscaping…" at bounding box center [332, 163] width 665 height 326
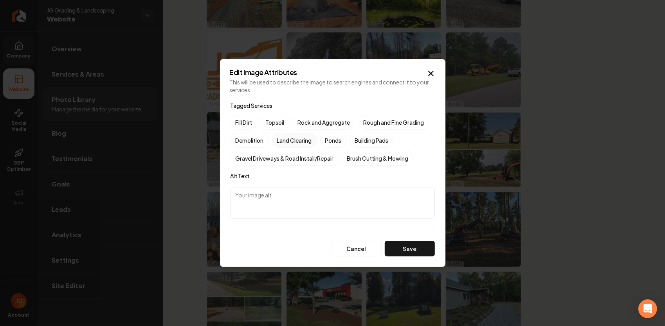
click at [295, 140] on label "Land Clearing" at bounding box center [294, 140] width 45 height 15
click at [286, 140] on button "Land Clearing" at bounding box center [281, 140] width 9 height 9
click at [397, 245] on button "Save" at bounding box center [410, 249] width 50 height 16
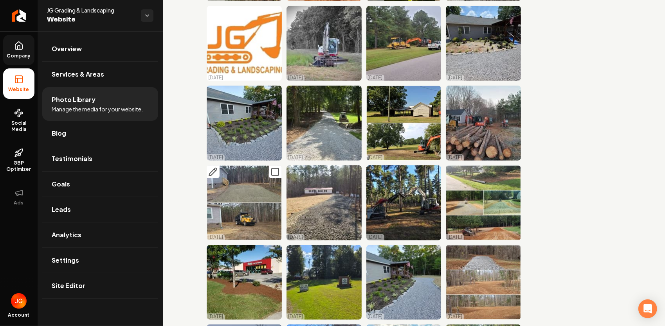
scroll to position [313, 0]
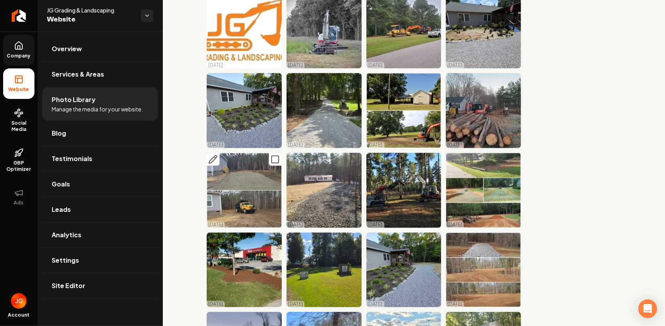
click at [277, 156] on rect "Main content area" at bounding box center [275, 159] width 7 height 7
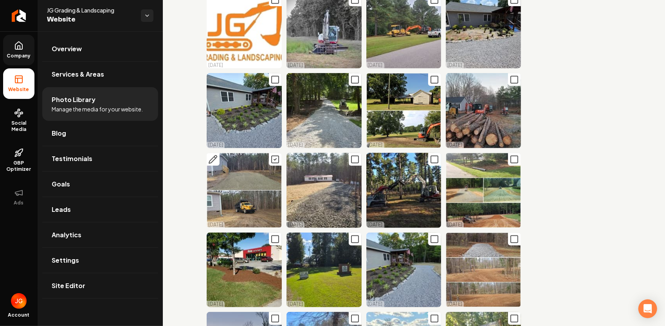
click at [215, 157] on icon "Main content area" at bounding box center [215, 158] width 2 height 2
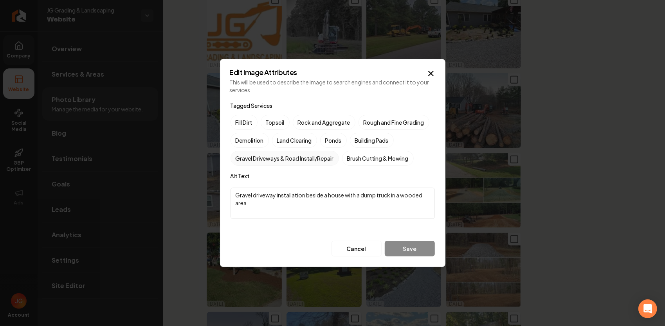
click at [279, 157] on label "Gravel Driveways & Road Install/Repair" at bounding box center [284, 158] width 108 height 15
click at [245, 157] on button "Gravel Driveways & Road Install/Repair" at bounding box center [239, 158] width 9 height 9
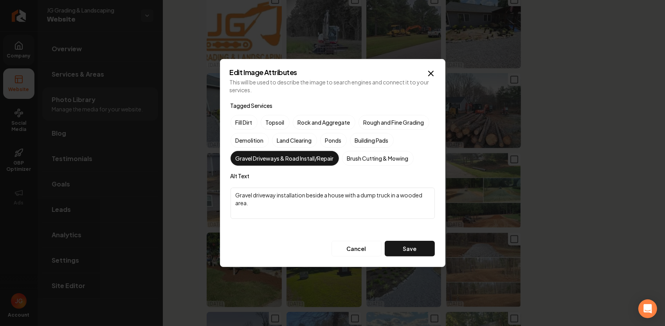
drag, startPoint x: 272, startPoint y: 205, endPoint x: 348, endPoint y: 199, distance: 76.2
click at [347, 198] on textarea "Gravel driveway installation beside a house with a dump truck in a wooded area." at bounding box center [332, 203] width 204 height 31
type textarea "Gravel driveway installation beside a house Before/After"
click at [424, 246] on button "Save" at bounding box center [410, 249] width 50 height 16
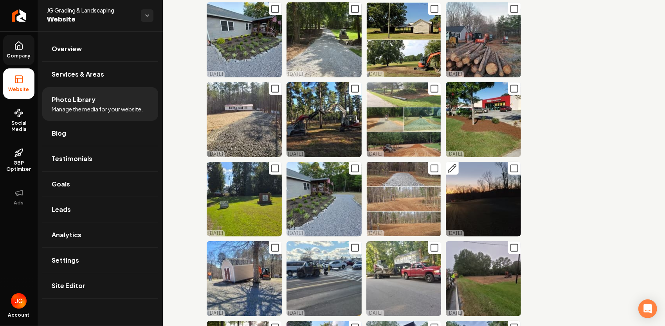
scroll to position [391, 0]
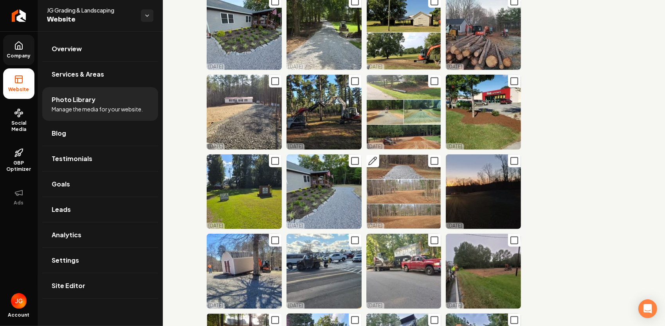
click at [372, 157] on icon "Main content area" at bounding box center [372, 161] width 9 height 9
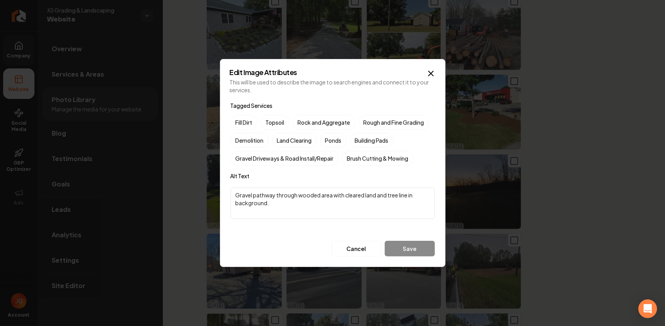
drag, startPoint x: 320, startPoint y: 203, endPoint x: 218, endPoint y: 172, distance: 106.3
click at [218, 172] on body "Company Website Social Media GBP Optimizer Ads Account JG Grading & Landscaping…" at bounding box center [332, 163] width 665 height 326
click at [333, 193] on textarea "House lot clearing with Construction entrance installed" at bounding box center [332, 203] width 204 height 31
type textarea "House lot clearing with Construction Entrance installed"
click at [294, 139] on label "Land Clearing" at bounding box center [294, 140] width 45 height 15
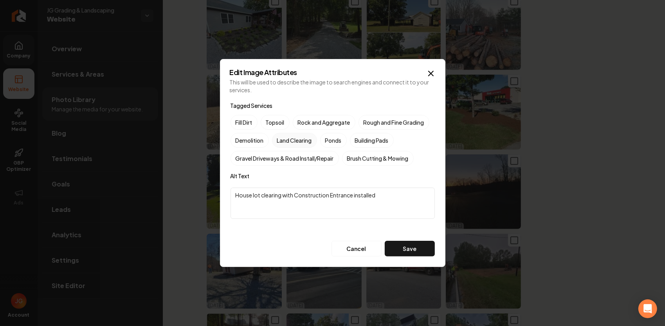
click at [286, 139] on button "Land Clearing" at bounding box center [281, 140] width 9 height 9
click at [412, 249] on button "Save" at bounding box center [410, 249] width 50 height 16
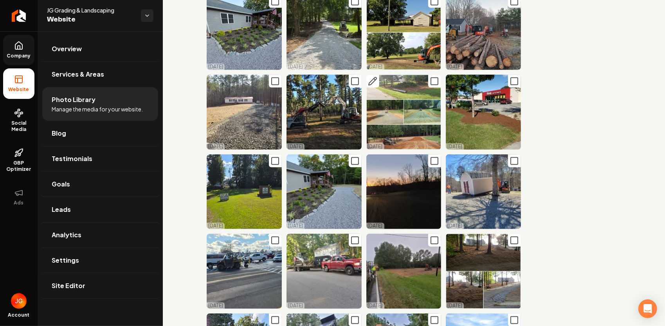
click at [369, 77] on icon "Main content area" at bounding box center [373, 81] width 8 height 8
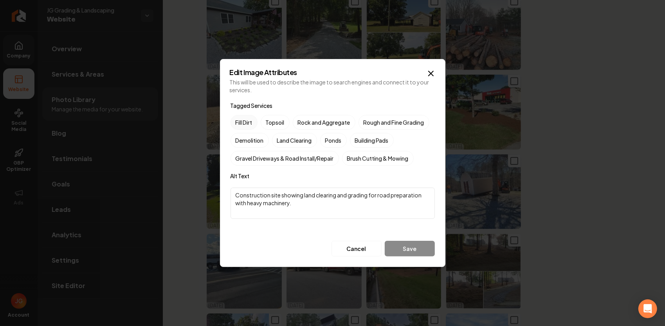
click at [238, 118] on label "Fill Dirt" at bounding box center [243, 122] width 27 height 15
click at [238, 118] on button "Fill Dirt" at bounding box center [239, 122] width 9 height 9
click at [318, 163] on label "Gravel Driveways & Road Install/Repair" at bounding box center [284, 158] width 108 height 15
click at [245, 163] on button "Gravel Driveways & Road Install/Repair" at bounding box center [239, 158] width 9 height 9
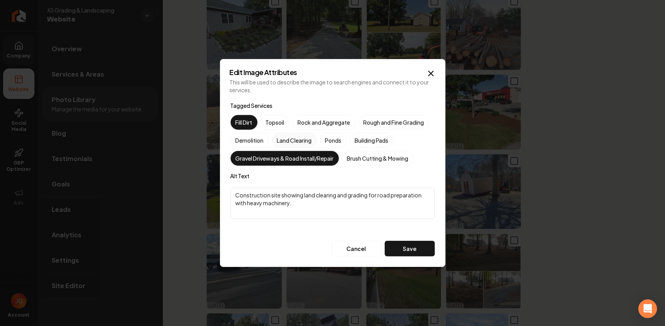
click at [294, 142] on label "Land Clearing" at bounding box center [294, 140] width 45 height 15
click at [286, 142] on button "Land Clearing" at bounding box center [281, 140] width 9 height 9
click at [381, 124] on label "Rough and Fine Grading" at bounding box center [393, 122] width 71 height 15
click at [372, 124] on button "Rough and Fine Grading" at bounding box center [367, 122] width 9 height 9
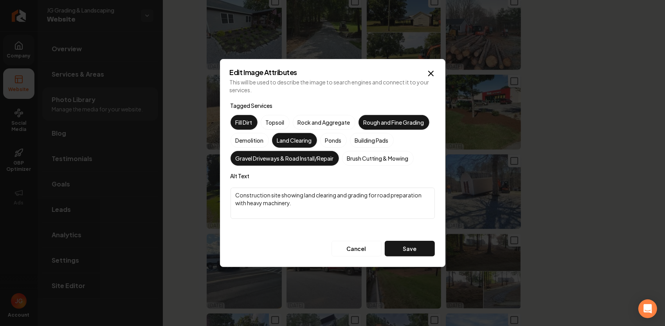
drag, startPoint x: 304, startPoint y: 197, endPoint x: 169, endPoint y: 176, distance: 136.6
click at [181, 181] on body "Company Website Social Media GBP Optimizer Ads Account JG Grading & Landscaping…" at bounding box center [332, 163] width 665 height 326
click at [237, 196] on textarea "land clearing and grading for road preparation with heavy machinery." at bounding box center [332, 203] width 204 height 31
click at [269, 195] on textarea "Land clearing and grading for road preparation with heavy machinery." at bounding box center [332, 203] width 204 height 31
click at [335, 195] on textarea "Land clearing, culvert installation and grading for road preparation with heavy…" at bounding box center [332, 203] width 204 height 31
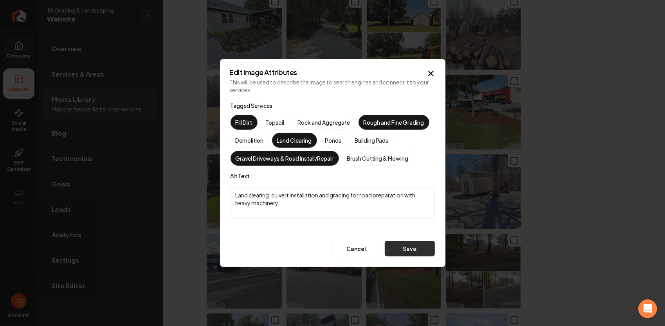
type textarea "Land clearing, culvert installation and grading for road preparation with heavy…"
click at [420, 253] on button "Save" at bounding box center [410, 249] width 50 height 16
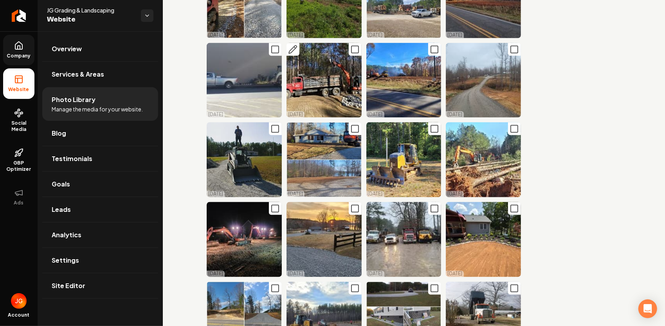
scroll to position [822, 0]
click at [293, 125] on icon "Main content area" at bounding box center [293, 129] width 8 height 8
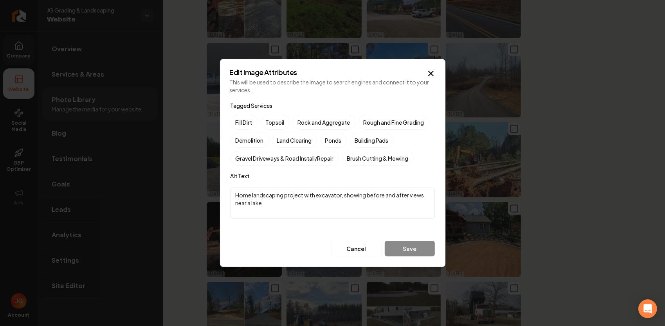
drag, startPoint x: 284, startPoint y: 201, endPoint x: 128, endPoint y: 150, distance: 164.3
click at [128, 150] on body "Company Website Social Media GBP Optimizer Ads Account JG Grading & Landscaping…" at bounding box center [332, 163] width 665 height 326
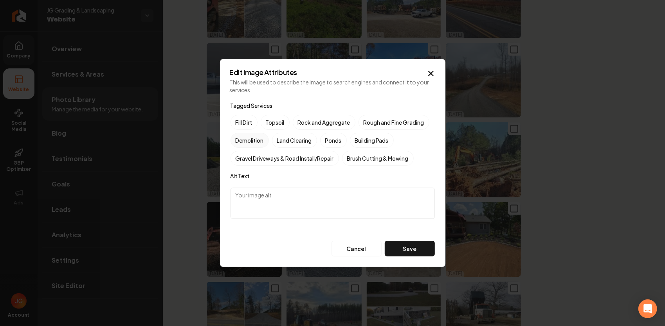
click at [261, 137] on label "Demolition" at bounding box center [249, 140] width 38 height 15
click at [245, 137] on button "Demolition" at bounding box center [239, 140] width 9 height 9
click at [419, 246] on button "Save" at bounding box center [410, 249] width 50 height 16
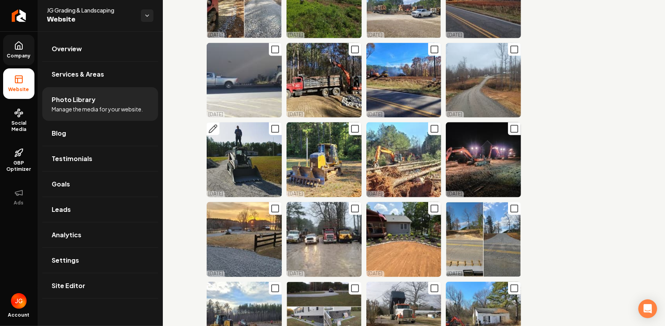
click at [272, 126] on rect "Main content area" at bounding box center [275, 129] width 7 height 7
click at [276, 45] on icon "Main content area" at bounding box center [274, 49] width 9 height 9
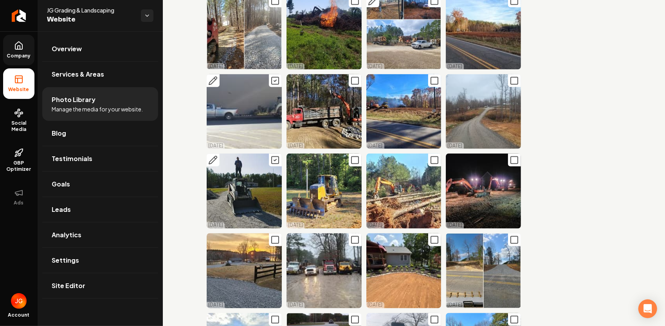
scroll to position [743, 0]
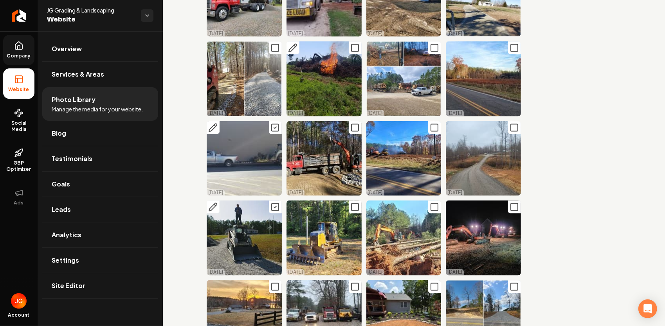
click at [351, 43] on icon "Main content area" at bounding box center [354, 47] width 9 height 9
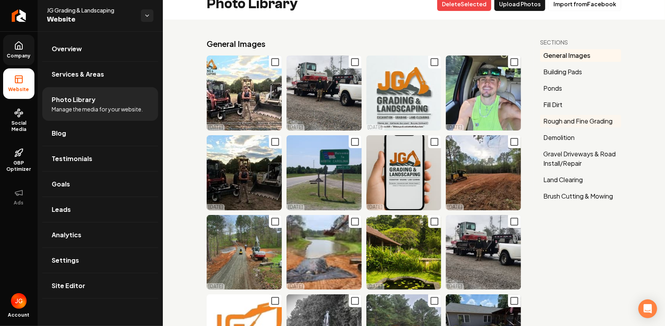
scroll to position [0, 0]
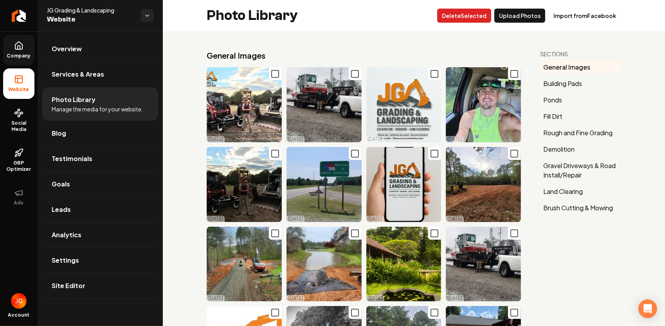
click at [477, 14] on button "Delet e Selected" at bounding box center [464, 16] width 54 height 14
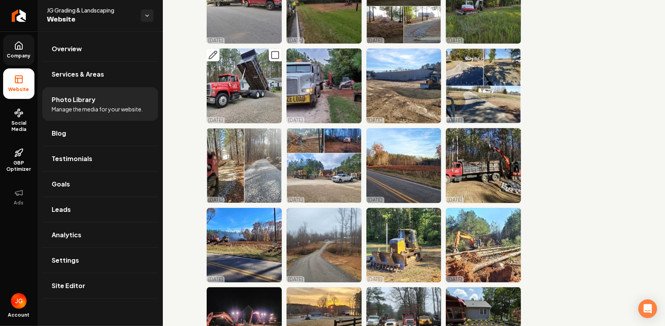
scroll to position [626, 0]
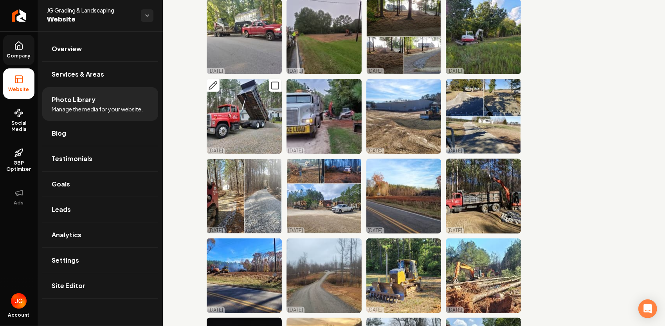
click at [214, 81] on icon "Main content area" at bounding box center [212, 85] width 9 height 9
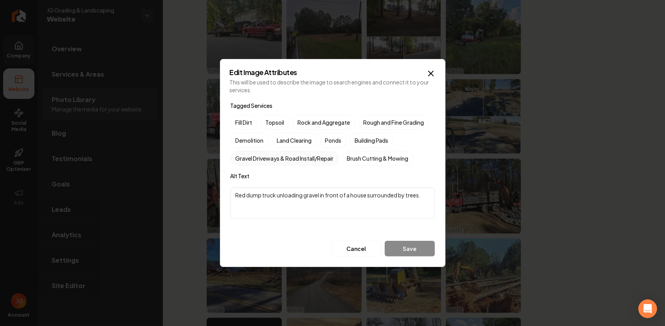
click at [282, 161] on label "Gravel Driveways & Road Install/Repair" at bounding box center [284, 158] width 108 height 15
click at [245, 161] on button "Gravel Driveways & Road Install/Repair" at bounding box center [239, 158] width 9 height 9
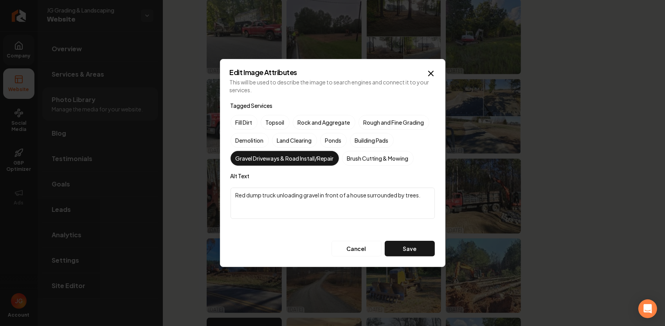
drag, startPoint x: 419, startPoint y: 194, endPoint x: 160, endPoint y: 166, distance: 260.1
click at [165, 169] on body "Company Website Social Media GBP Optimizer Ads Account JG Grading & Landscaping…" at bounding box center [332, 163] width 665 height 326
type textarea "."
click at [422, 257] on form "Tagged Services Fill Dirt Topsoil Rock and Aggregate Rough and Fine Grading Dem…" at bounding box center [333, 178] width 206 height 157
click at [420, 247] on button "Save" at bounding box center [410, 249] width 50 height 16
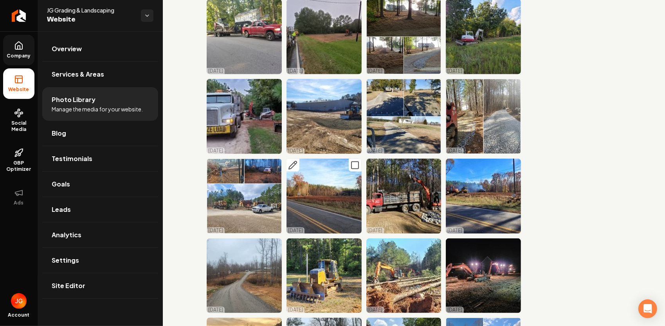
click at [293, 161] on icon "Main content area" at bounding box center [292, 165] width 9 height 9
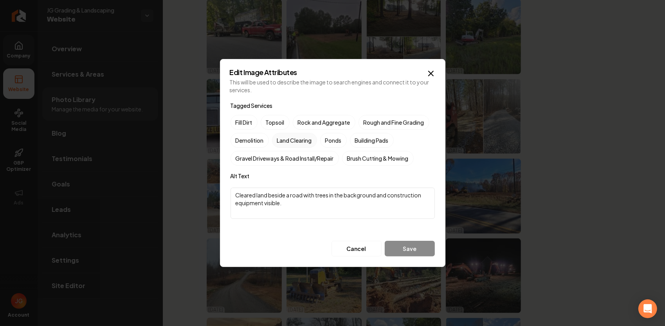
click at [308, 136] on label "Land Clearing" at bounding box center [294, 140] width 45 height 15
click at [286, 136] on button "Land Clearing" at bounding box center [281, 140] width 9 height 9
drag, startPoint x: 309, startPoint y: 203, endPoint x: 188, endPoint y: 180, distance: 123.4
click at [188, 180] on body "Company Website Social Media GBP Optimizer Ads Account JG Grading & Landscaping…" at bounding box center [332, 163] width 665 height 326
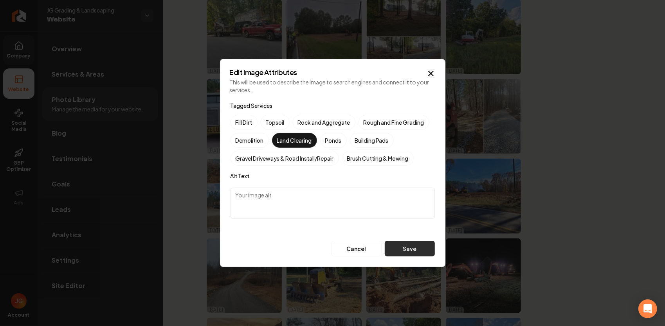
click at [416, 246] on button "Save" at bounding box center [410, 249] width 50 height 16
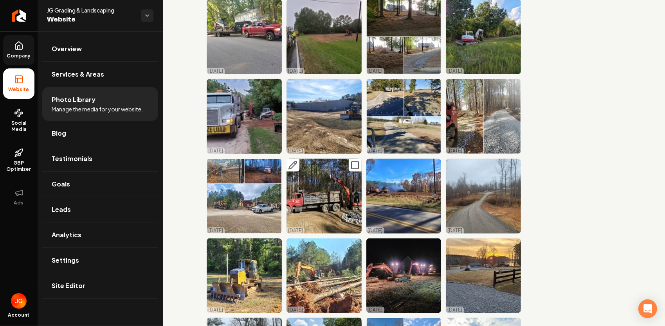
click at [294, 163] on icon "Main content area" at bounding box center [295, 164] width 2 height 2
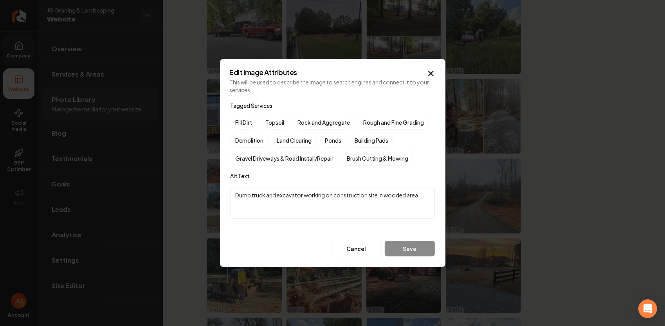
drag, startPoint x: 421, startPoint y: 196, endPoint x: 323, endPoint y: 198, distance: 98.6
click at [324, 200] on textarea "Dump truck and excavator working on construction site in wooded area." at bounding box center [332, 203] width 204 height 31
type textarea "Dump truck and excavator working"
click at [303, 164] on label "Gravel Driveways & Road Install/Repair" at bounding box center [284, 158] width 108 height 15
click at [245, 163] on button "Gravel Driveways & Road Install/Repair" at bounding box center [239, 158] width 9 height 9
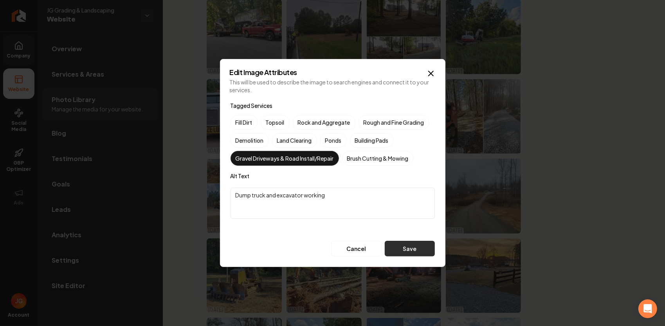
click at [426, 248] on button "Save" at bounding box center [410, 249] width 50 height 16
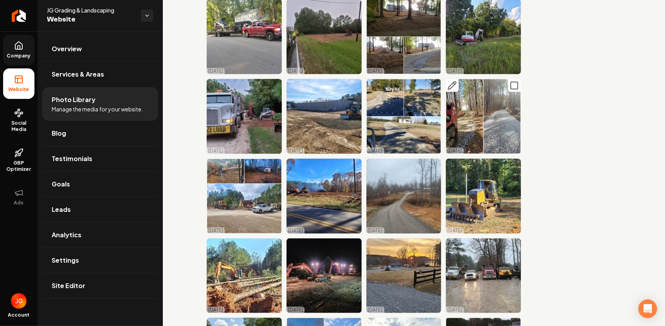
click at [452, 79] on button "Main content area" at bounding box center [452, 85] width 13 height 13
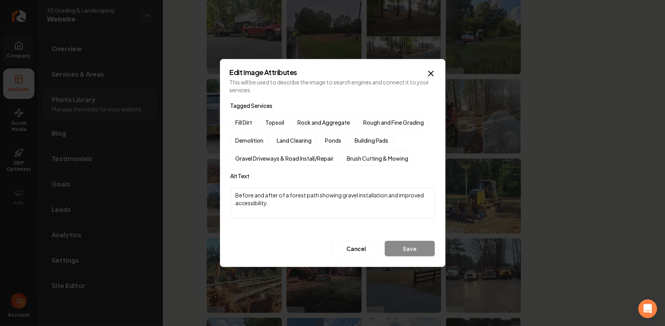
drag, startPoint x: 291, startPoint y: 204, endPoint x: 286, endPoint y: 192, distance: 13.7
click at [286, 192] on textarea "Before and after of a forest path showing gravel installation and improved acce…" at bounding box center [332, 203] width 204 height 31
click at [310, 193] on textarea "Before and after of Driveway installation" at bounding box center [332, 203] width 204 height 31
type textarea "Before and after of Driveway Installation"
click at [302, 160] on label "Gravel Driveways & Road Install/Repair" at bounding box center [284, 158] width 108 height 15
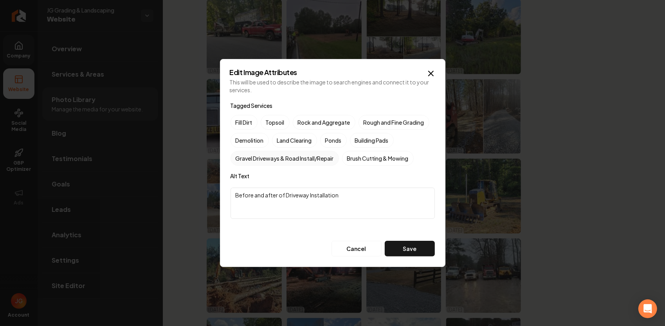
click at [245, 160] on button "Gravel Driveways & Road Install/Repair" at bounding box center [239, 158] width 9 height 9
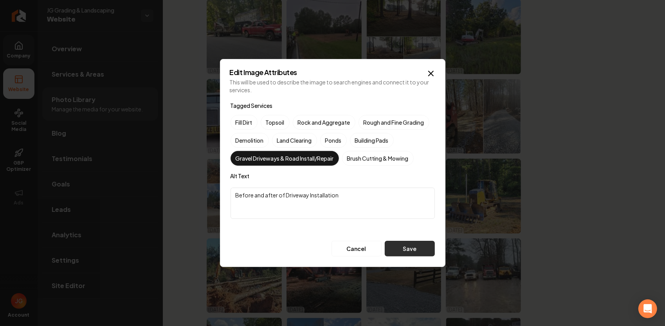
click at [410, 249] on button "Save" at bounding box center [410, 249] width 50 height 16
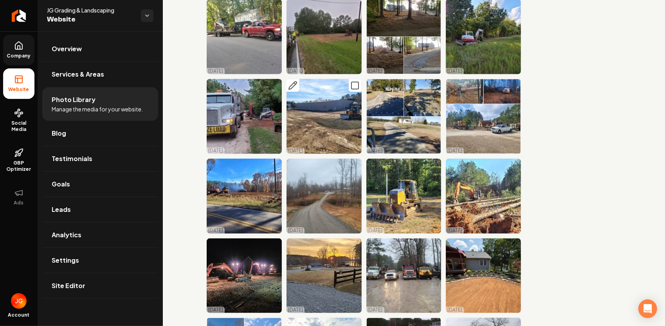
click at [291, 82] on icon "Main content area" at bounding box center [293, 86] width 8 height 8
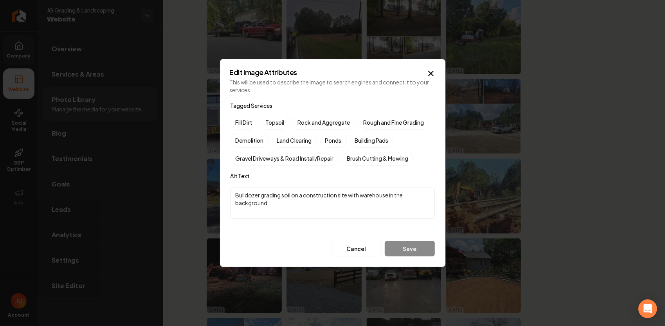
drag, startPoint x: 298, startPoint y: 205, endPoint x: 222, endPoint y: 188, distance: 77.8
click at [222, 188] on div "Edit Image Attributes This will be used to describe the image to search engines…" at bounding box center [332, 163] width 225 height 208
type textarea "Ready to set ABC stone on this Parking lot addition"
click at [320, 160] on label "Gravel Driveways & Road Install/Repair" at bounding box center [284, 158] width 108 height 15
click at [245, 160] on button "Gravel Driveways & Road Install/Repair" at bounding box center [239, 158] width 9 height 9
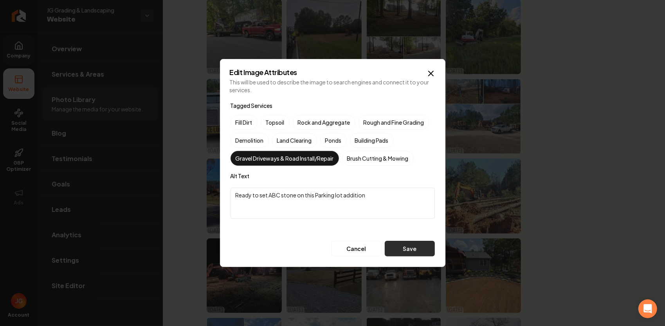
click at [414, 248] on button "Save" at bounding box center [410, 249] width 50 height 16
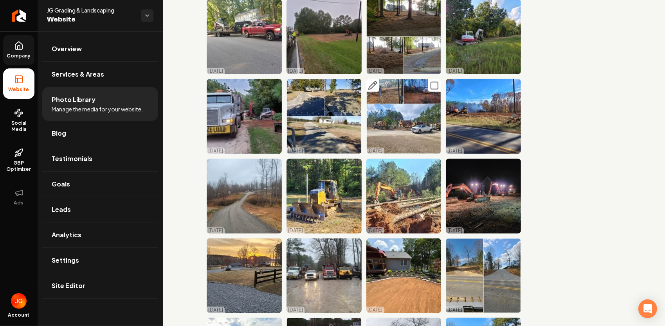
click at [369, 81] on icon "Main content area" at bounding box center [372, 85] width 9 height 9
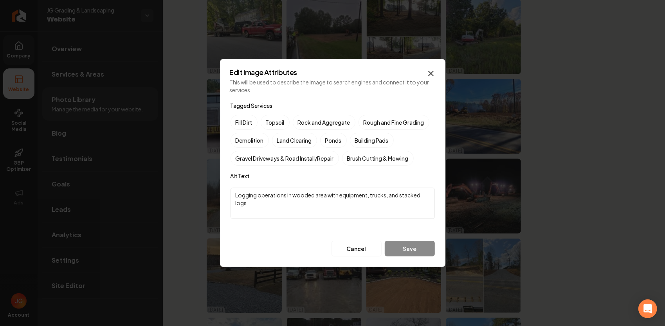
click at [430, 77] on icon "button" at bounding box center [430, 73] width 9 height 9
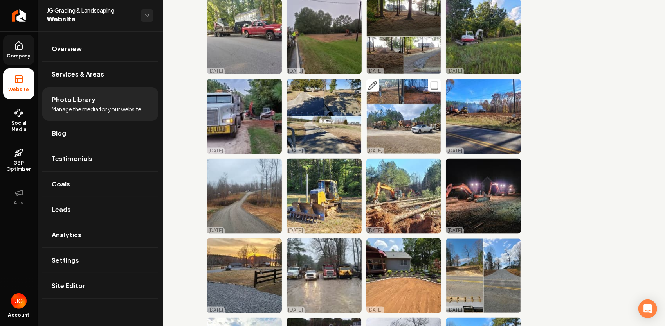
click at [428, 79] on button "Main content area" at bounding box center [434, 85] width 13 height 13
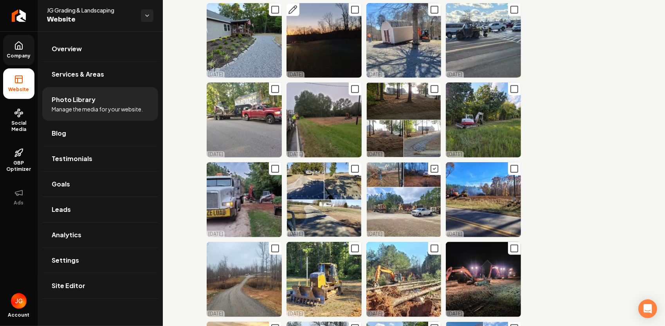
scroll to position [509, 0]
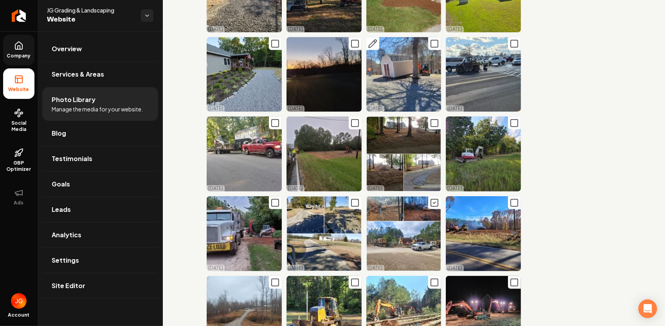
click at [431, 39] on icon "Main content area" at bounding box center [434, 43] width 9 height 9
click at [351, 39] on icon "Main content area" at bounding box center [354, 43] width 9 height 9
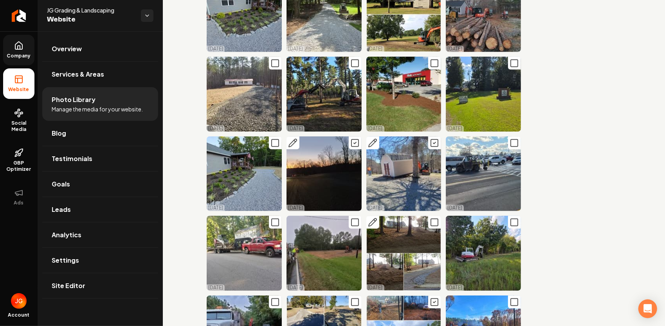
scroll to position [352, 0]
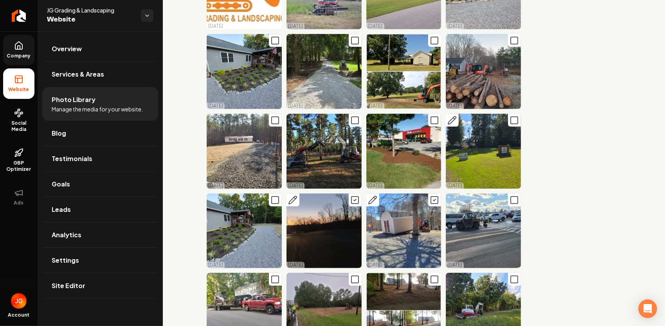
click at [509, 116] on icon "Main content area" at bounding box center [513, 120] width 9 height 9
click at [433, 116] on icon "Main content area" at bounding box center [434, 120] width 9 height 9
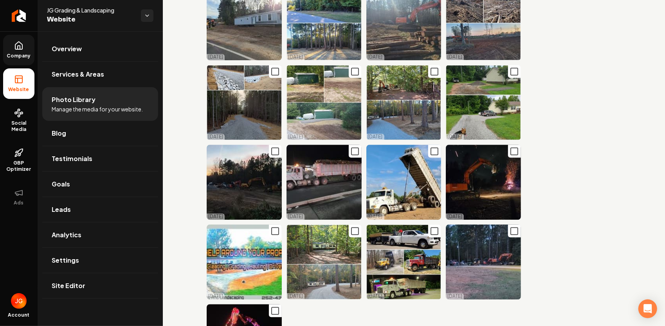
scroll to position [1174, 0]
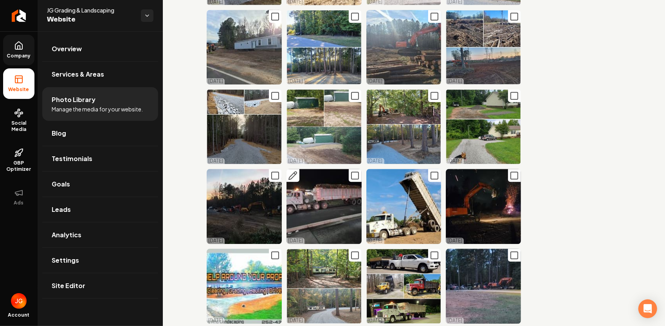
click at [353, 171] on icon "Main content area" at bounding box center [354, 175] width 9 height 9
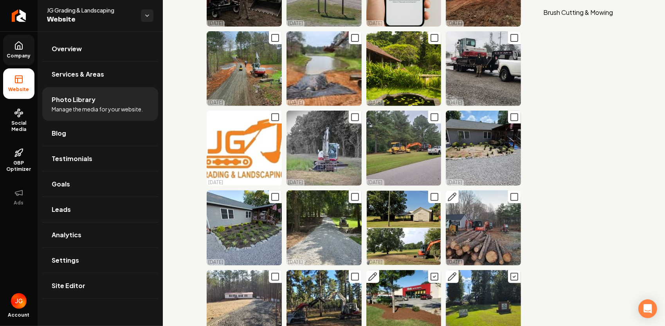
scroll to position [0, 0]
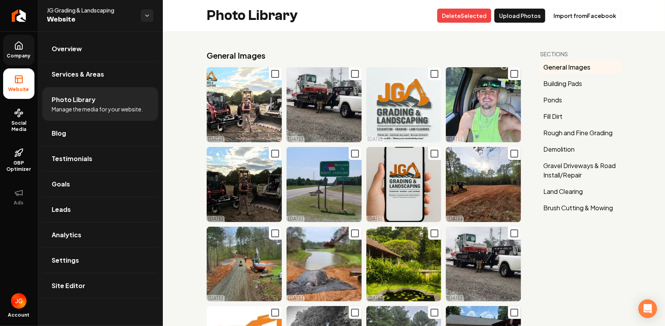
click at [461, 15] on button "Delet e Selected" at bounding box center [464, 16] width 54 height 14
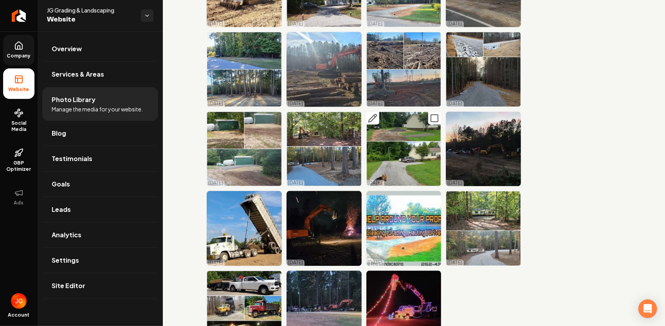
scroll to position [1056, 0]
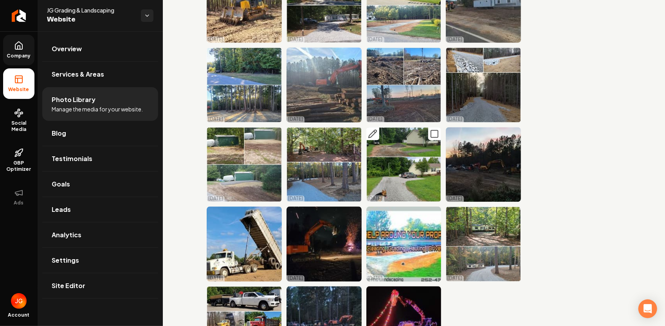
click at [374, 131] on icon "Main content area" at bounding box center [375, 132] width 2 height 2
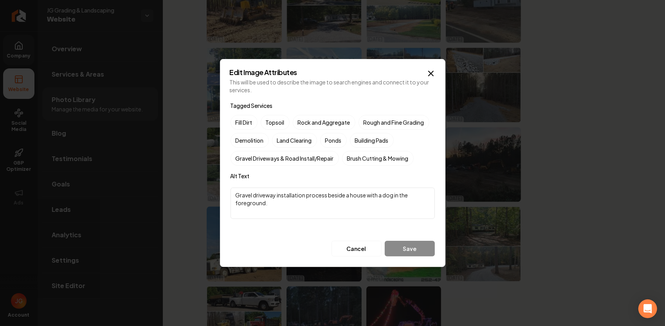
drag, startPoint x: 291, startPoint y: 202, endPoint x: 304, endPoint y: 195, distance: 14.2
click at [304, 195] on textarea "Gravel driveway installation process beside a house with a dog in the foregroun…" at bounding box center [332, 203] width 204 height 31
type textarea "Gravel driveway installation"
click at [277, 160] on label "Gravel Driveways & Road Install/Repair" at bounding box center [284, 158] width 108 height 15
click at [245, 160] on button "Gravel Driveways & Road Install/Repair" at bounding box center [239, 158] width 9 height 9
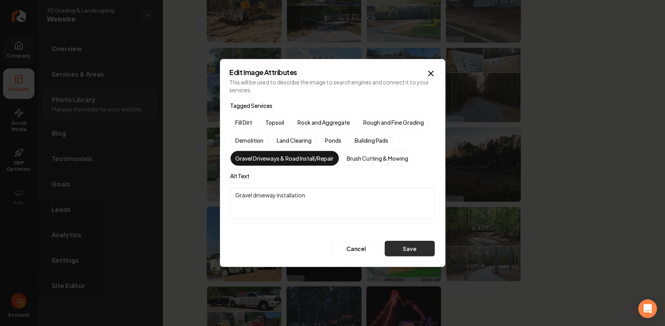
click at [400, 248] on button "Save" at bounding box center [410, 249] width 50 height 16
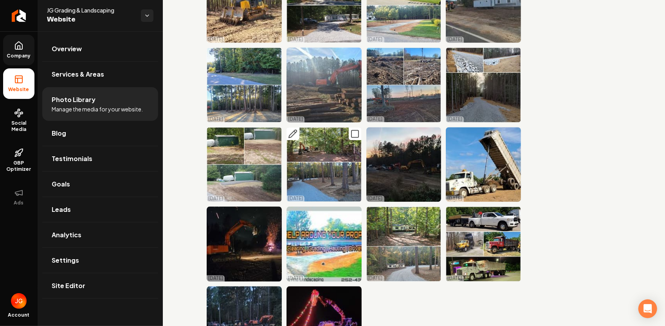
click at [292, 130] on icon "Main content area" at bounding box center [293, 134] width 8 height 8
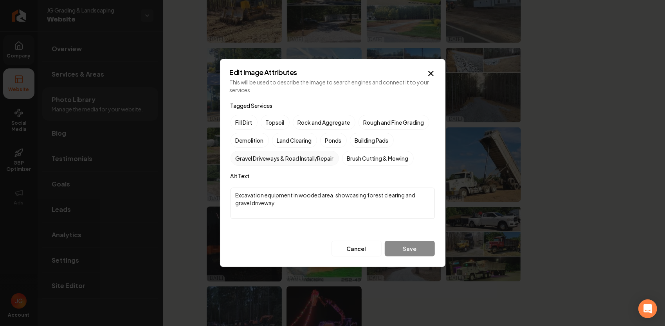
click at [281, 155] on label "Gravel Driveways & Road Install/Repair" at bounding box center [284, 158] width 108 height 15
click at [245, 155] on button "Gravel Driveways & Road Install/Repair" at bounding box center [239, 158] width 9 height 9
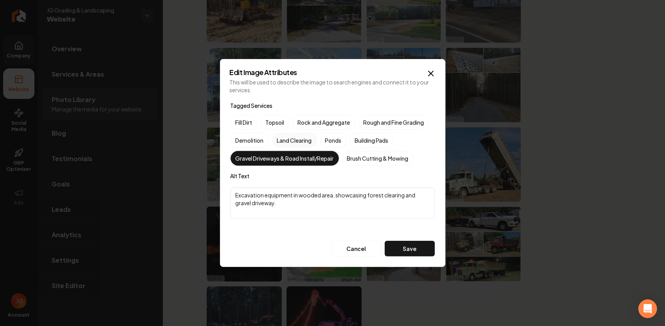
click at [290, 143] on label "Land Clearing" at bounding box center [294, 140] width 45 height 15
click at [286, 143] on button "Land Clearing" at bounding box center [281, 140] width 9 height 9
click at [381, 119] on label "Rough and Fine Grading" at bounding box center [393, 122] width 71 height 15
click at [372, 119] on button "Rough and Fine Grading" at bounding box center [367, 122] width 9 height 9
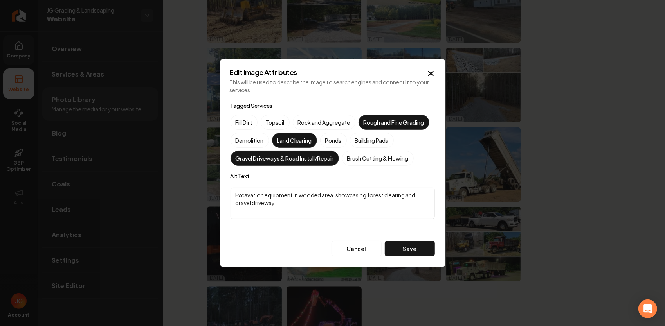
drag, startPoint x: 300, startPoint y: 206, endPoint x: 227, endPoint y: 183, distance: 76.0
click at [230, 184] on form "Tagged Services Fill Dirt Topsoil Rock and Aggregate Rough and Fine Grading Dem…" at bounding box center [333, 178] width 206 height 157
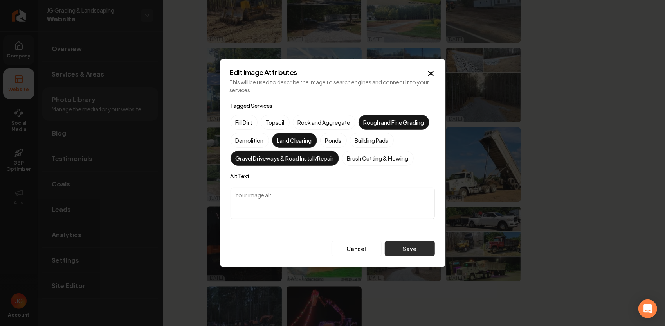
click at [419, 251] on button "Save" at bounding box center [410, 249] width 50 height 16
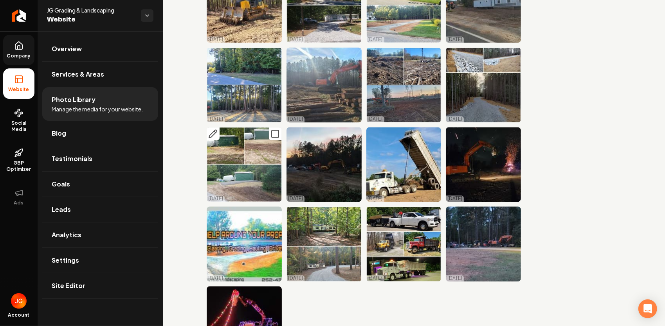
click at [273, 129] on icon "Main content area" at bounding box center [274, 133] width 9 height 9
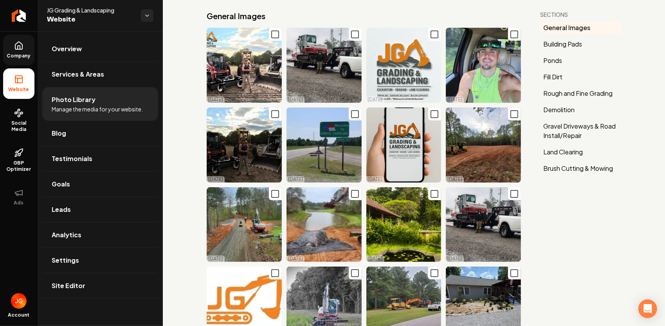
scroll to position [0, 0]
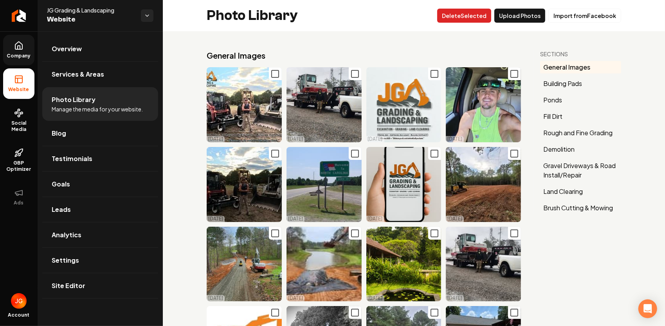
click at [460, 13] on button "Delet e Selected" at bounding box center [464, 16] width 54 height 14
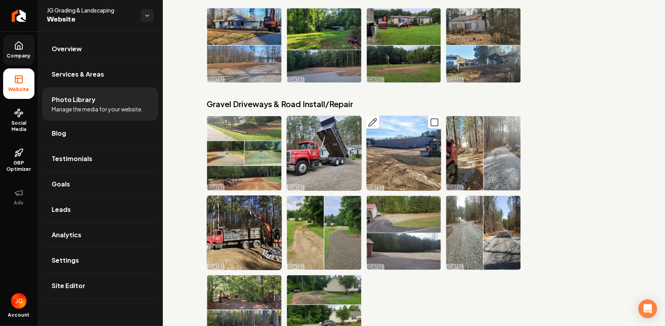
scroll to position [1780, 0]
